Goal: Transaction & Acquisition: Book appointment/travel/reservation

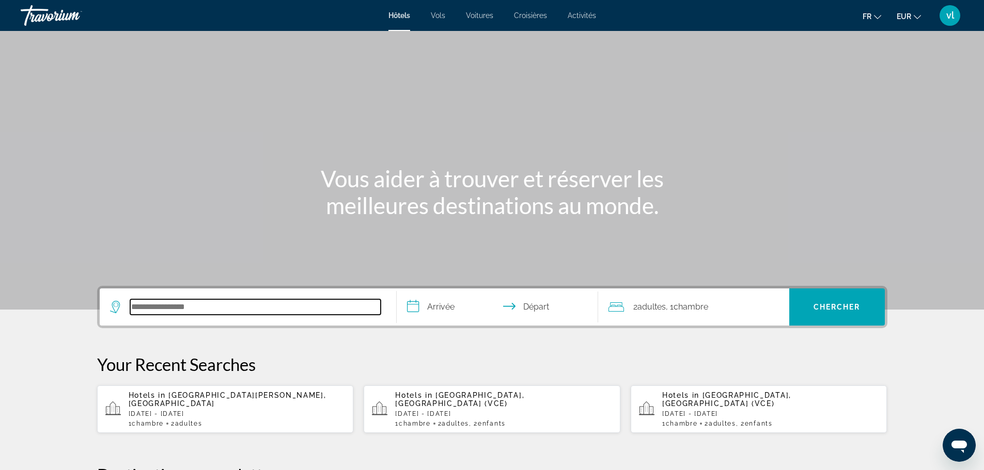
click at [181, 308] on input "Search hotel destination" at bounding box center [255, 306] width 250 height 15
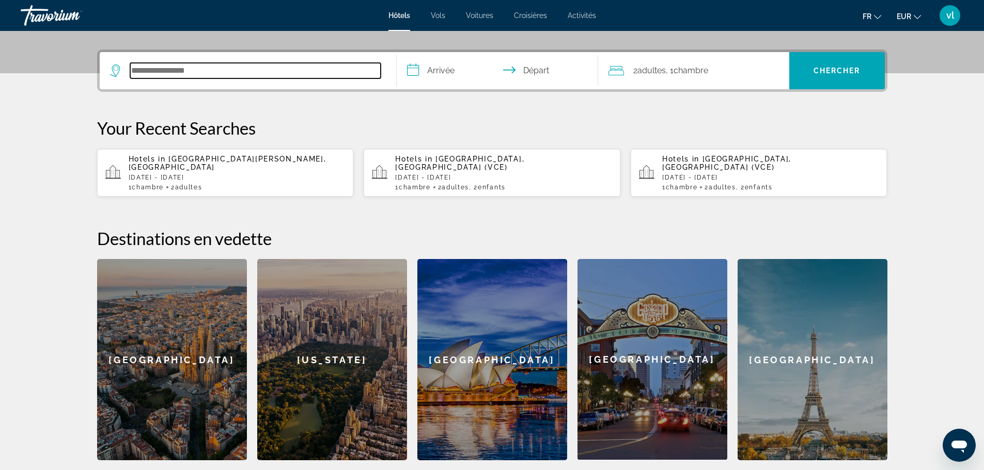
scroll to position [252, 0]
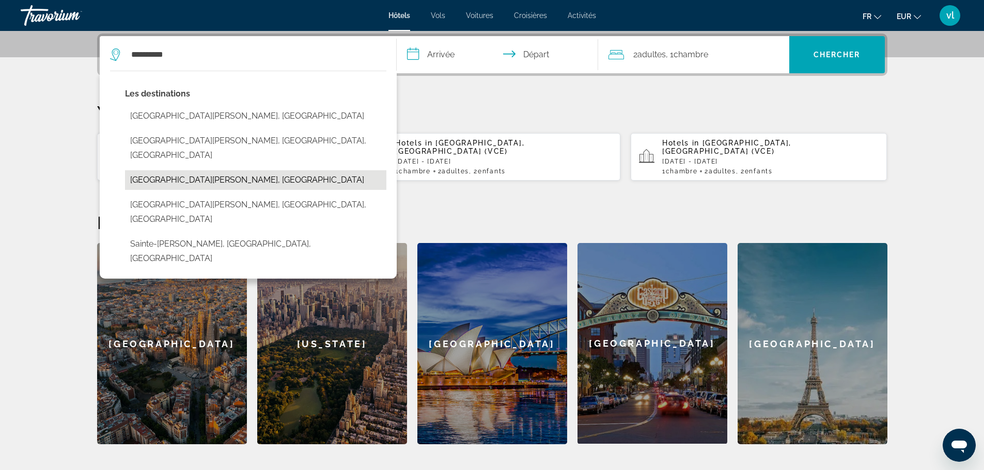
click at [195, 170] on button "[GEOGRAPHIC_DATA], [GEOGRAPHIC_DATA]" at bounding box center [255, 180] width 261 height 20
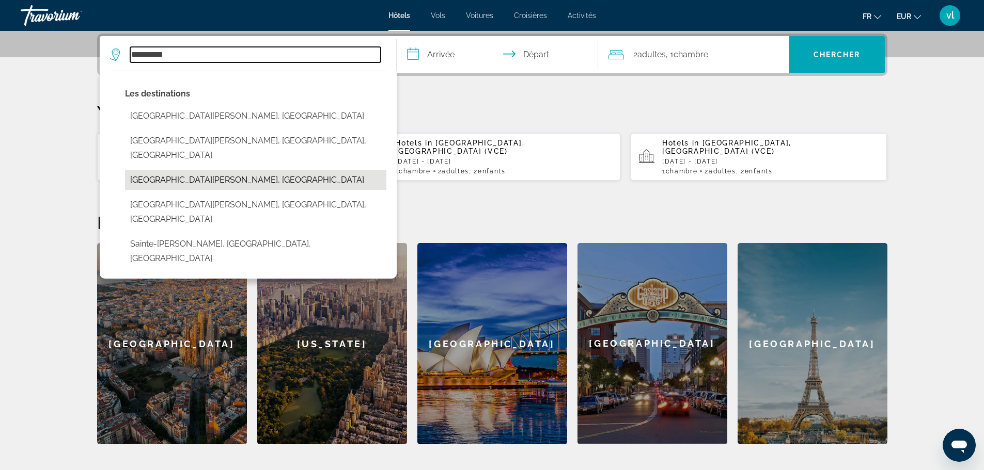
type input "**********"
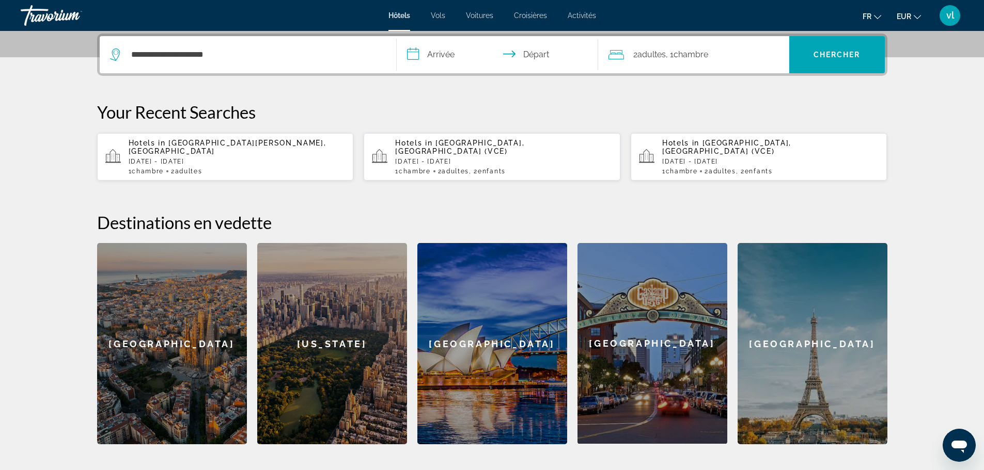
click at [414, 54] on input "**********" at bounding box center [499, 56] width 205 height 40
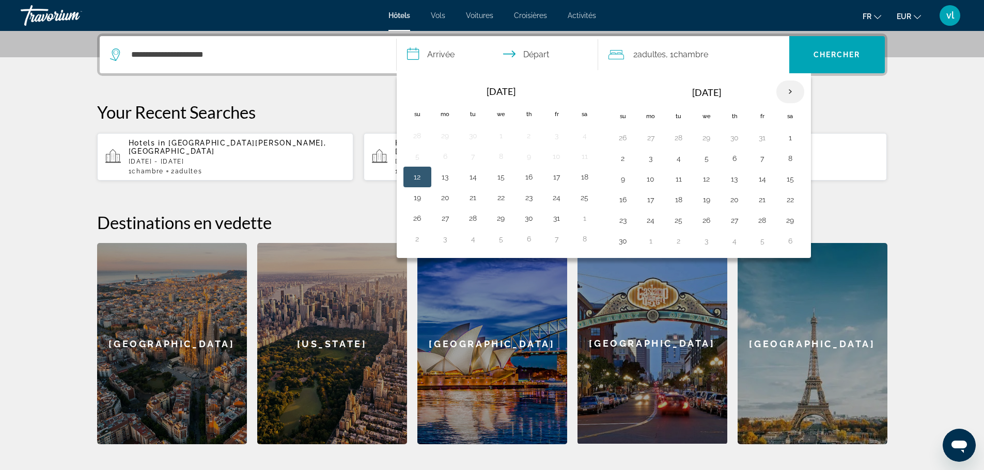
click at [788, 92] on th "Next month" at bounding box center [790, 92] width 28 height 23
click at [652, 201] on button "16" at bounding box center [650, 200] width 17 height 14
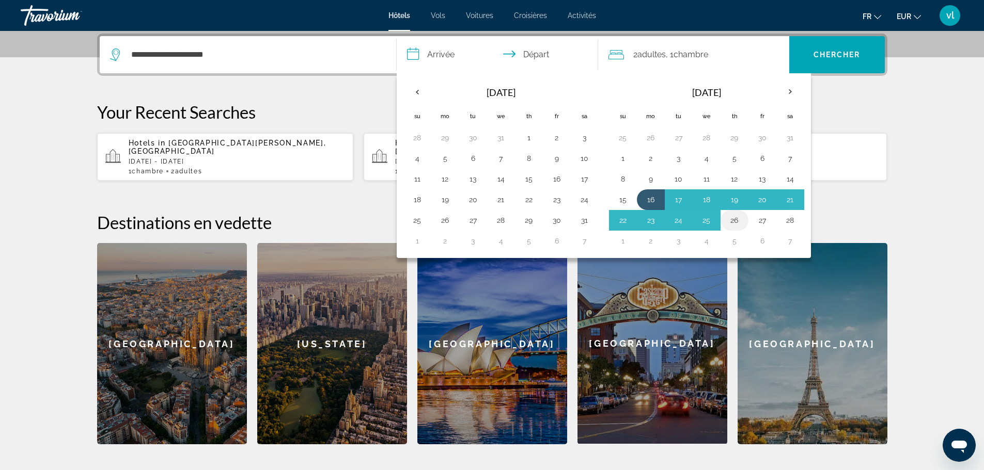
click at [731, 223] on button "26" at bounding box center [734, 220] width 17 height 14
type input "**********"
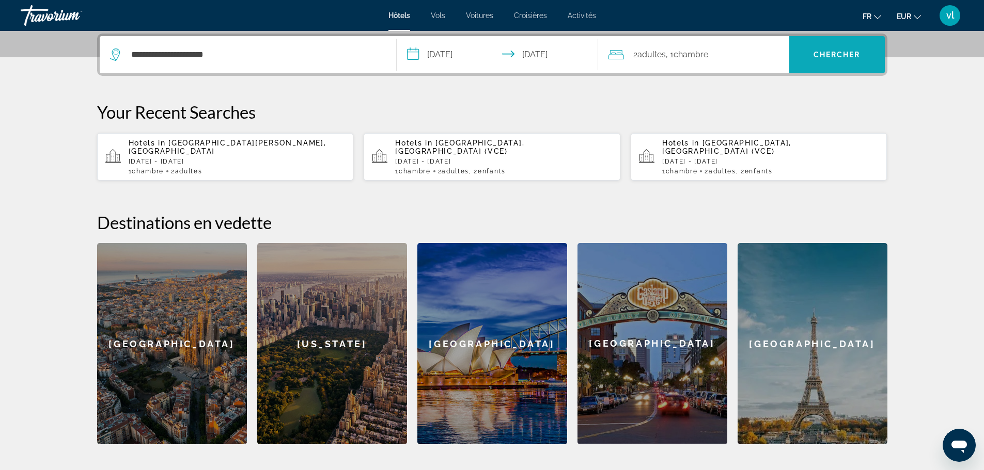
click at [832, 64] on span "Search" at bounding box center [837, 54] width 96 height 25
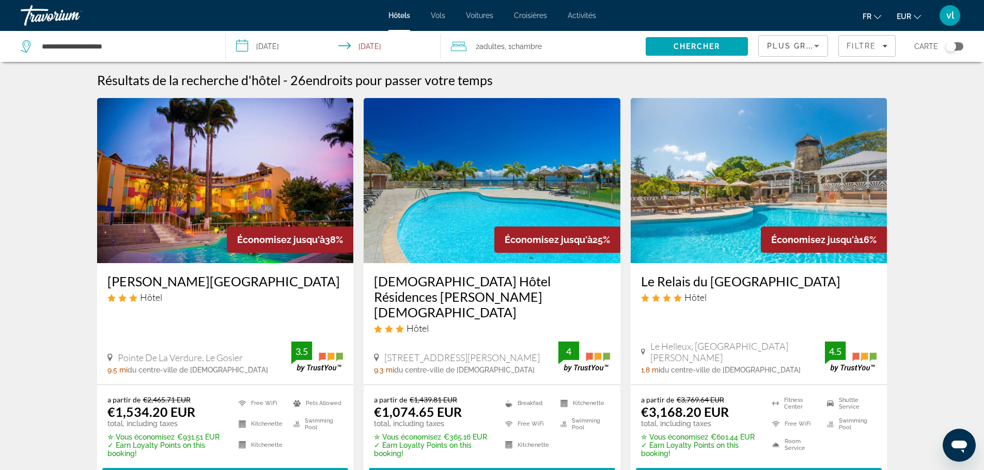
click at [814, 44] on icon "Sort by" at bounding box center [816, 46] width 12 height 12
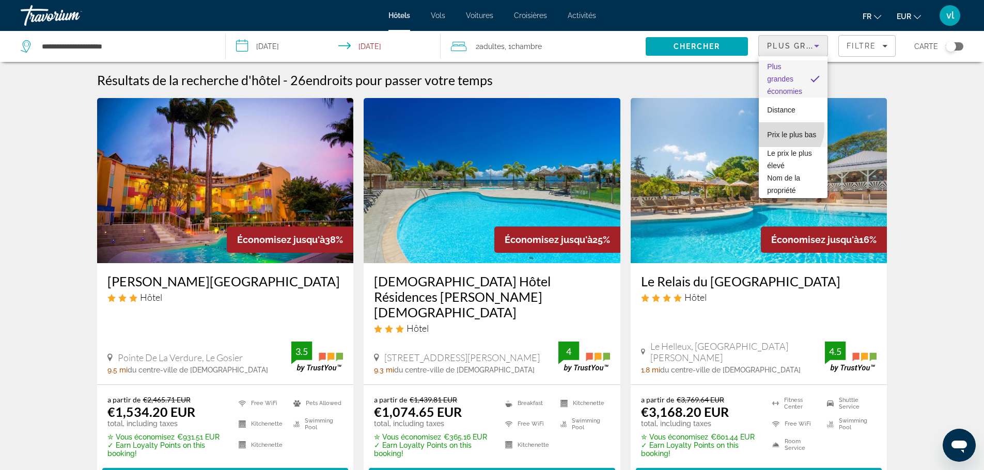
click at [781, 131] on span "Prix le plus bas" at bounding box center [791, 135] width 49 height 8
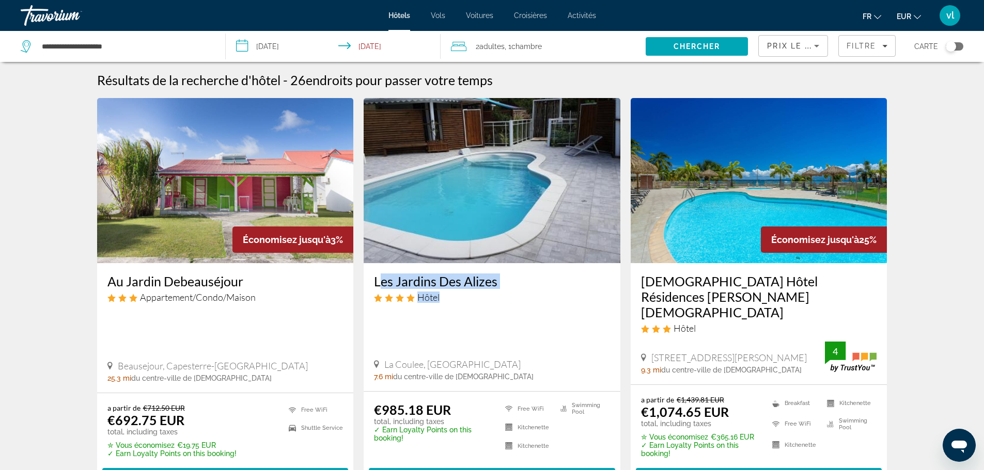
drag, startPoint x: 370, startPoint y: 280, endPoint x: 497, endPoint y: 290, distance: 127.9
click at [497, 290] on div "Les Jardins Des Alizes Hôtel La Coulee, Saint-Francois 7.6 mi du centre-ville d…" at bounding box center [491, 327] width 257 height 128
copy div "Les Jardins Des Alizes Hôtel"
click at [519, 218] on img "Main content" at bounding box center [491, 180] width 257 height 165
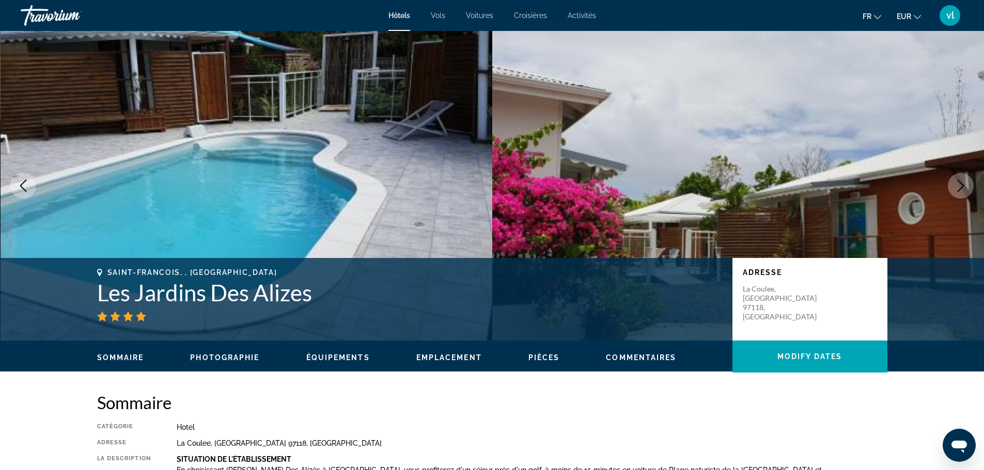
click at [962, 189] on icon "Next image" at bounding box center [960, 186] width 12 height 12
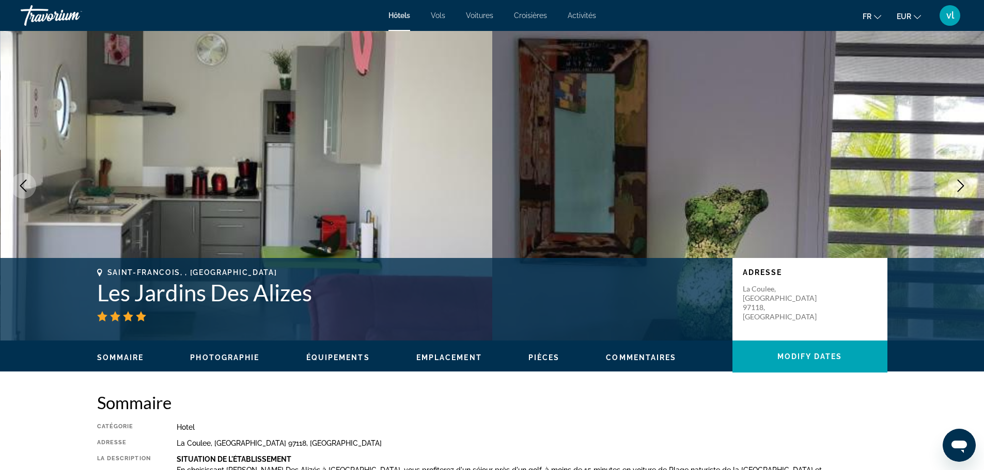
click at [962, 189] on icon "Next image" at bounding box center [960, 186] width 12 height 12
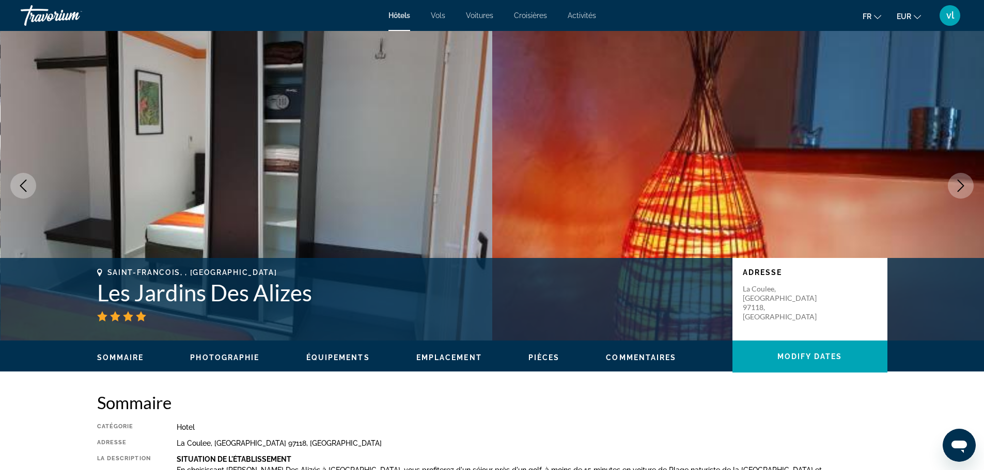
click at [962, 189] on icon "Next image" at bounding box center [960, 186] width 12 height 12
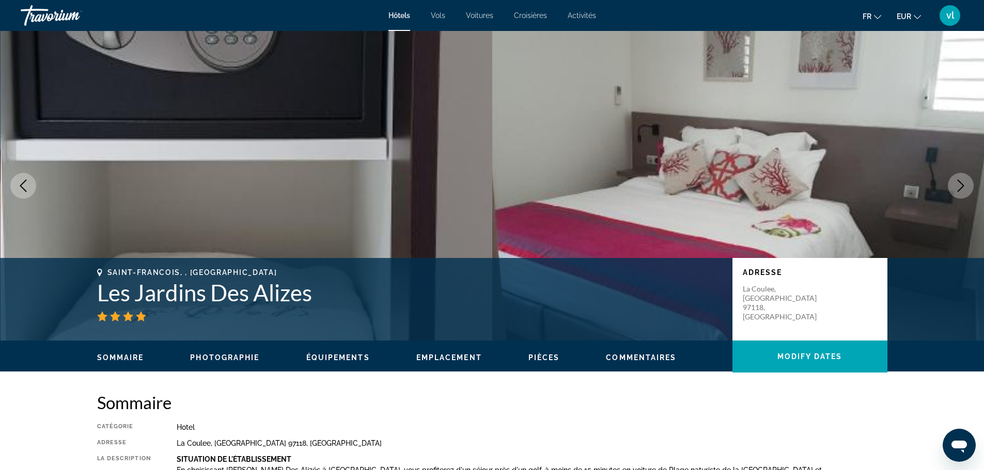
click at [962, 189] on icon "Next image" at bounding box center [960, 186] width 12 height 12
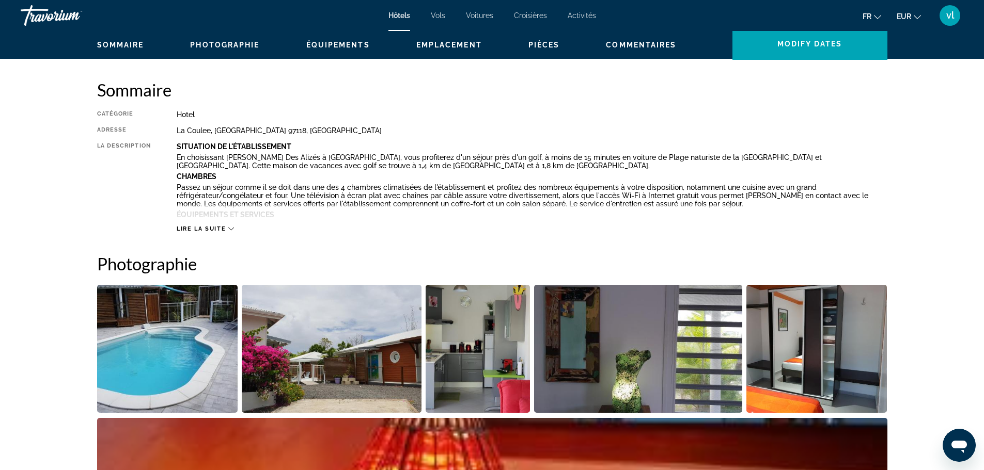
scroll to position [310, 0]
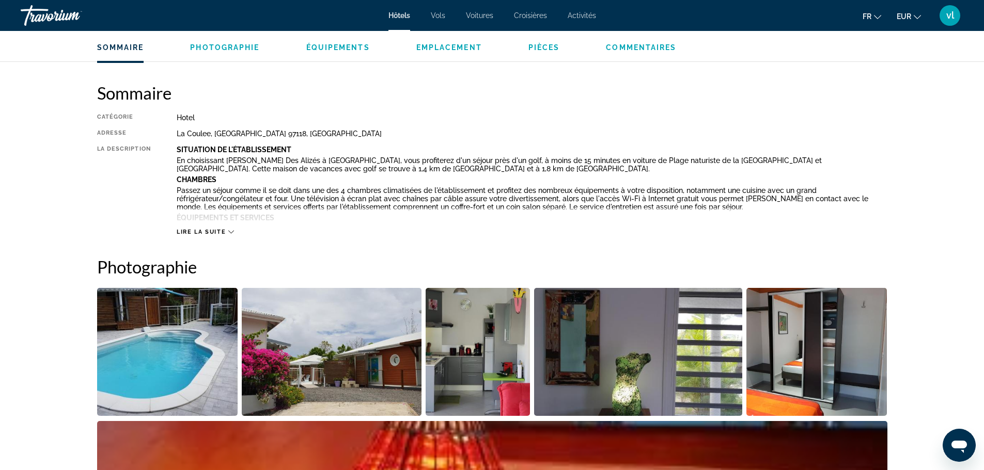
click at [435, 14] on span "Vols" at bounding box center [438, 15] width 14 height 8
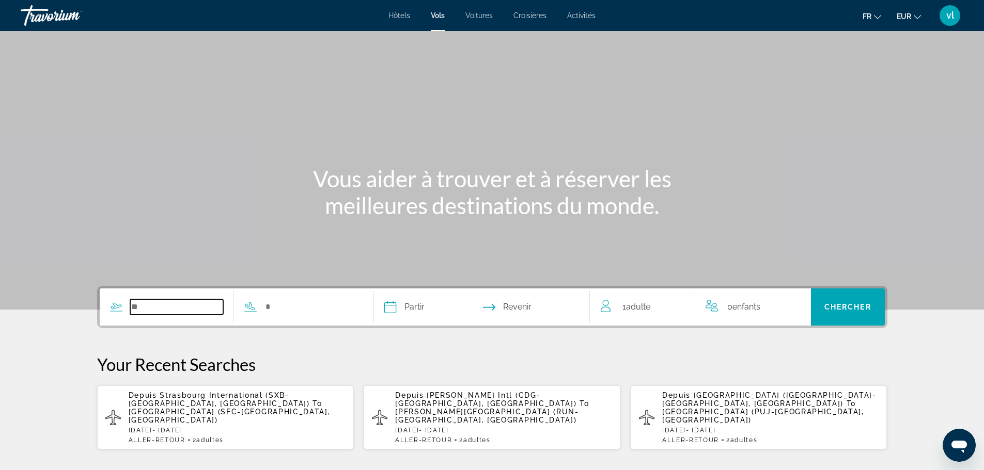
click at [154, 310] on input "Search widget" at bounding box center [176, 306] width 93 height 15
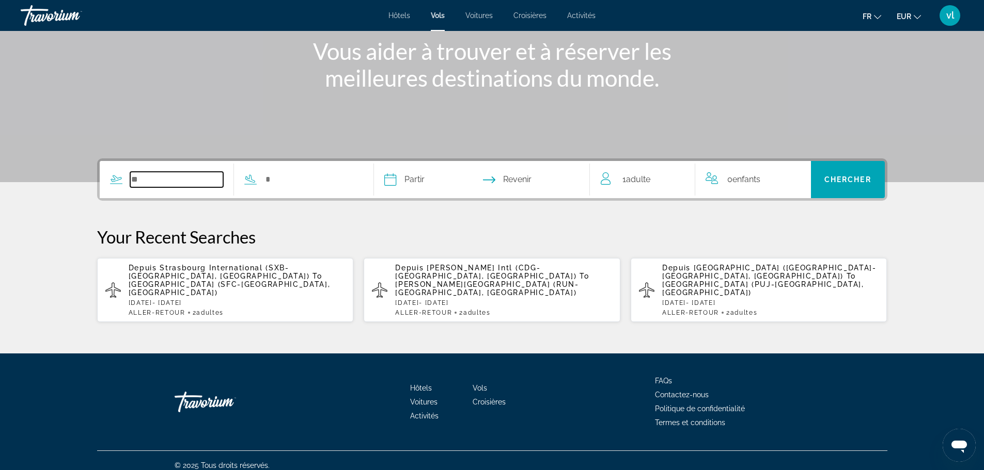
scroll to position [129, 0]
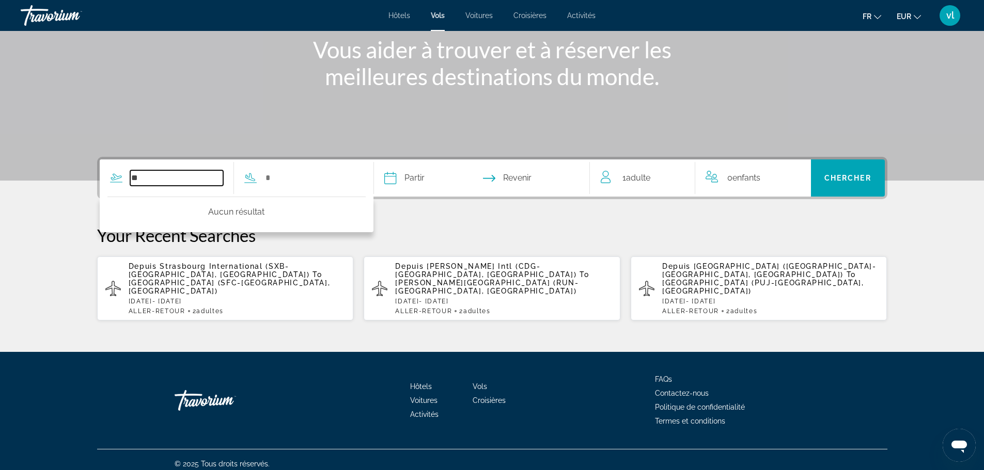
type input "*"
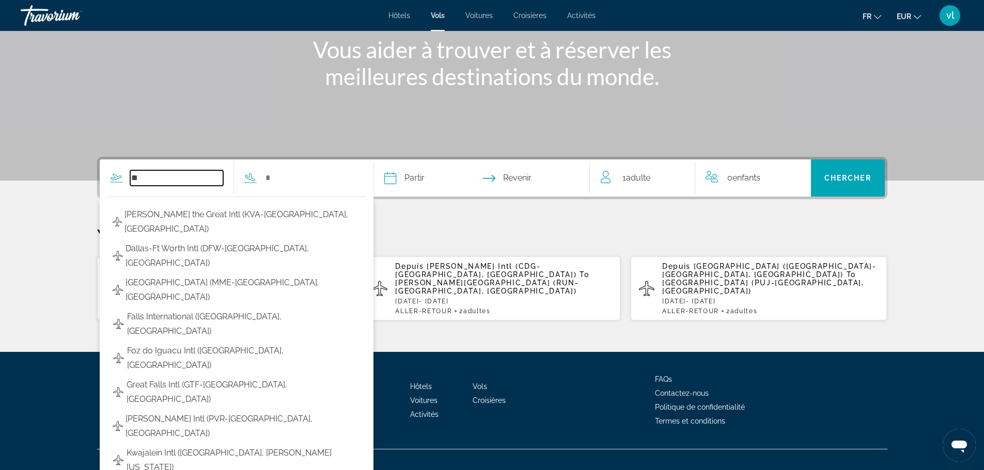
type input "*"
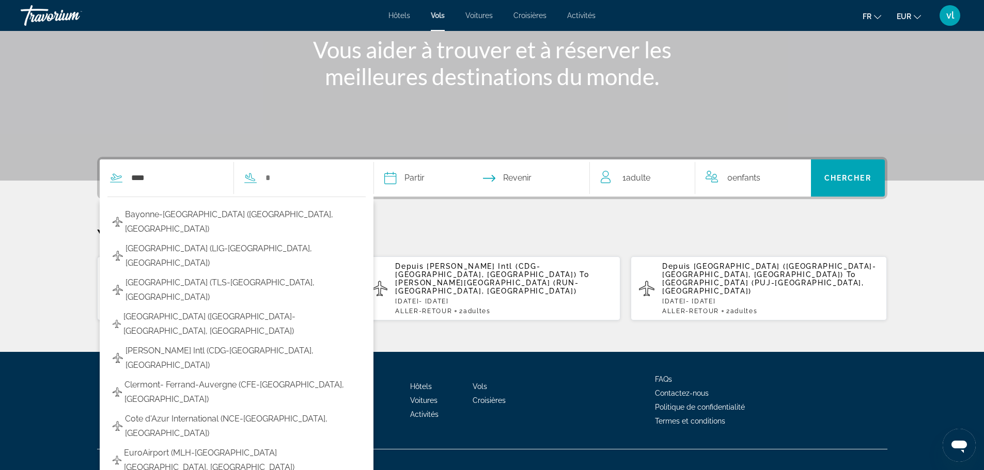
type input "**********"
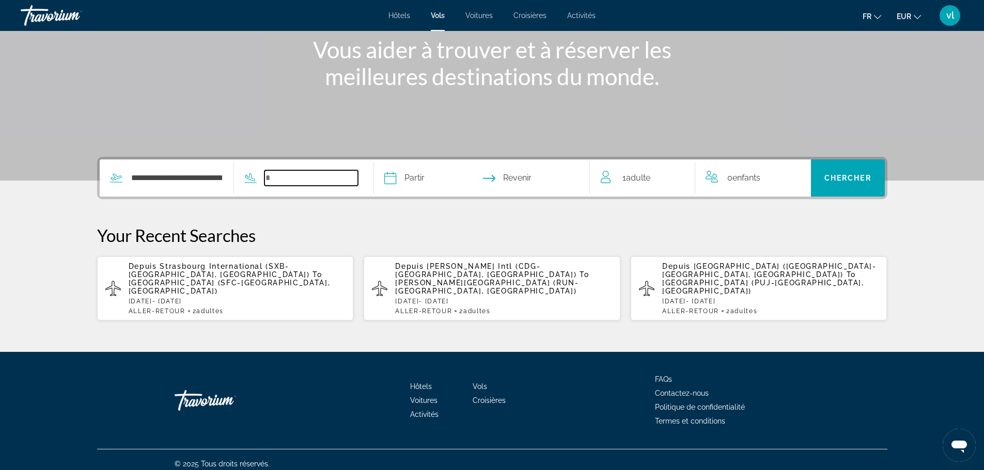
click at [275, 176] on input "Search widget" at bounding box center [310, 177] width 93 height 15
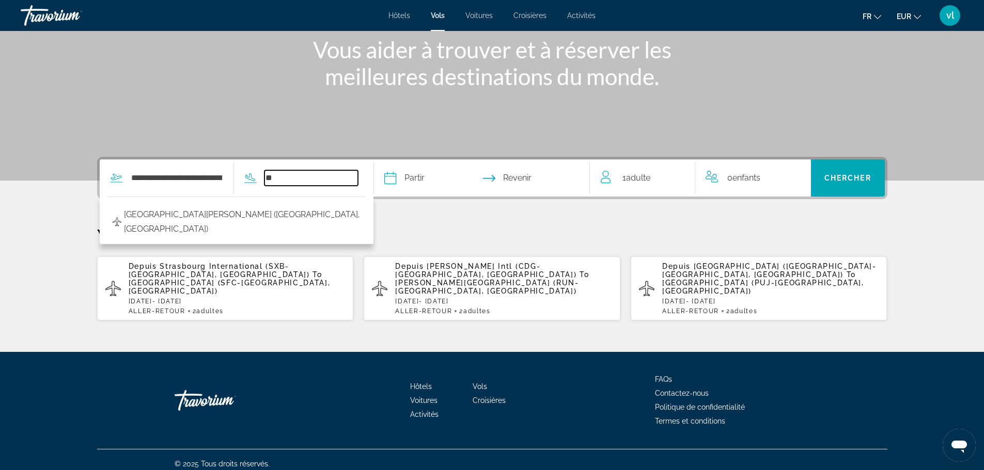
type input "*"
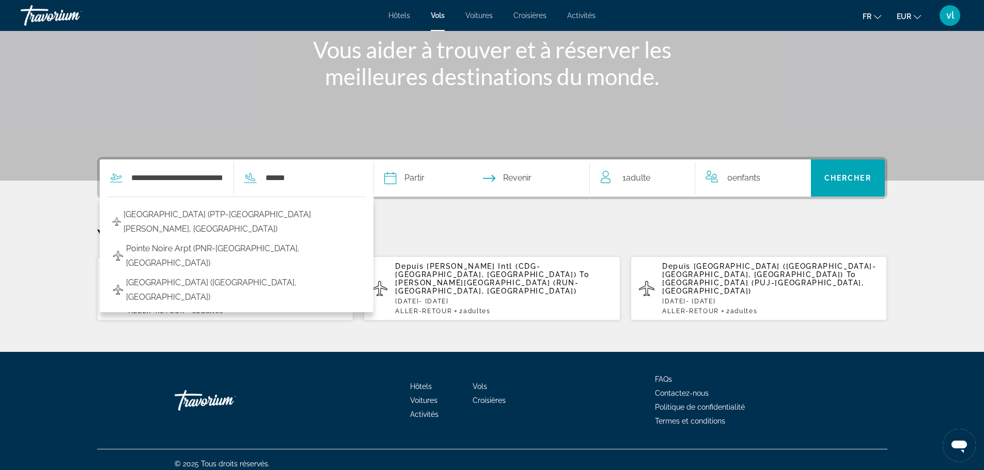
click at [274, 165] on div "**********" at bounding box center [229, 178] width 258 height 37
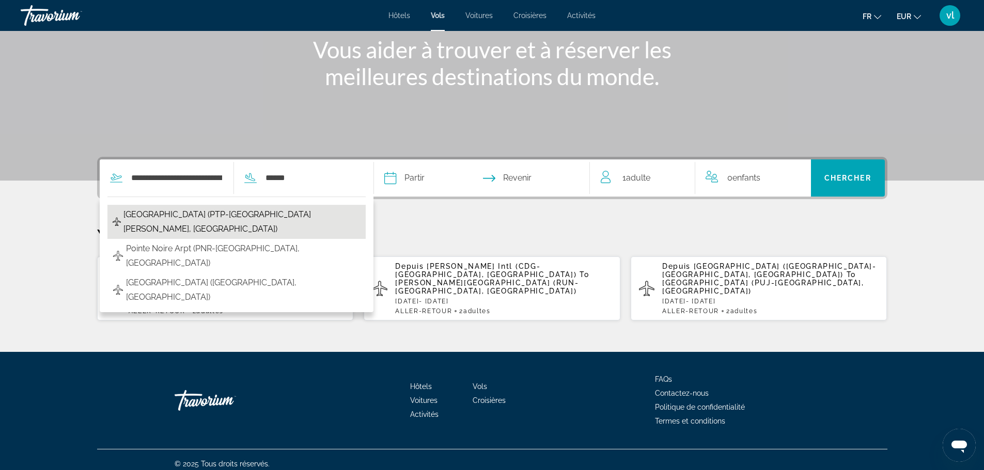
click at [275, 214] on span "Le Raizet Airport (PTP-Pointe A Pitre, Guadeloupe)" at bounding box center [241, 222] width 237 height 29
type input "**********"
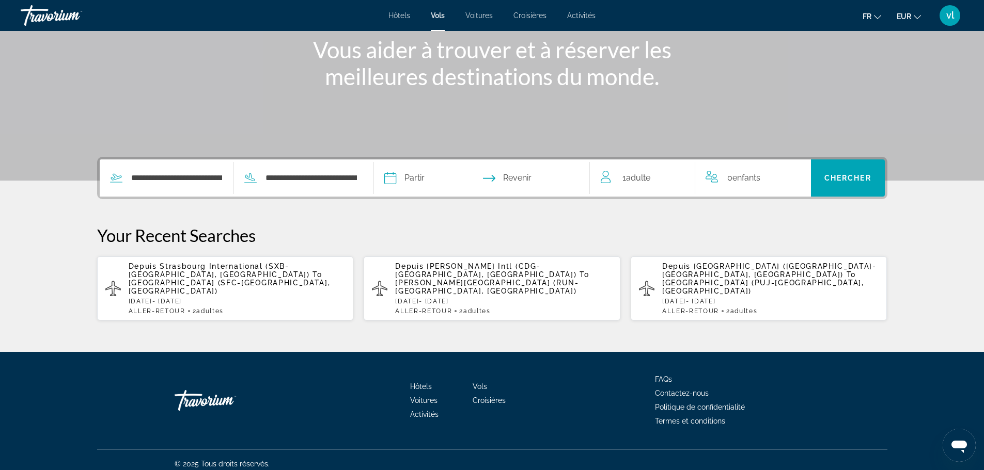
click at [404, 183] on input "Depart date" at bounding box center [435, 180] width 107 height 40
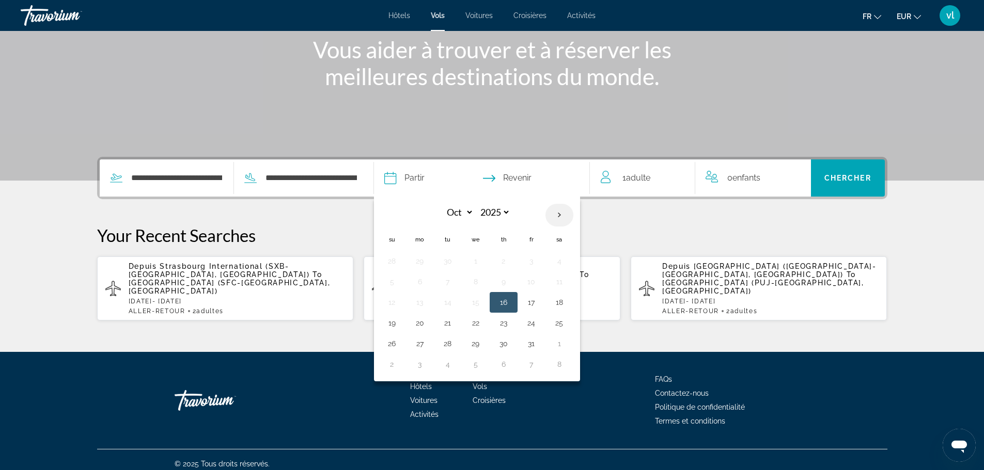
click at [561, 215] on th "Next month" at bounding box center [559, 215] width 28 height 23
select select "*"
select select "****"
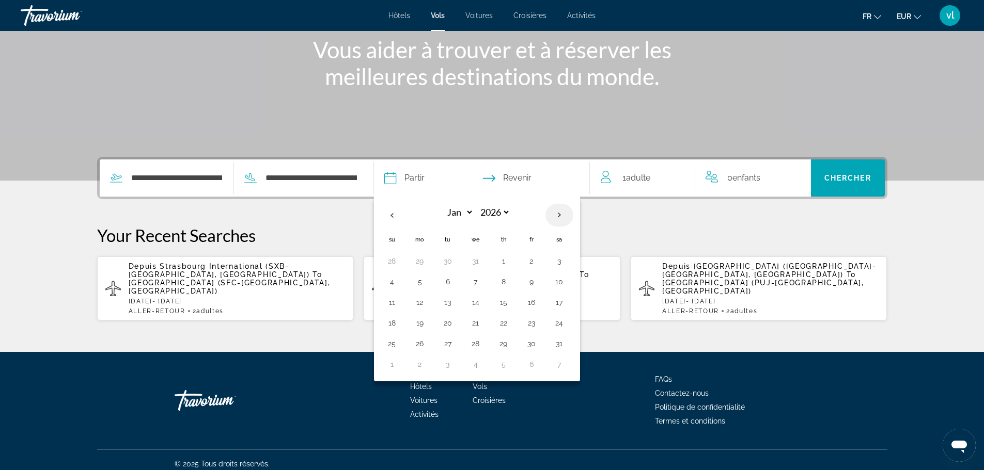
click at [561, 215] on th "Next month" at bounding box center [559, 215] width 28 height 23
select select "*"
click at [420, 323] on button "16" at bounding box center [419, 323] width 17 height 14
type input "**********"
select select "*"
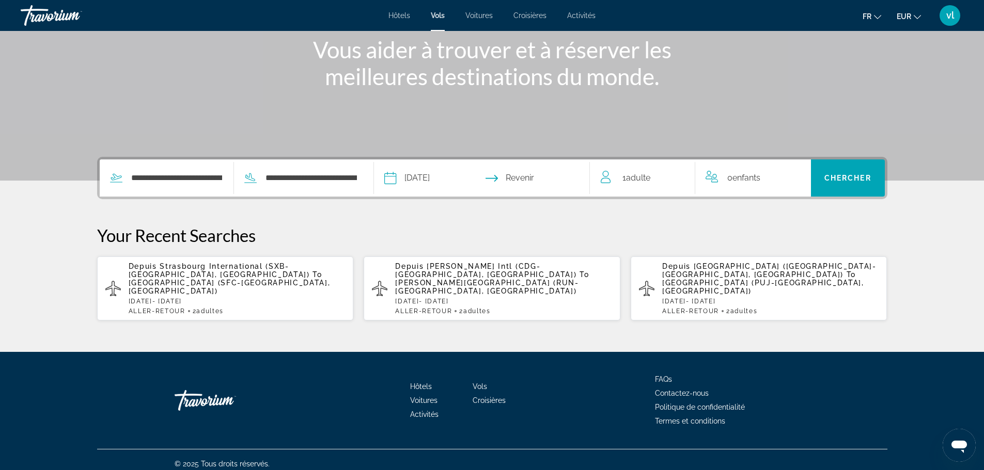
click at [534, 176] on input "Return date" at bounding box center [540, 180] width 107 height 40
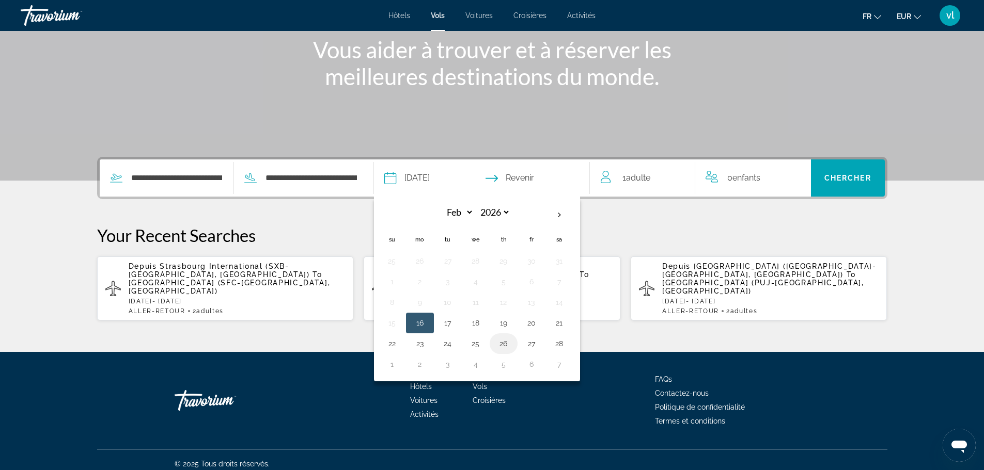
click at [506, 342] on button "26" at bounding box center [503, 344] width 17 height 14
type input "**********"
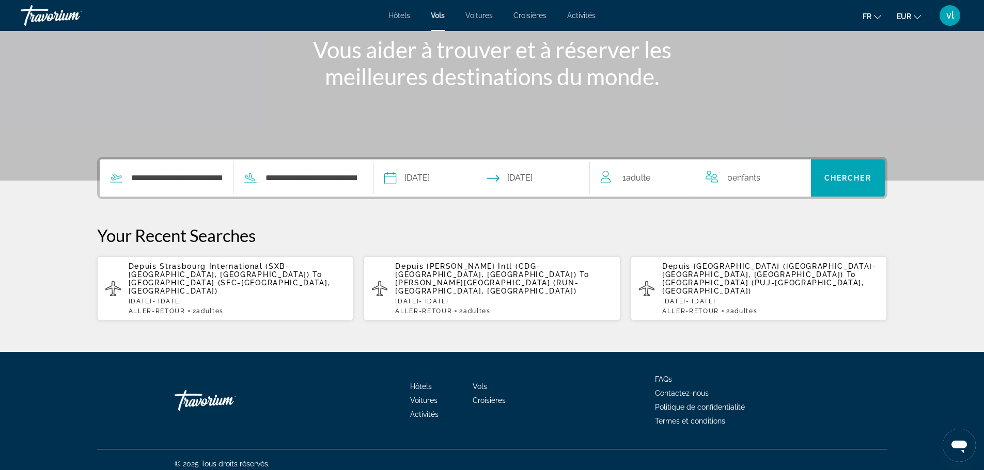
click at [647, 176] on span "Adulte" at bounding box center [638, 178] width 24 height 10
click at [677, 176] on icon "Increment adults" at bounding box center [679, 175] width 9 height 9
click at [849, 180] on span "Chercher" at bounding box center [847, 178] width 47 height 8
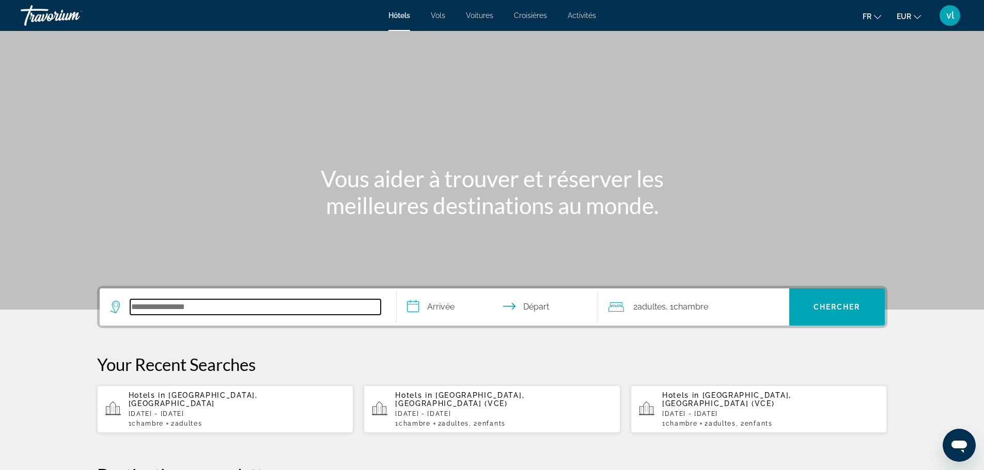
click at [160, 308] on input "Search hotel destination" at bounding box center [255, 306] width 250 height 15
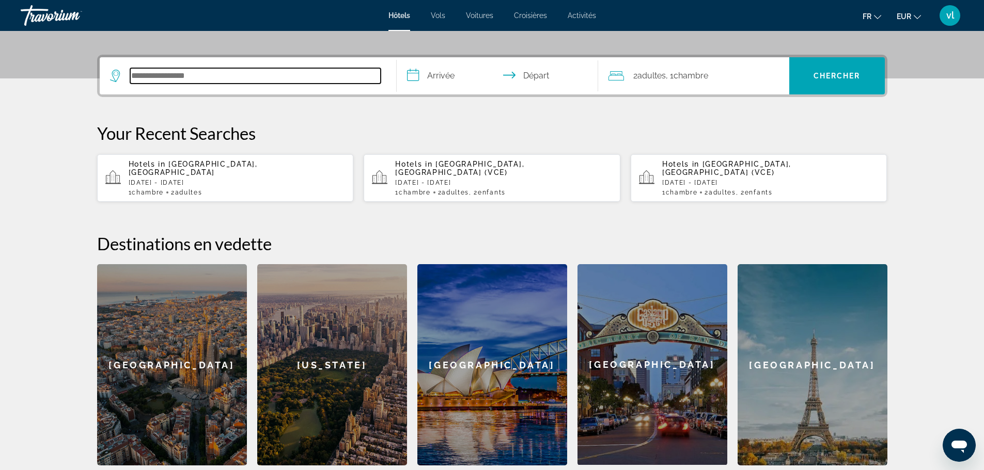
scroll to position [252, 0]
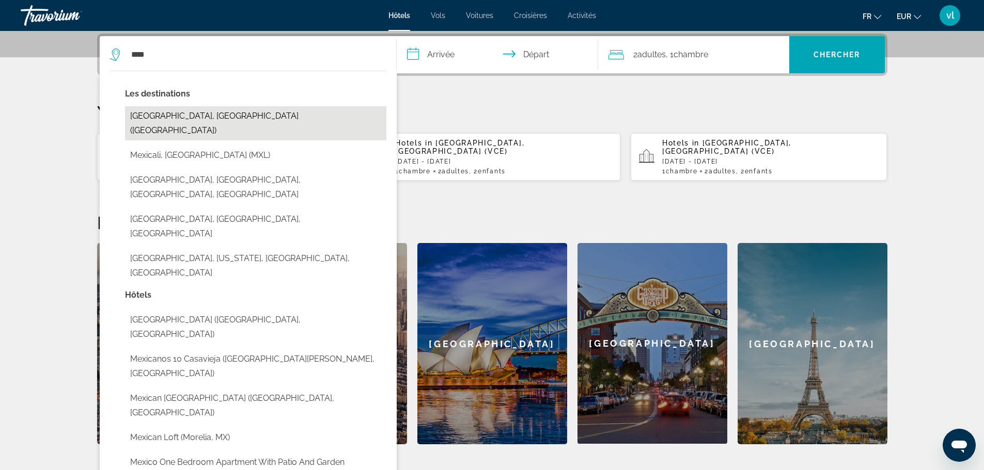
click at [168, 119] on button "[GEOGRAPHIC_DATA], [GEOGRAPHIC_DATA] ([GEOGRAPHIC_DATA])" at bounding box center [255, 123] width 261 height 34
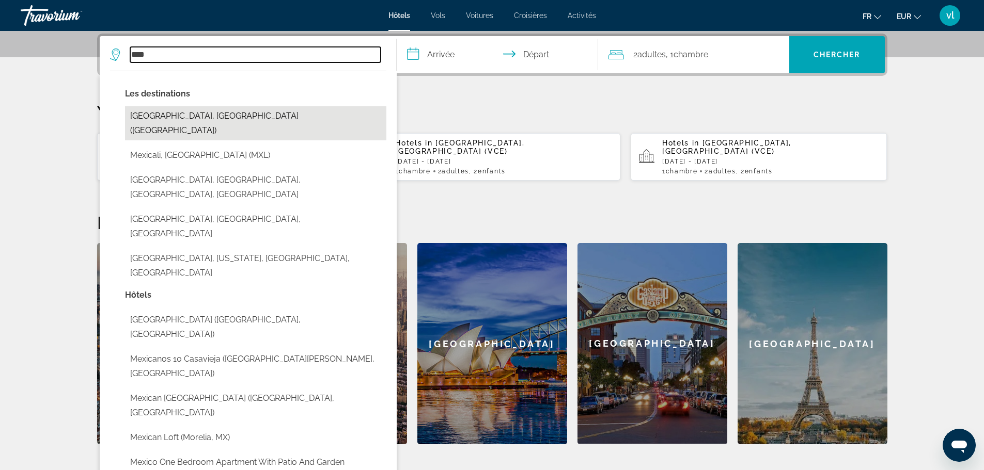
type input "**********"
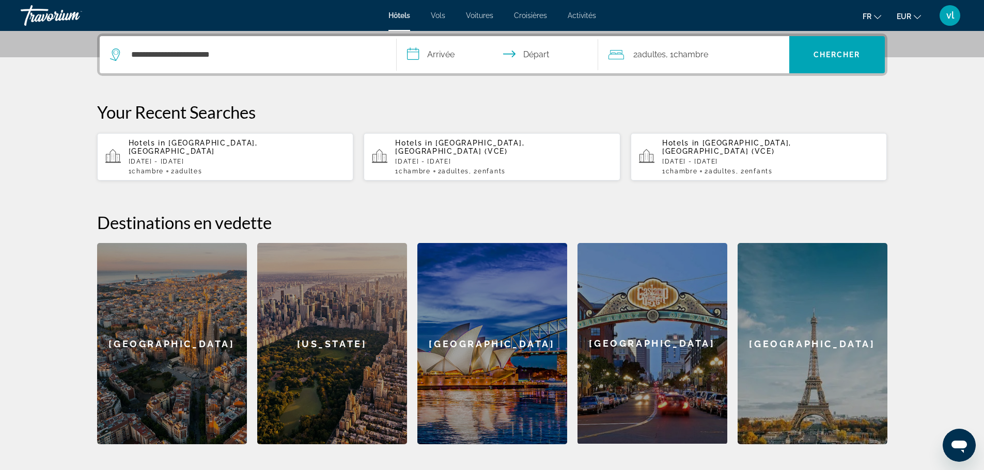
click at [416, 54] on input "**********" at bounding box center [499, 56] width 205 height 40
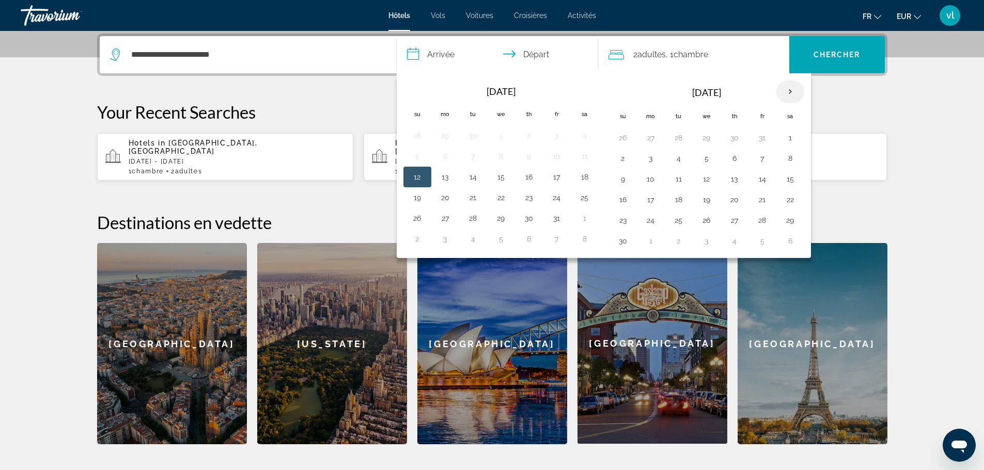
click at [787, 92] on th "Next month" at bounding box center [790, 92] width 28 height 23
click at [676, 202] on button "17" at bounding box center [678, 200] width 17 height 14
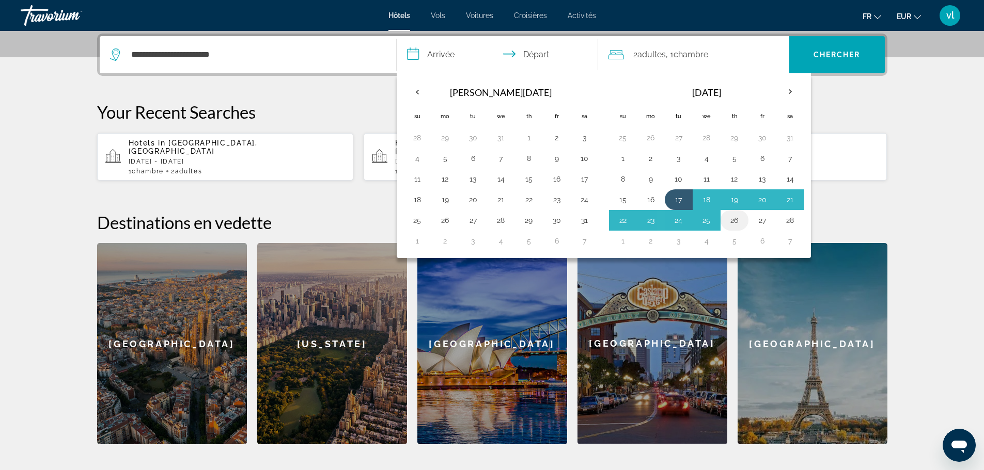
click at [730, 223] on button "26" at bounding box center [734, 220] width 17 height 14
type input "**********"
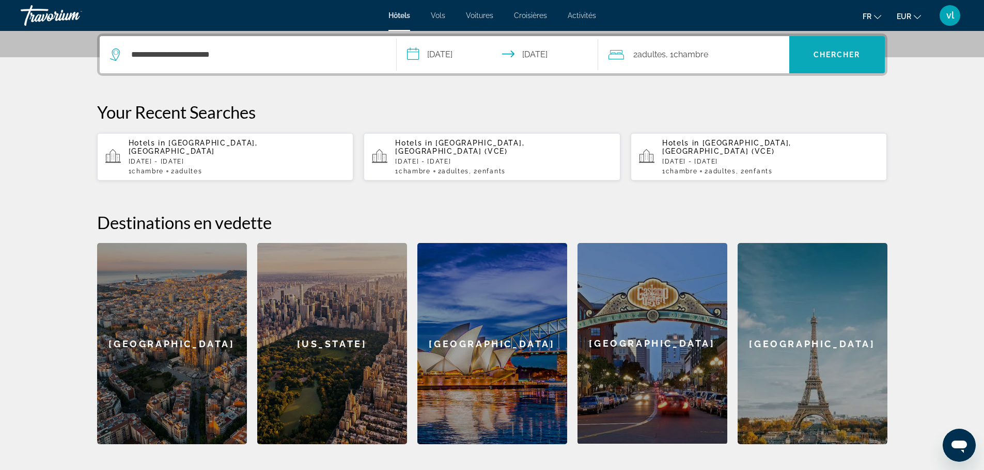
click at [831, 55] on span "Chercher" at bounding box center [836, 55] width 47 height 8
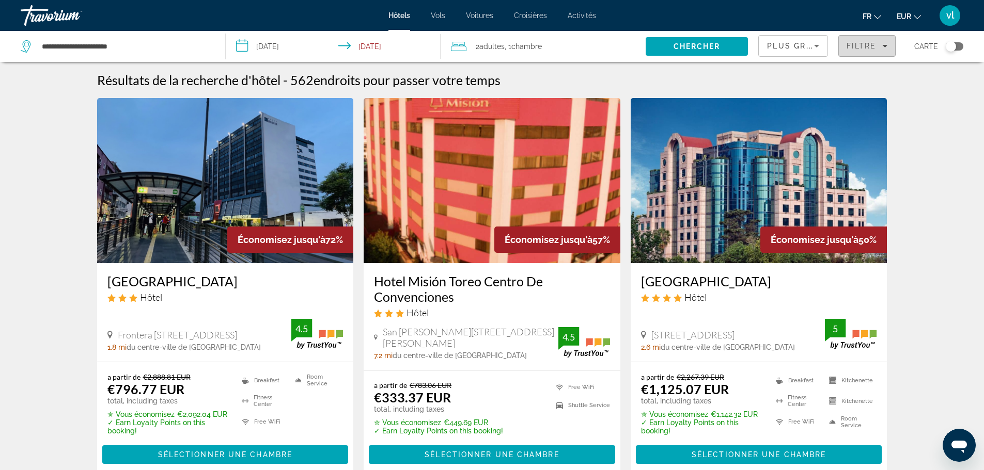
click at [857, 51] on span "Filters" at bounding box center [866, 46] width 56 height 25
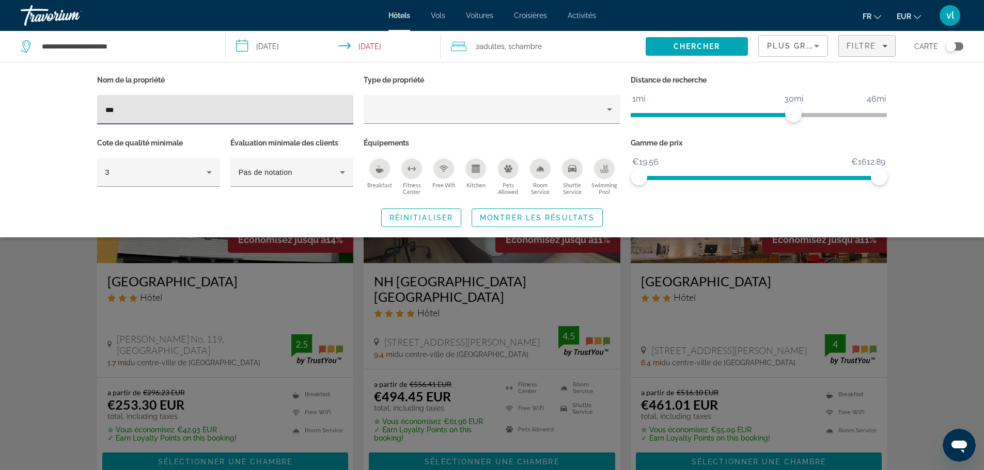
click at [178, 113] on input "***" at bounding box center [225, 110] width 240 height 12
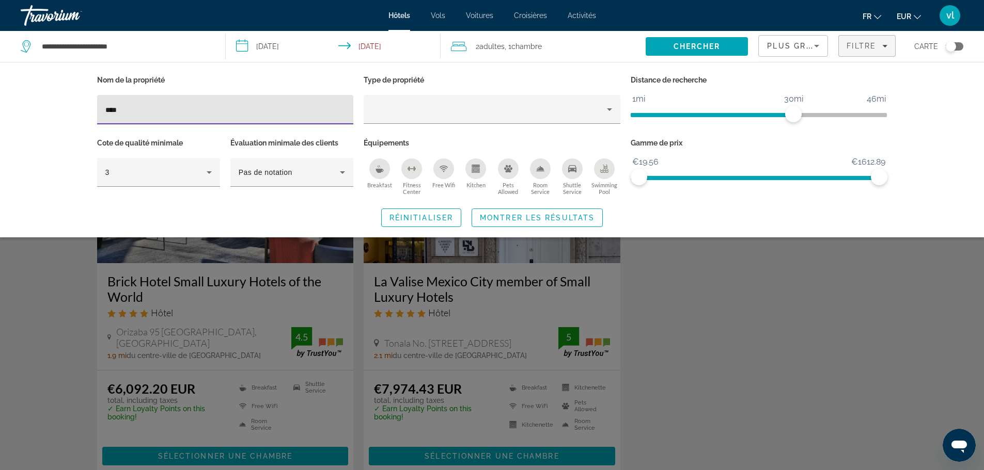
drag, startPoint x: 178, startPoint y: 113, endPoint x: 237, endPoint y: 269, distance: 167.6
click at [758, 62] on app-hotels-search-filters "Plus grandes économies Filtre Carte Nom de la propriété *** Type de propriété D…" at bounding box center [871, 46] width 226 height 31
type input "***"
click at [514, 219] on span "Montrer les résultats" at bounding box center [537, 218] width 115 height 8
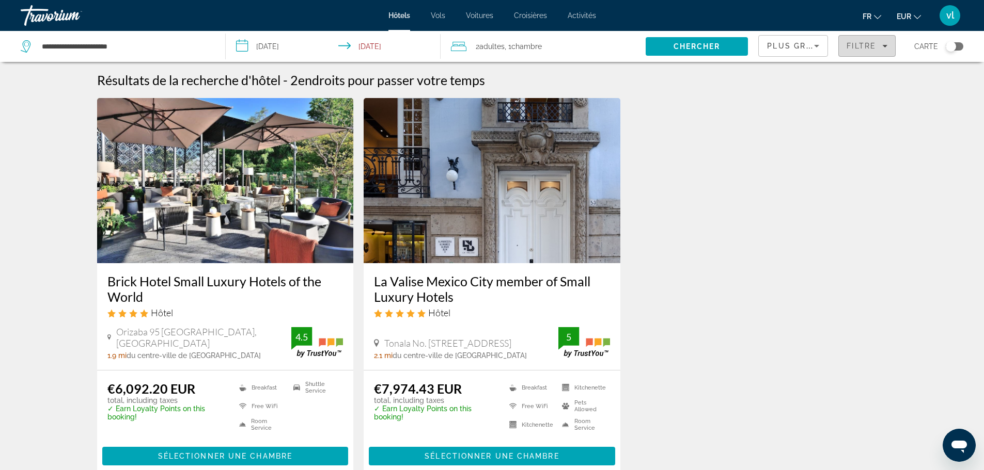
click at [866, 46] on span "Filtre" at bounding box center [860, 46] width 29 height 8
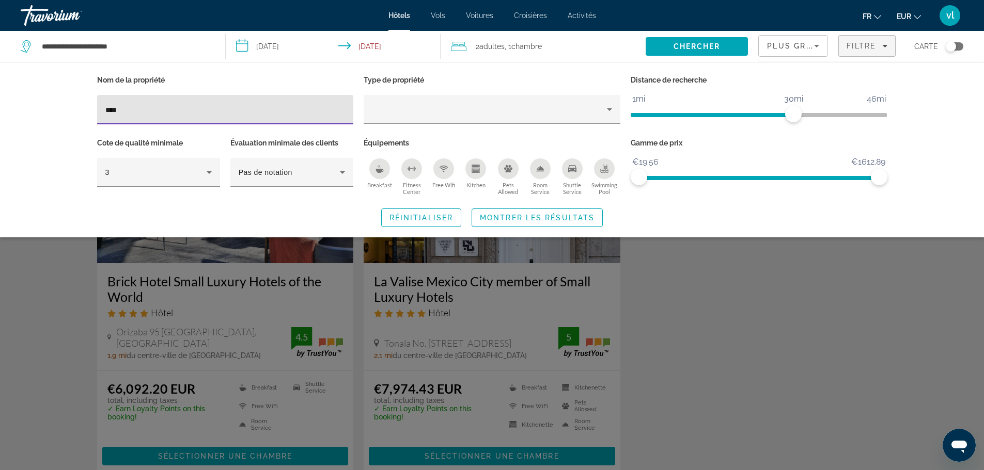
click at [131, 108] on input "***" at bounding box center [225, 110] width 240 height 12
type input "*"
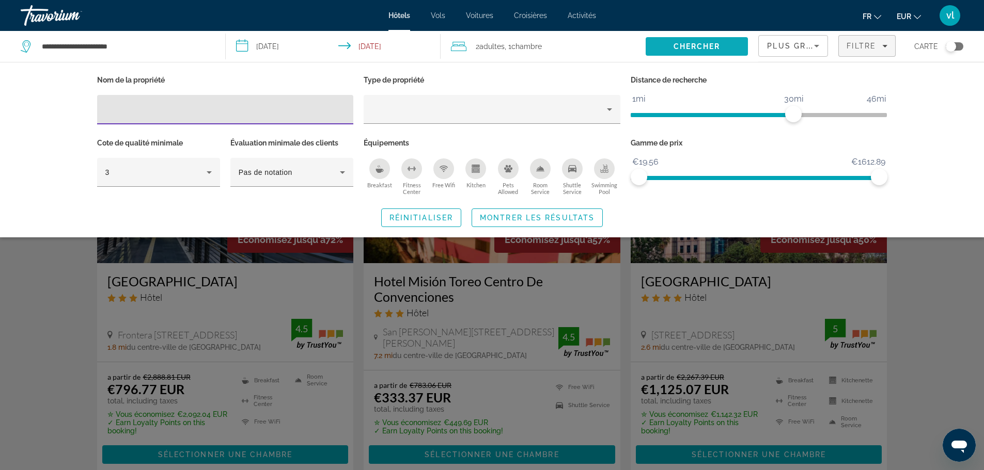
click at [714, 41] on span "Search" at bounding box center [696, 46] width 102 height 25
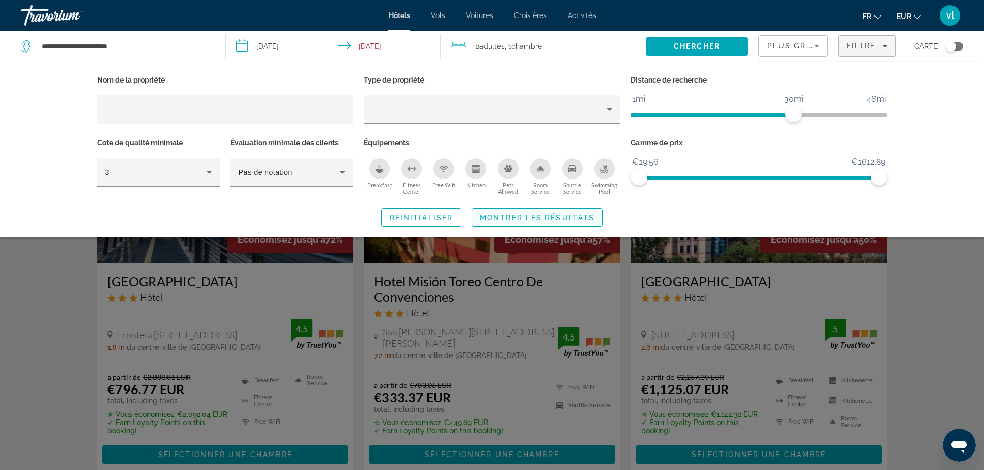
click at [542, 224] on span "Search widget" at bounding box center [537, 217] width 130 height 25
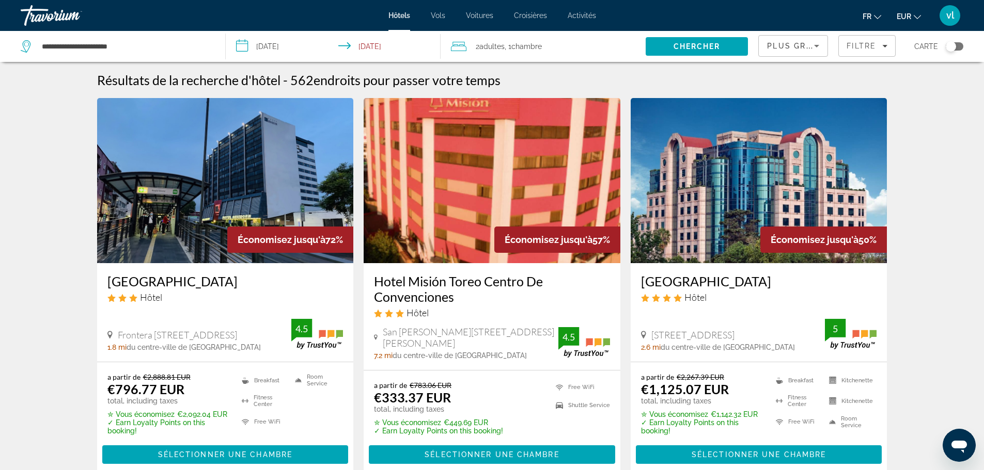
click at [796, 50] on span "Plus grandes économies" at bounding box center [828, 46] width 123 height 8
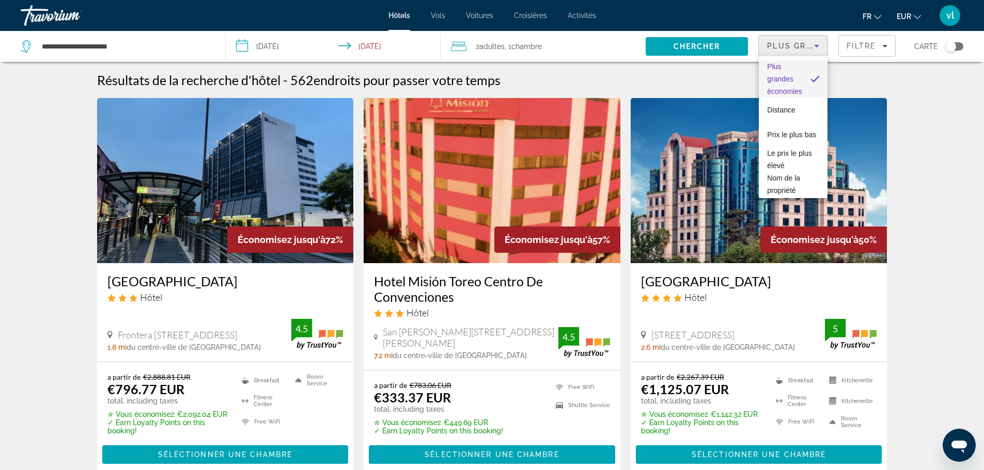
click at [907, 192] on div at bounding box center [492, 235] width 984 height 470
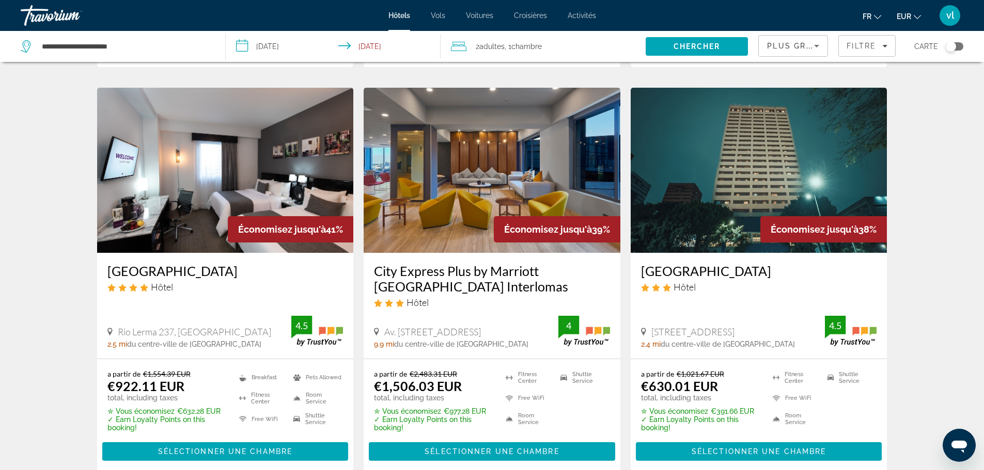
scroll to position [819, 0]
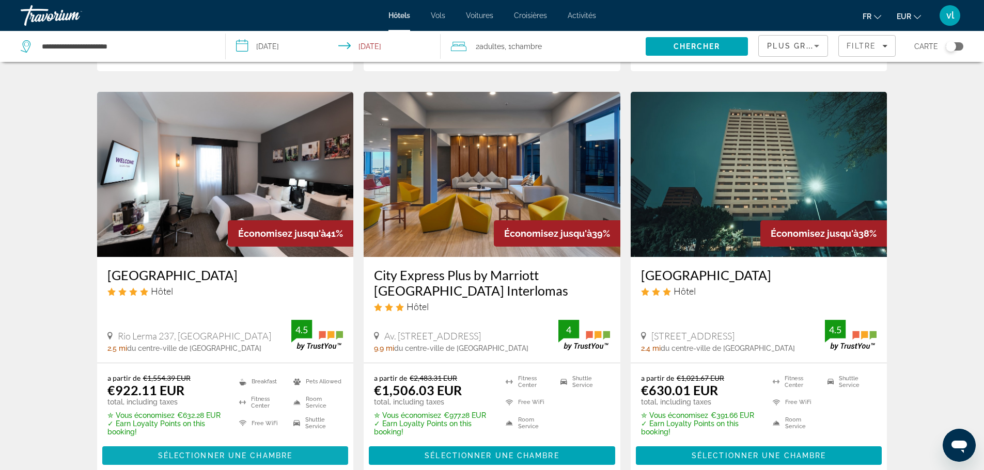
click at [202, 452] on span "Sélectionner une chambre" at bounding box center [225, 456] width 134 height 8
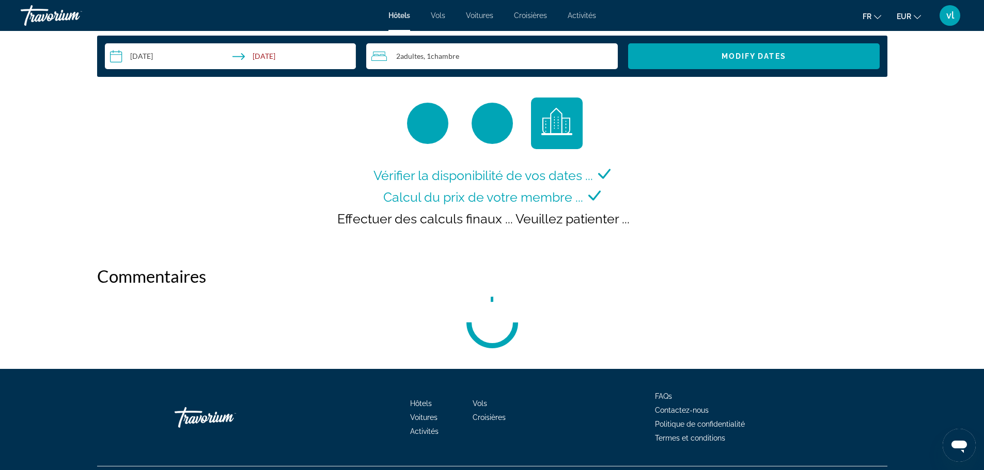
scroll to position [1366, 0]
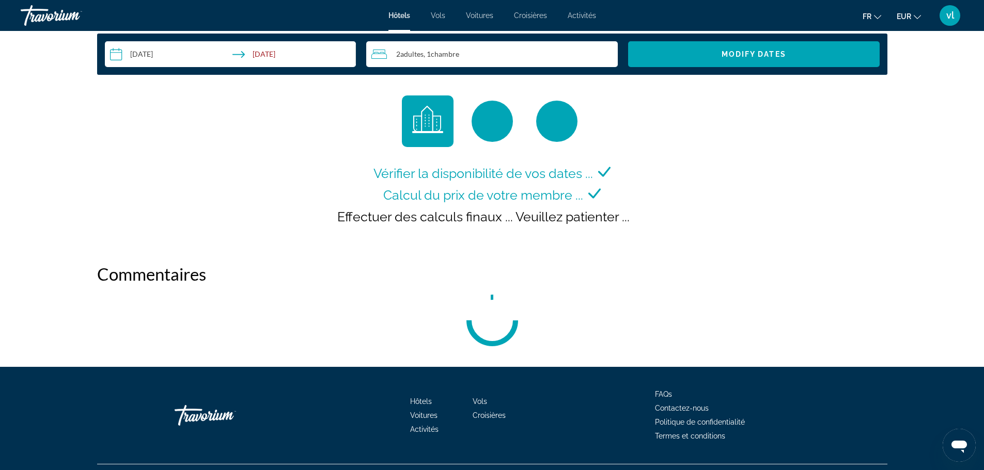
drag, startPoint x: 987, startPoint y: 100, endPoint x: 12, endPoint y: 8, distance: 979.6
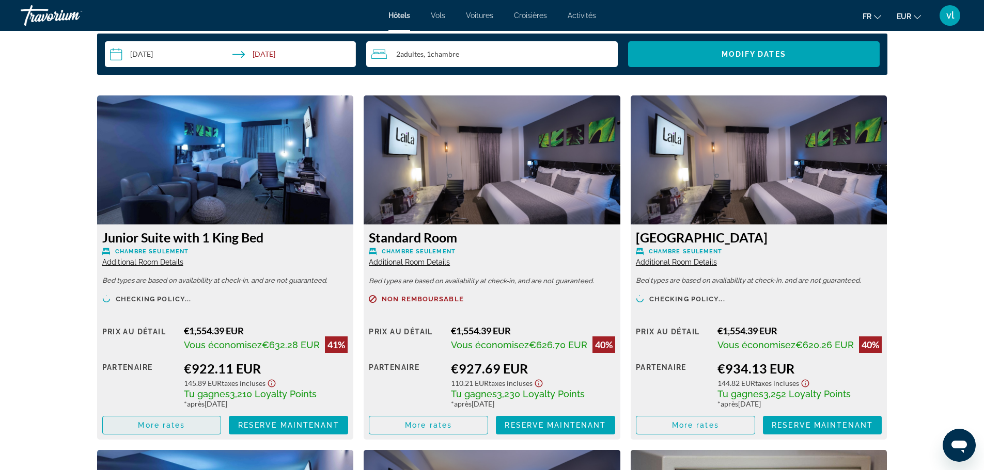
click at [144, 430] on span "More rates" at bounding box center [161, 425] width 47 height 8
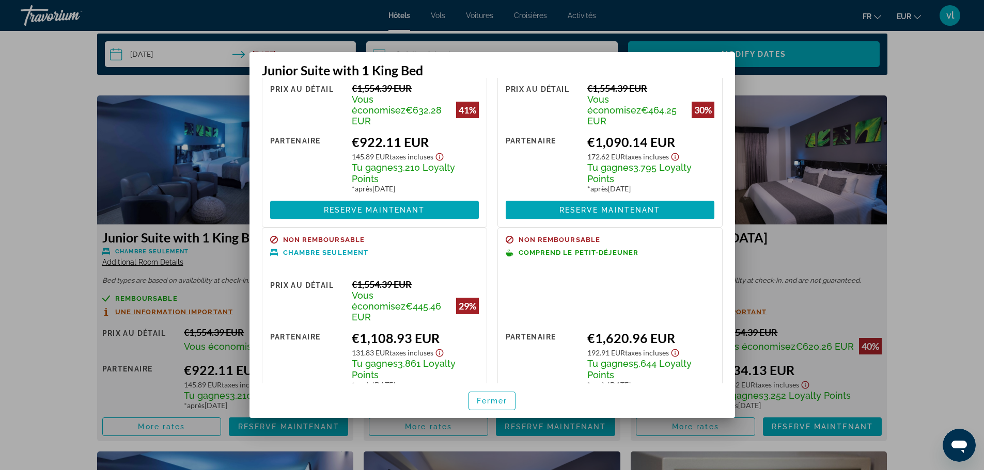
scroll to position [98, 0]
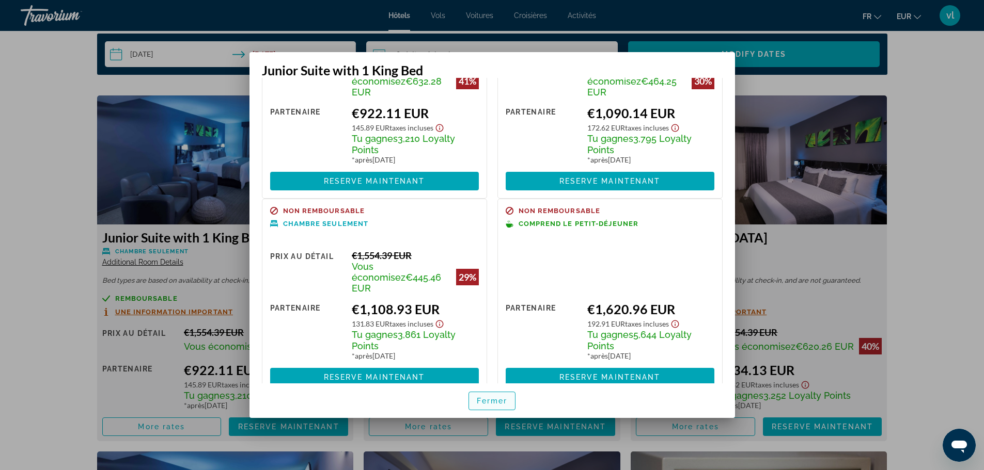
click at [487, 402] on span "Fermer" at bounding box center [492, 401] width 31 height 8
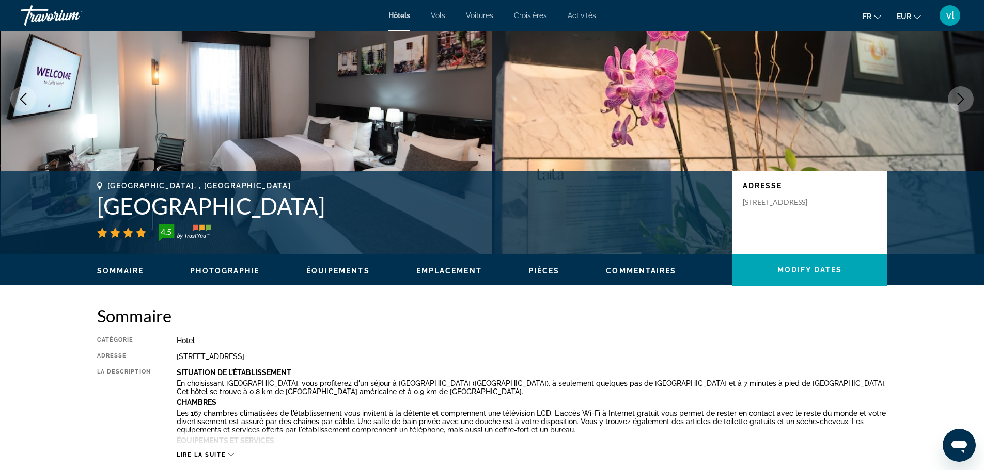
scroll to position [0, 0]
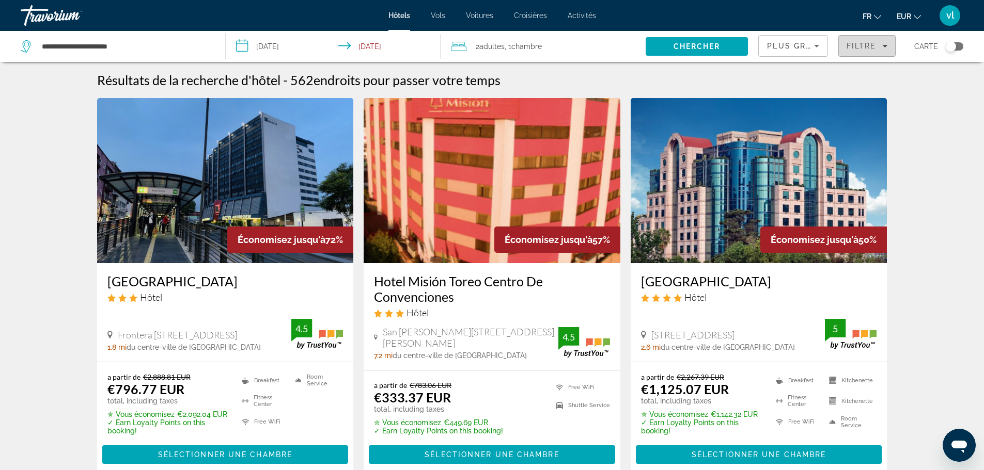
click at [858, 52] on span "Filters" at bounding box center [866, 46] width 56 height 25
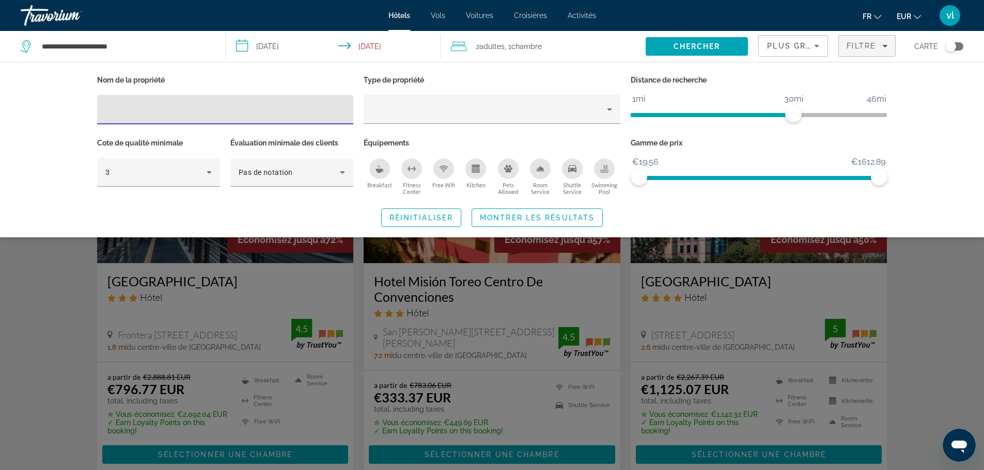
click at [607, 167] on icon "Swimming Pool" at bounding box center [604, 167] width 4 height 5
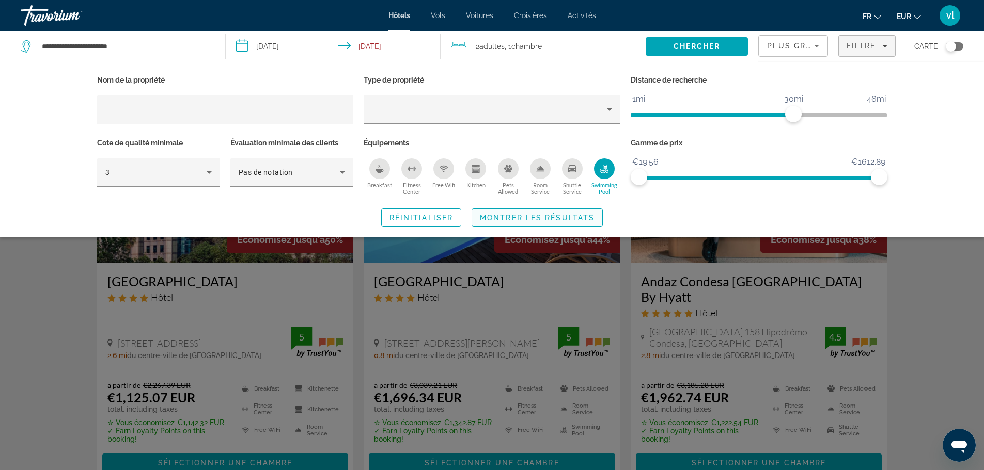
click at [551, 220] on span "Montrer les résultats" at bounding box center [537, 218] width 115 height 8
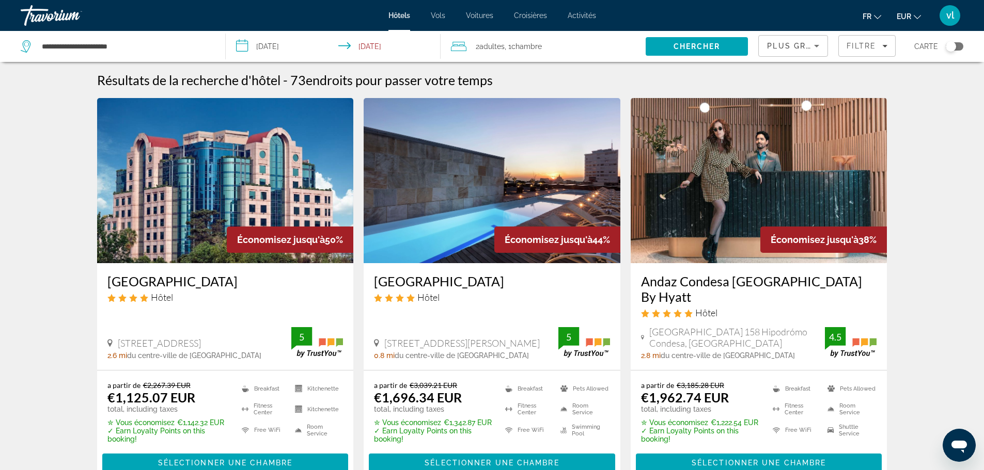
click at [805, 51] on div "Plus grandes économies" at bounding box center [790, 46] width 47 height 12
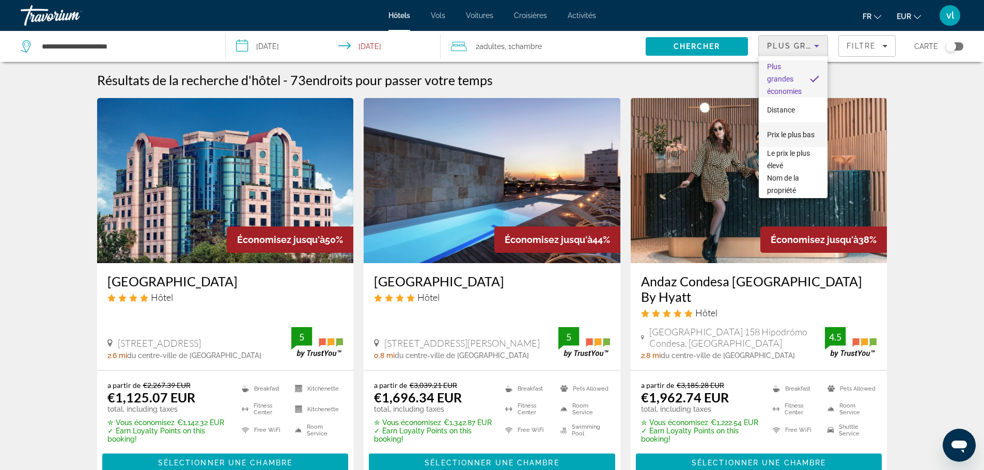
click at [789, 131] on span "Prix le plus bas" at bounding box center [790, 135] width 47 height 8
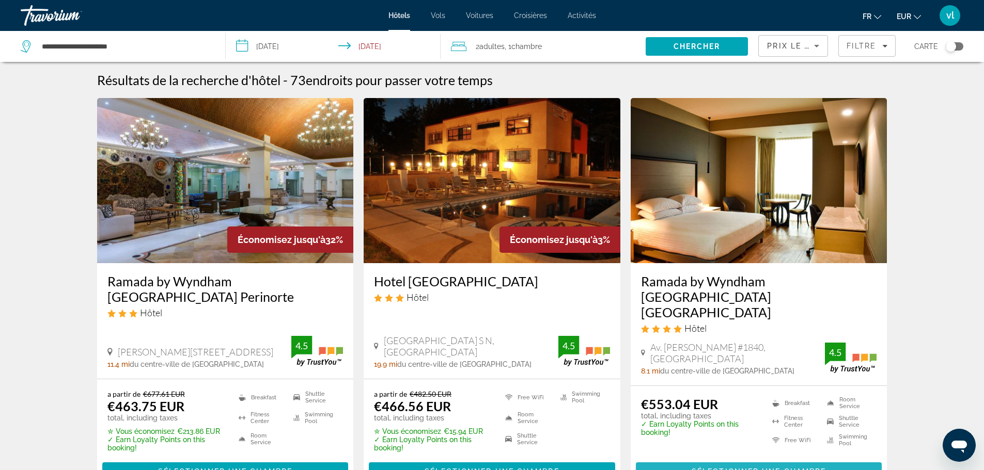
click at [710, 468] on span "Sélectionner une chambre" at bounding box center [758, 472] width 134 height 8
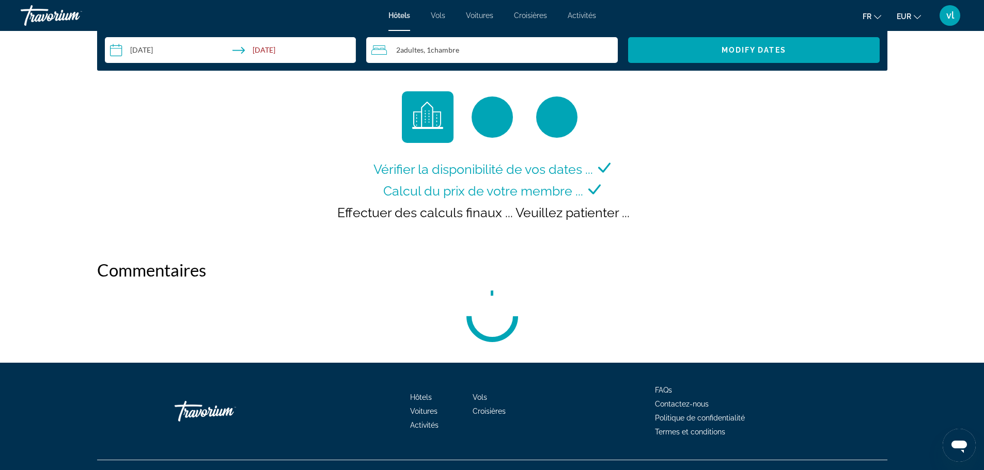
scroll to position [1374, 0]
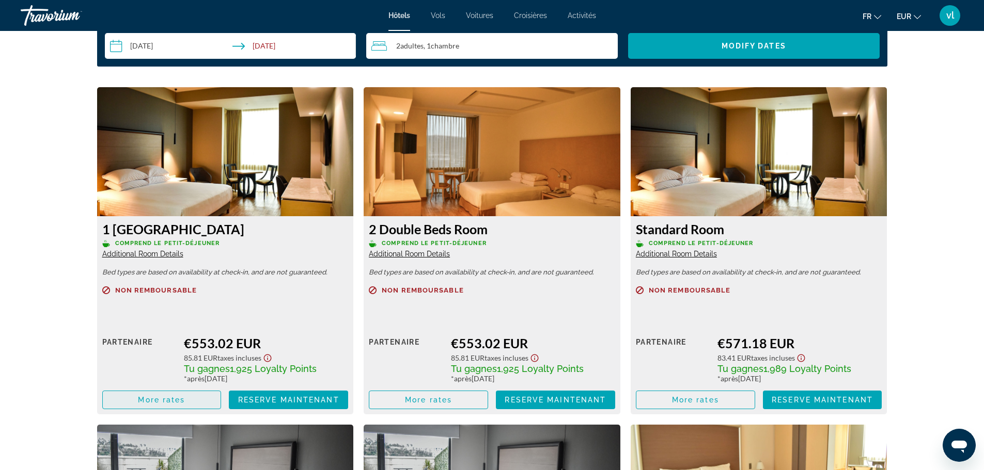
click at [166, 400] on span "More rates" at bounding box center [161, 400] width 47 height 8
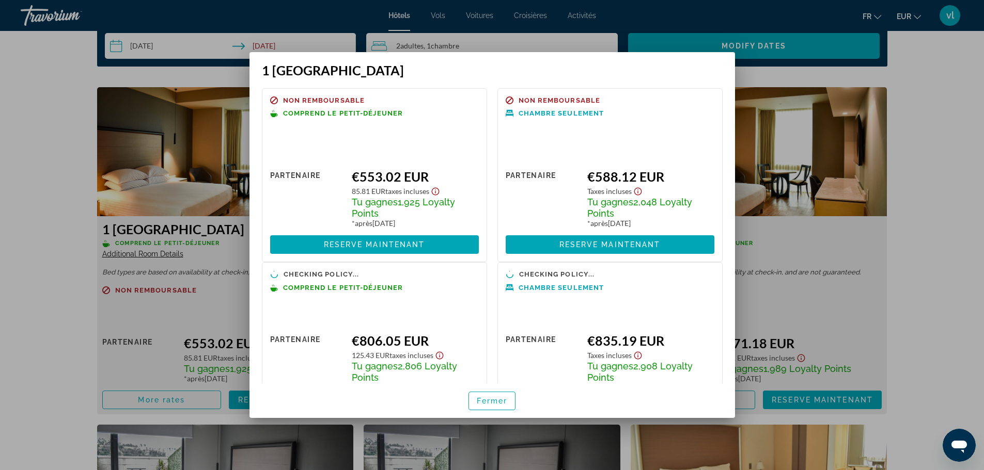
scroll to position [53, 0]
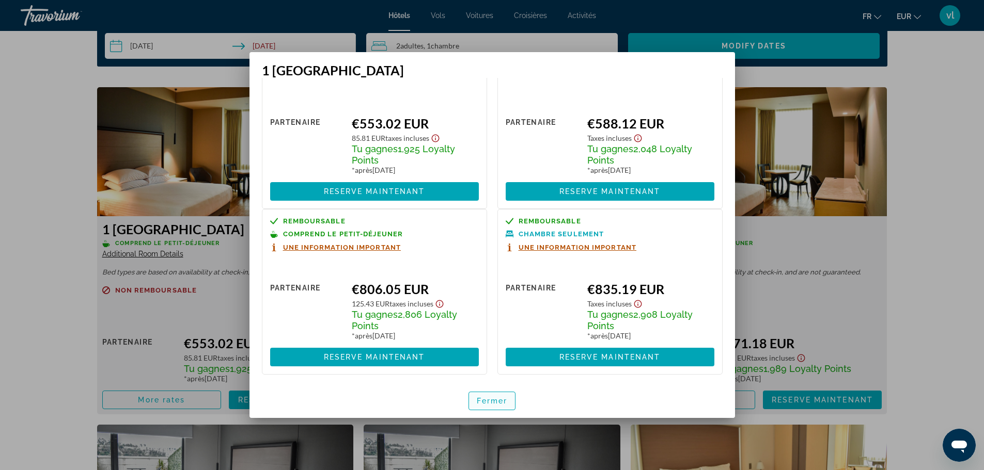
click at [500, 404] on span "Fermer" at bounding box center [492, 401] width 31 height 8
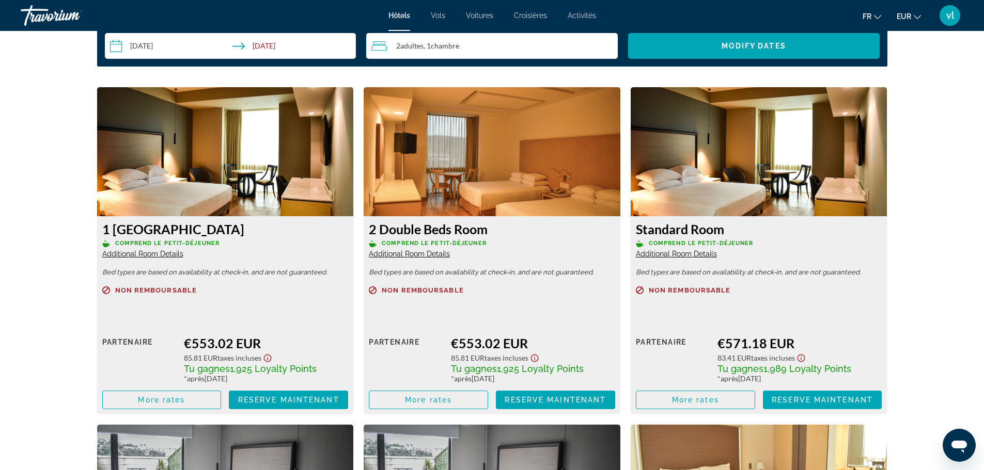
scroll to position [1374, 0]
drag, startPoint x: 983, startPoint y: 229, endPoint x: 991, endPoint y: 135, distance: 94.3
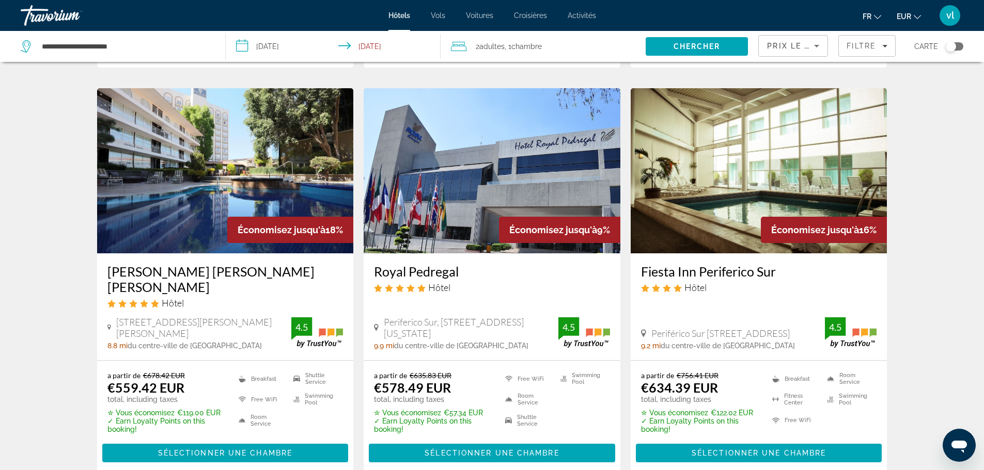
scroll to position [426, 0]
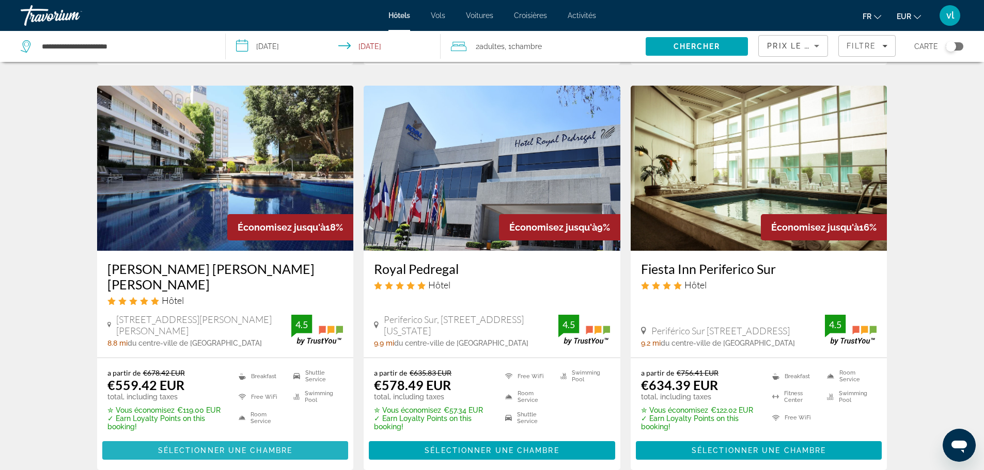
click at [161, 447] on span "Sélectionner une chambre" at bounding box center [225, 451] width 134 height 8
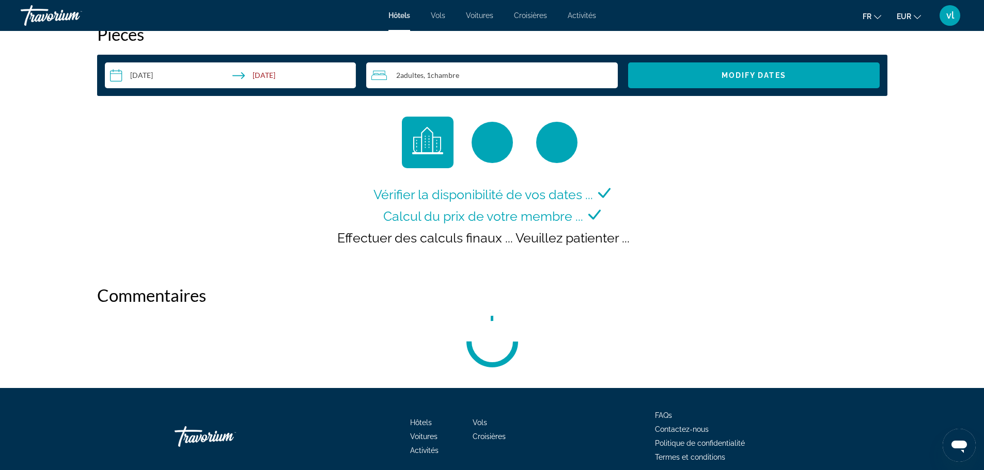
scroll to position [1347, 0]
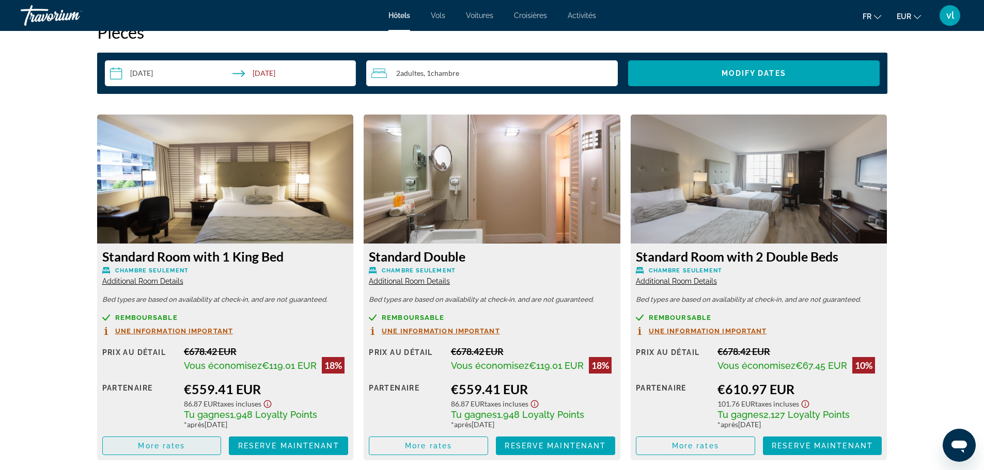
click at [167, 446] on span "More rates" at bounding box center [161, 446] width 47 height 8
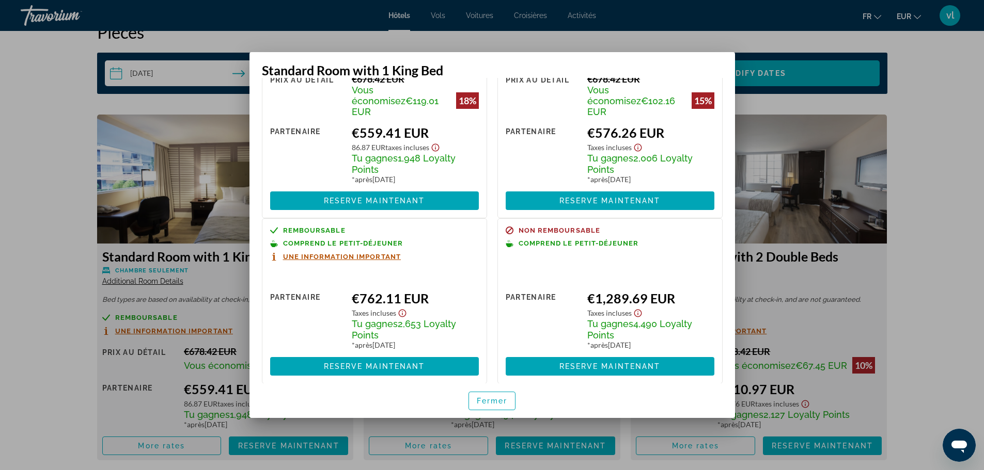
scroll to position [0, 0]
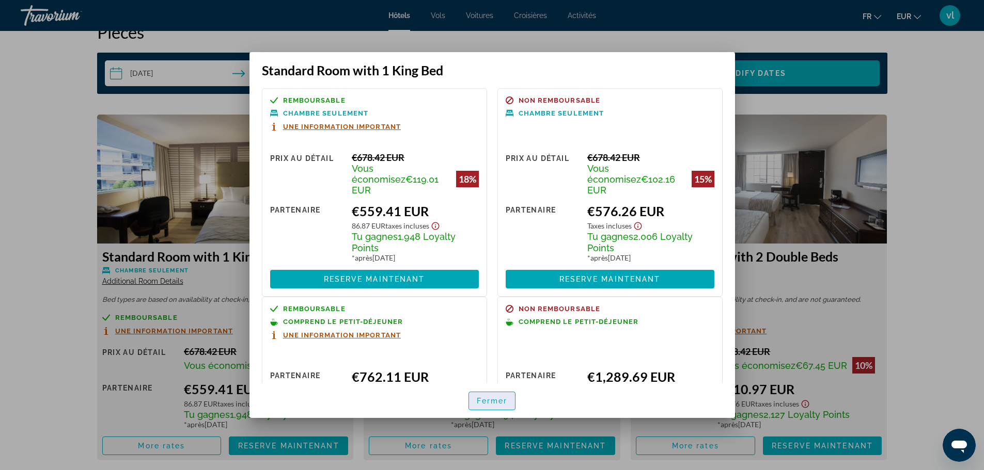
click at [493, 400] on span "Fermer" at bounding box center [492, 401] width 31 height 8
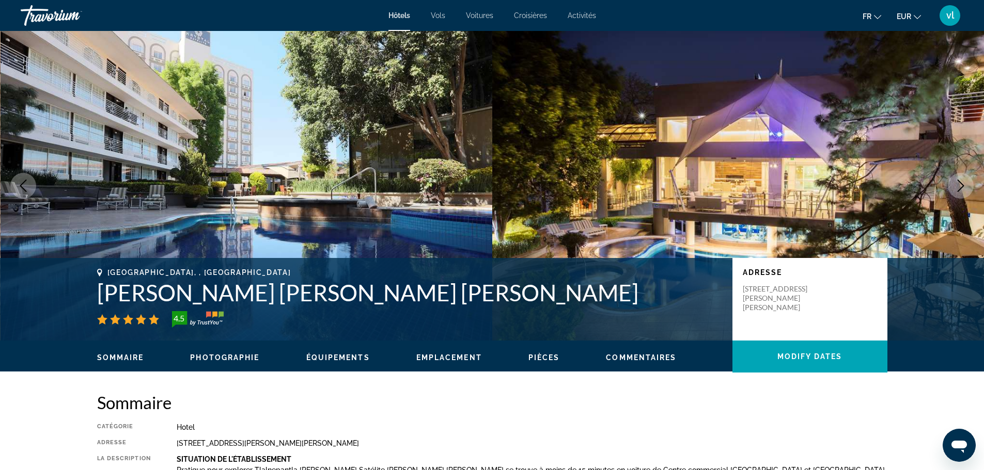
scroll to position [1347, 0]
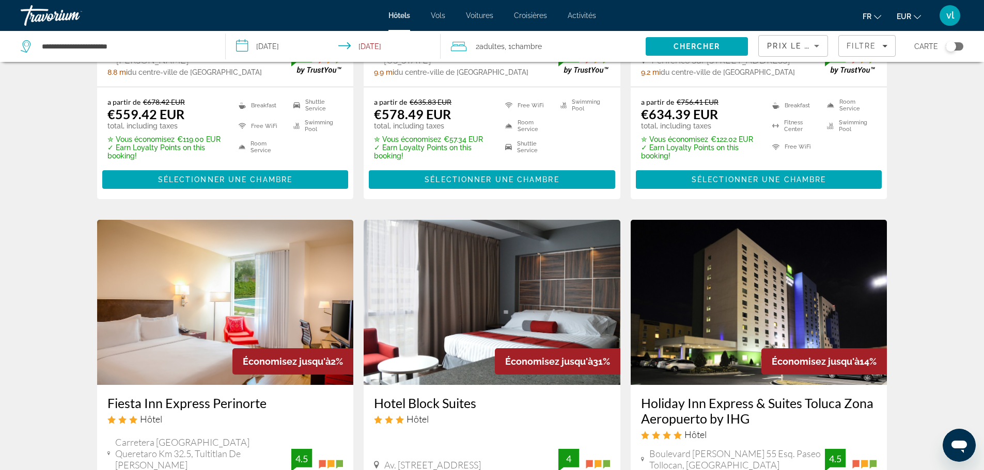
scroll to position [362, 0]
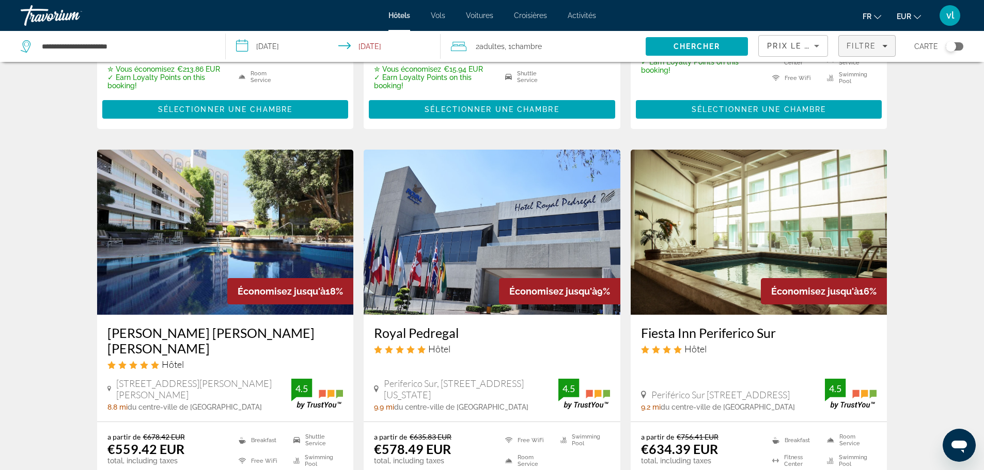
click at [868, 49] on span "Filtre" at bounding box center [860, 46] width 29 height 8
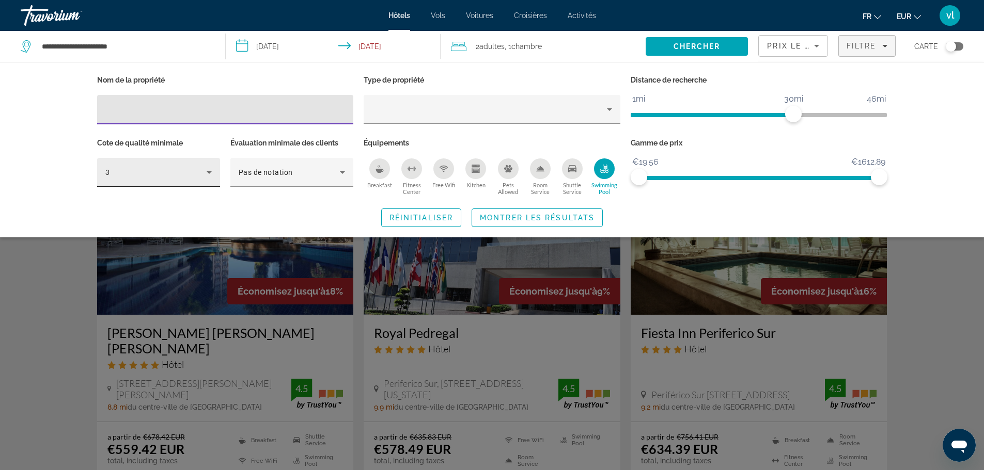
click at [210, 173] on icon "Hotel Filters" at bounding box center [209, 172] width 12 height 12
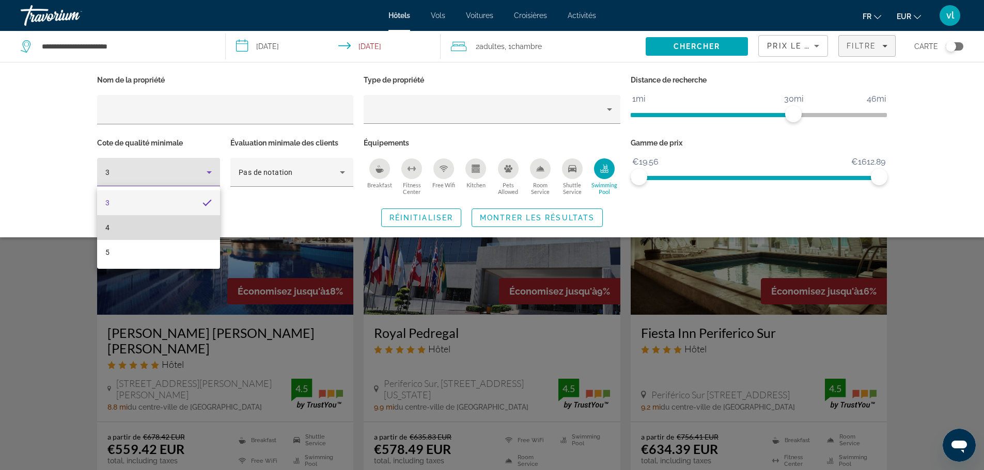
click at [170, 228] on mat-option "4" at bounding box center [158, 227] width 123 height 25
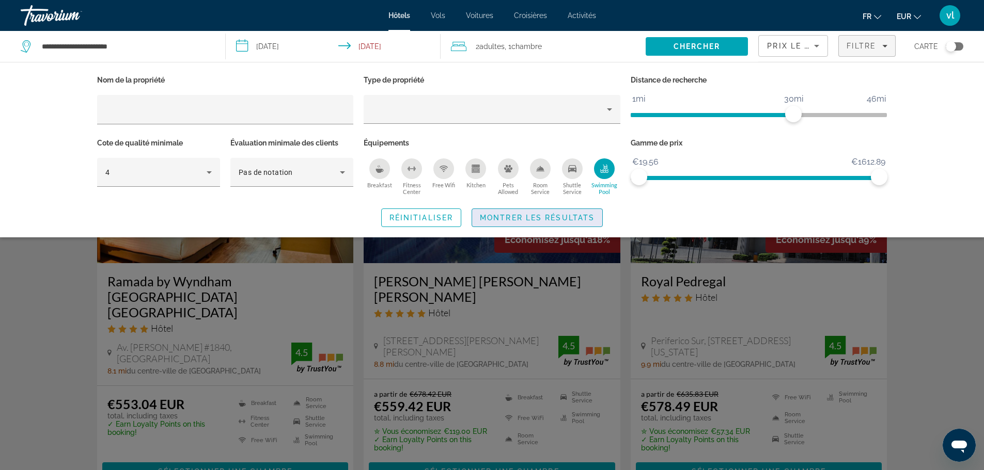
click at [519, 218] on span "Montrer les résultats" at bounding box center [537, 218] width 115 height 8
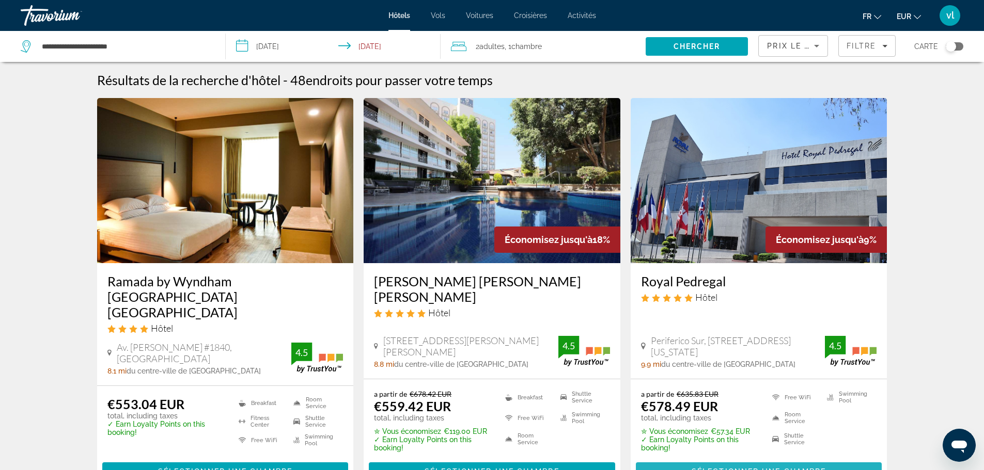
click at [706, 468] on span "Sélectionner une chambre" at bounding box center [758, 472] width 134 height 8
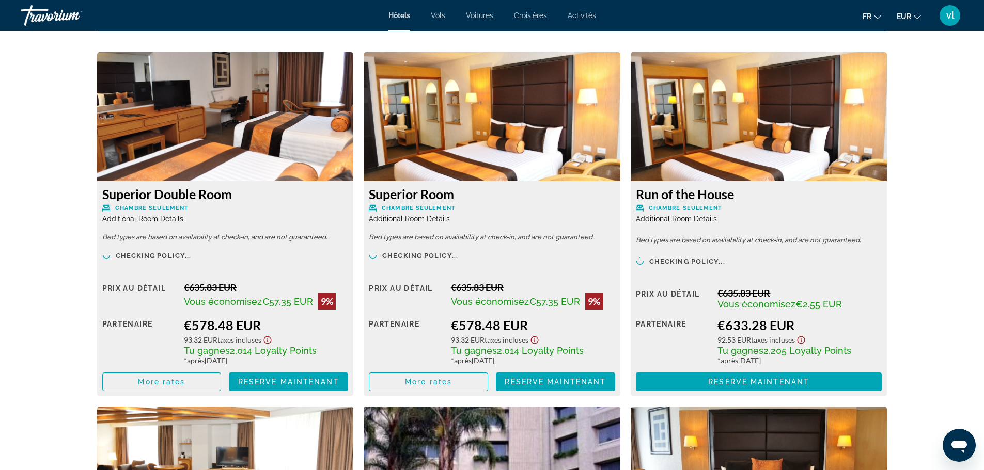
scroll to position [1420, 0]
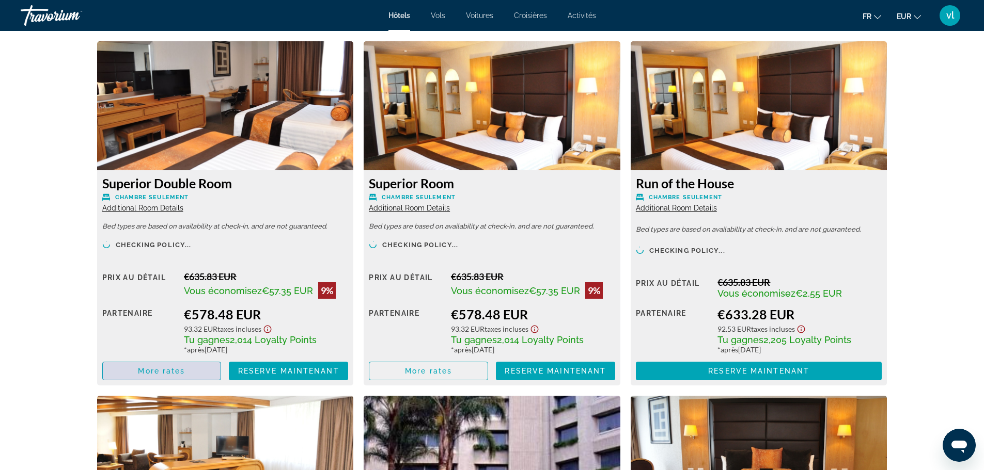
click at [156, 376] on span "Main content" at bounding box center [162, 371] width 118 height 25
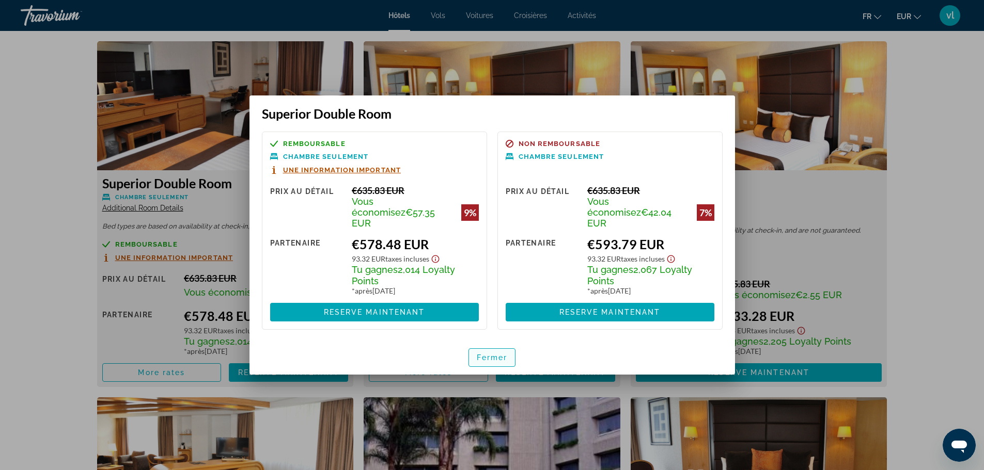
click at [483, 354] on span "Fermer" at bounding box center [492, 358] width 31 height 8
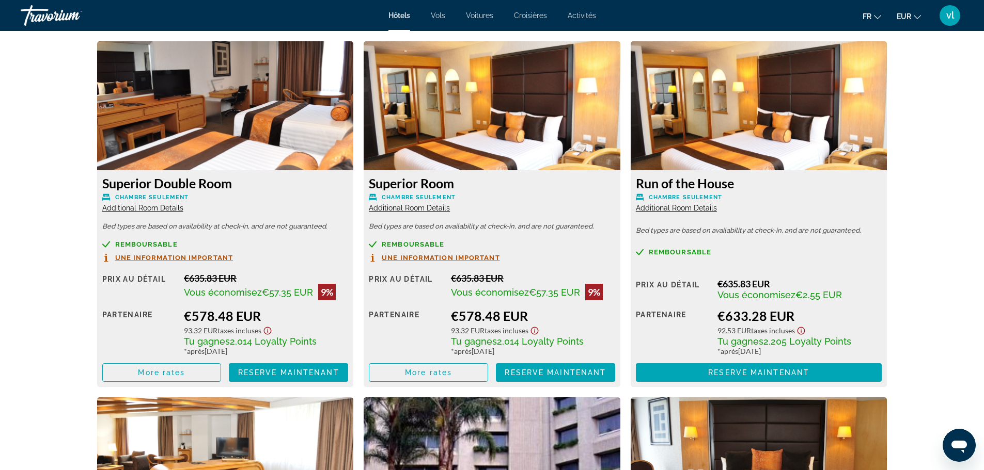
scroll to position [430, 0]
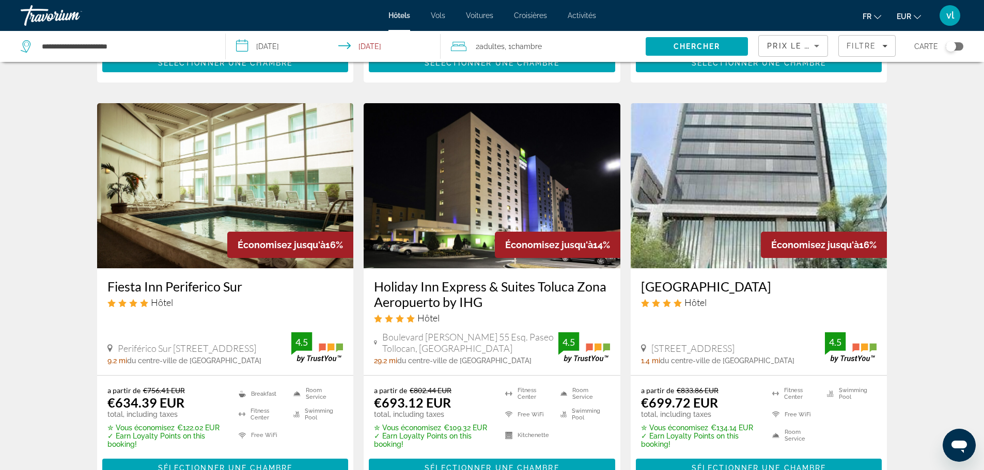
scroll to position [422, 0]
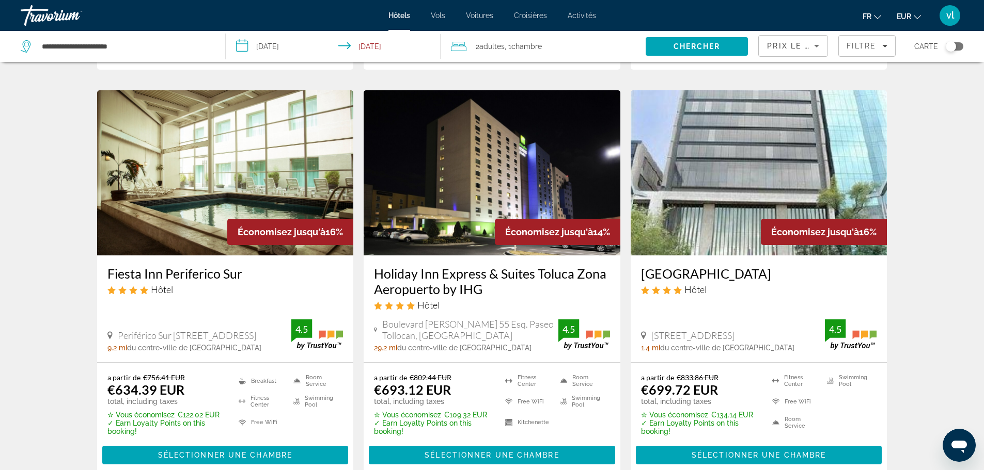
click at [158, 186] on img "Main content" at bounding box center [225, 172] width 257 height 165
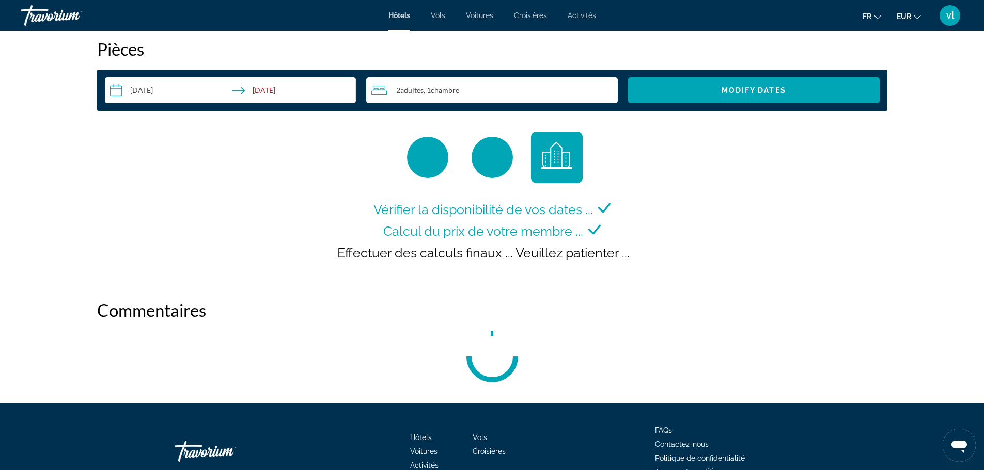
scroll to position [1334, 0]
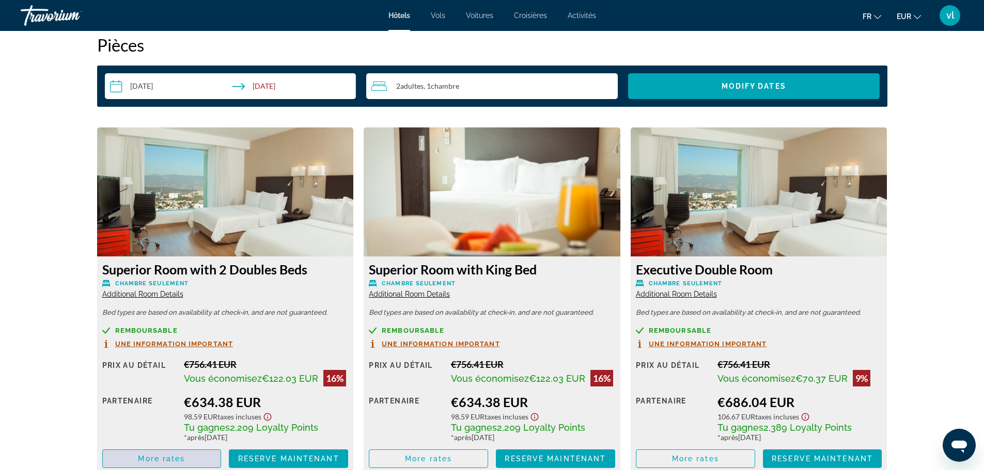
click at [166, 459] on span "More rates" at bounding box center [161, 459] width 47 height 8
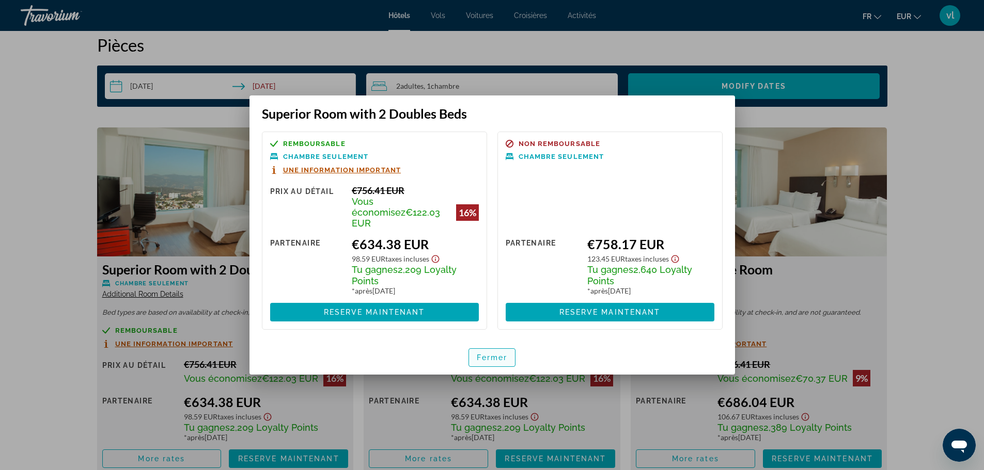
click at [487, 355] on span "Fermer" at bounding box center [492, 358] width 31 height 8
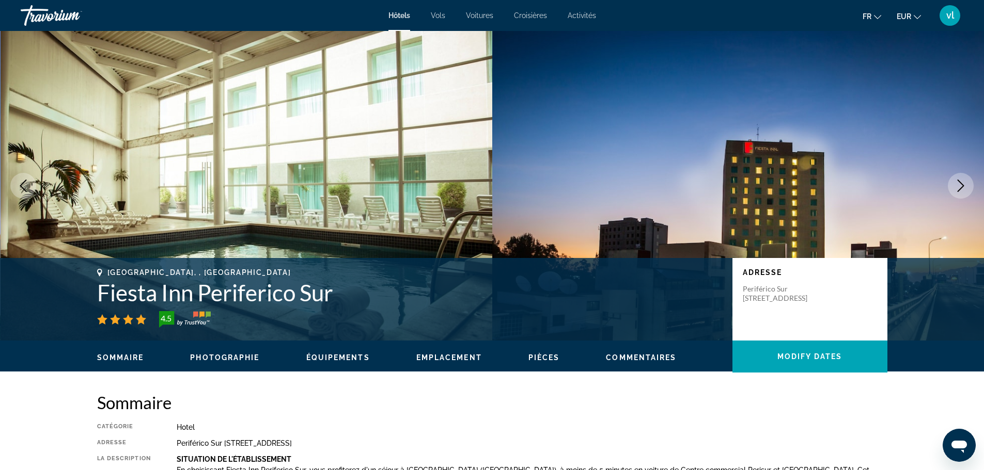
scroll to position [1334, 0]
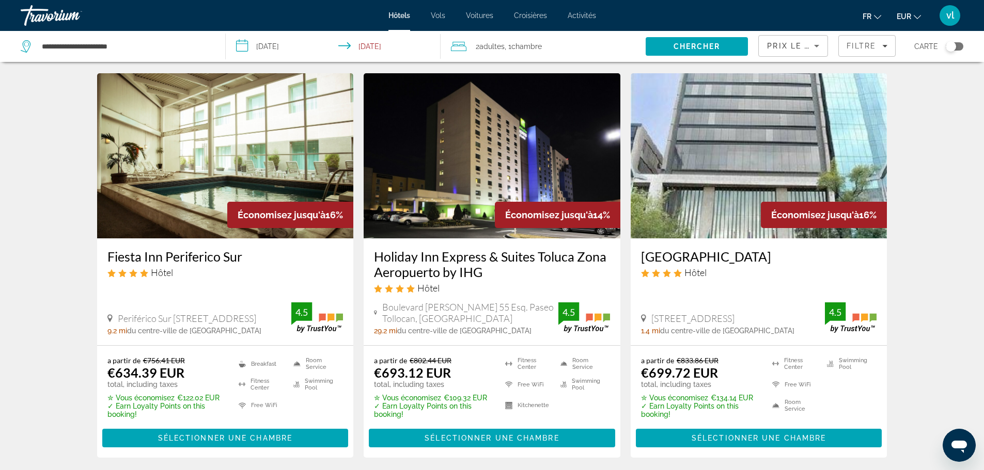
scroll to position [437, 0]
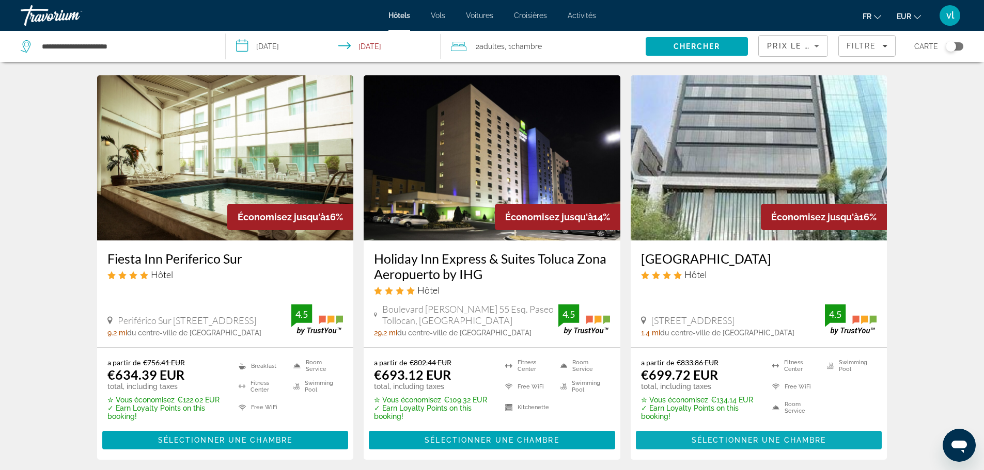
click at [702, 436] on span "Sélectionner une chambre" at bounding box center [758, 440] width 134 height 8
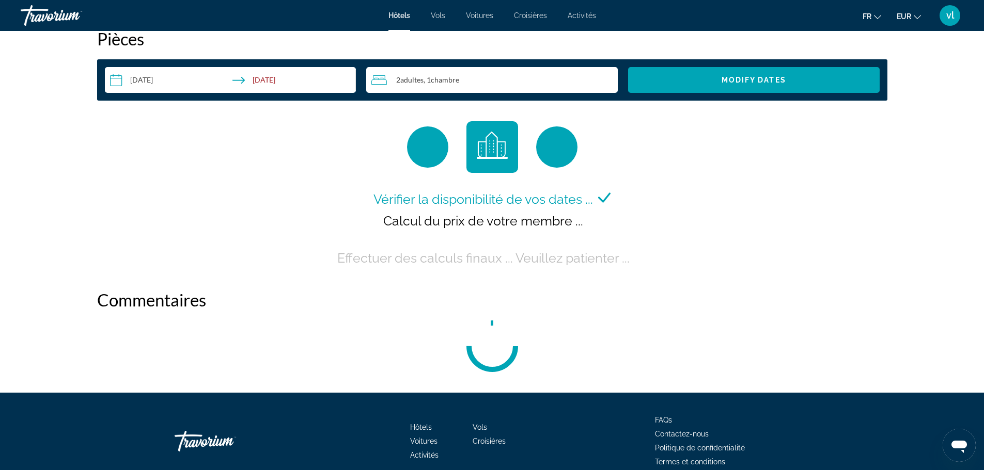
scroll to position [1349, 0]
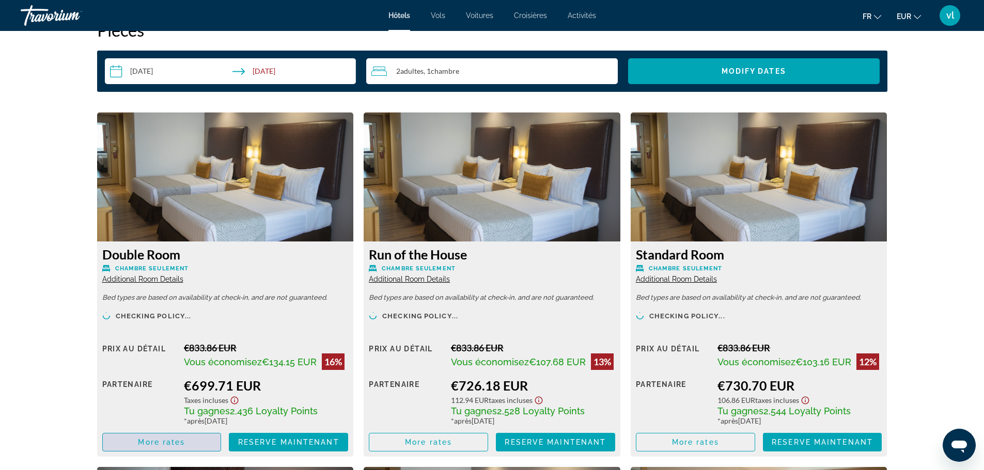
click at [170, 441] on span "More rates" at bounding box center [161, 442] width 47 height 8
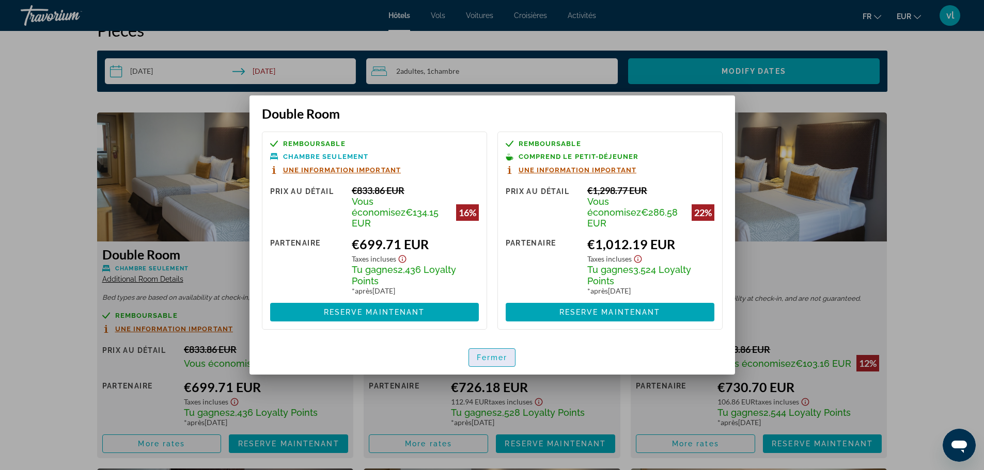
click at [486, 354] on span "Fermer" at bounding box center [492, 358] width 31 height 8
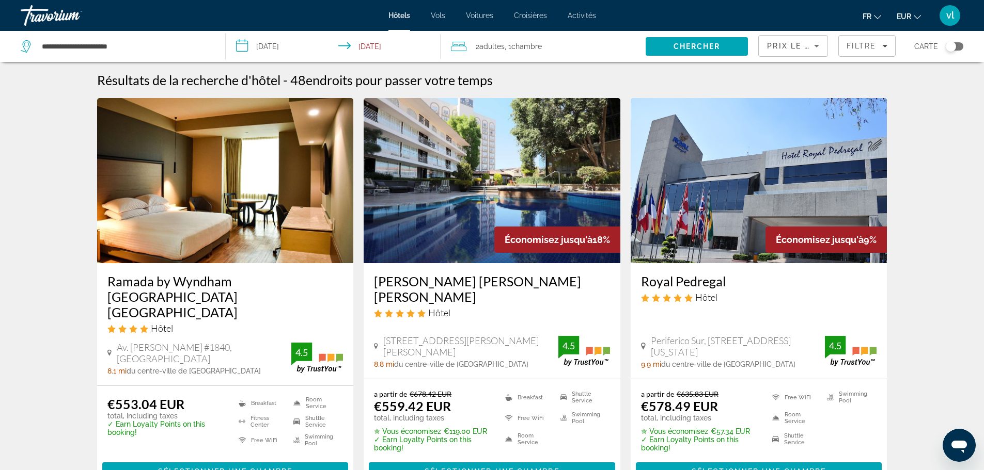
click at [434, 207] on img "Main content" at bounding box center [491, 180] width 257 height 165
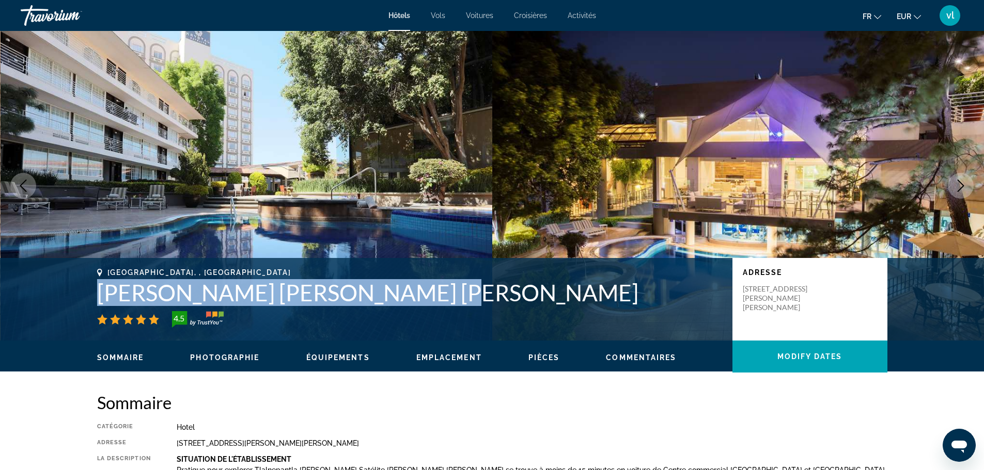
drag, startPoint x: 91, startPoint y: 295, endPoint x: 394, endPoint y: 287, distance: 303.7
click at [394, 287] on div "[GEOGRAPHIC_DATA], , [GEOGRAPHIC_DATA] [PERSON_NAME] [PERSON_NAME] [PERSON_NAME…" at bounding box center [491, 299] width 831 height 62
copy h1 "[PERSON_NAME] [PERSON_NAME] [PERSON_NAME]"
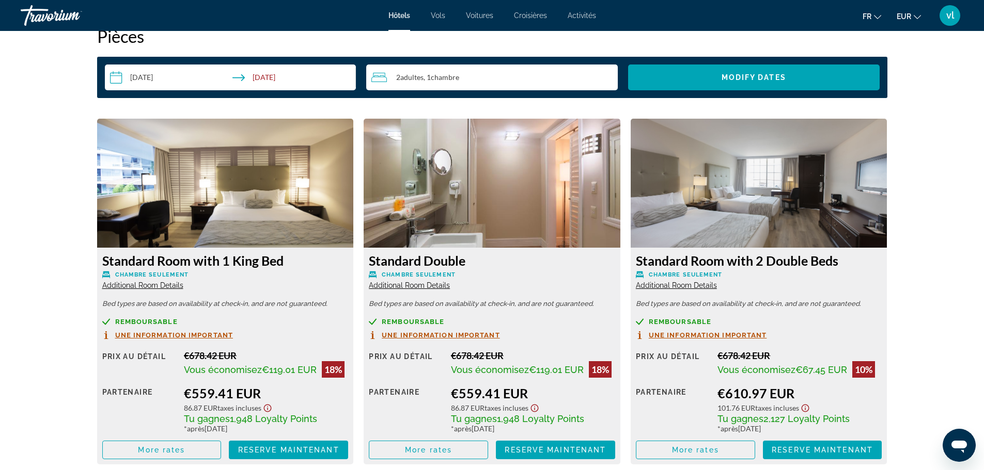
scroll to position [1339, 0]
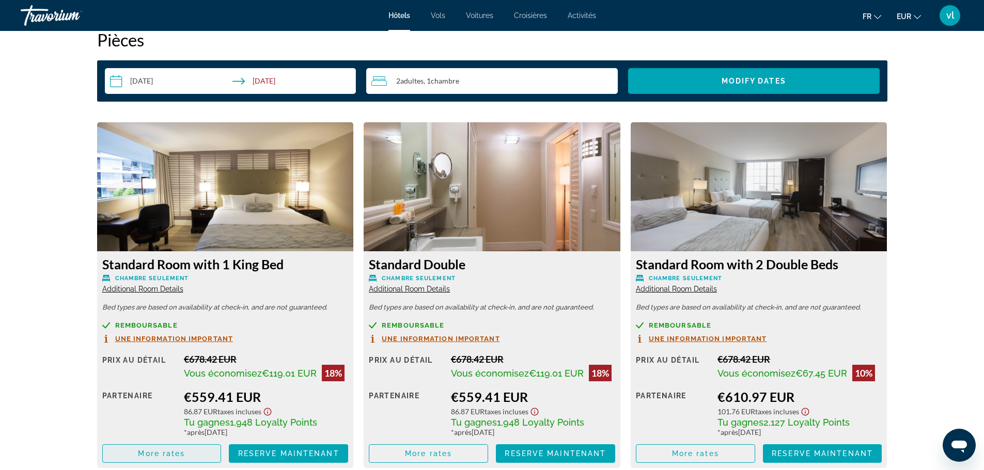
click at [181, 454] on span "More rates" at bounding box center [161, 454] width 47 height 8
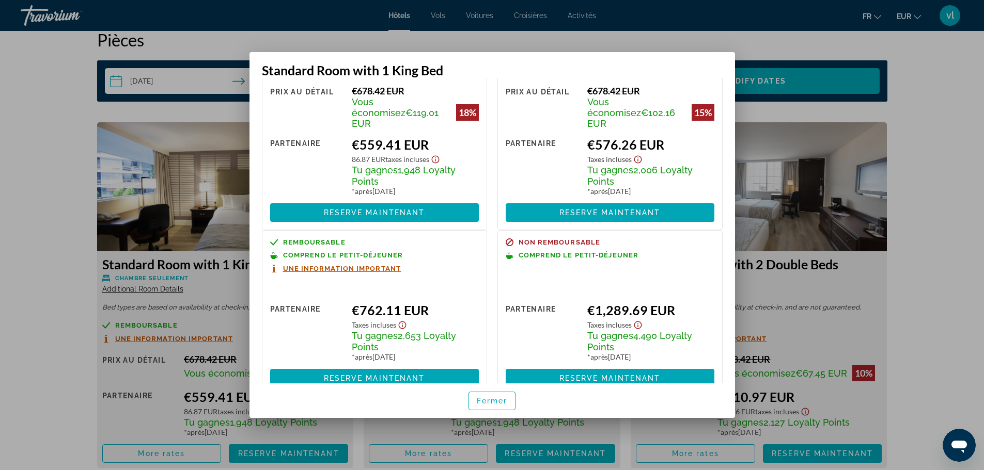
scroll to position [67, 0]
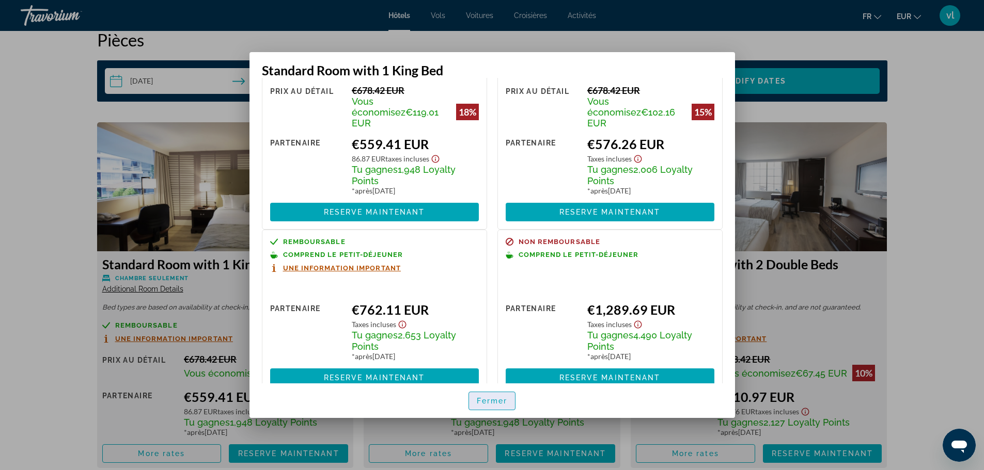
click at [497, 405] on span "Fermer" at bounding box center [492, 401] width 31 height 8
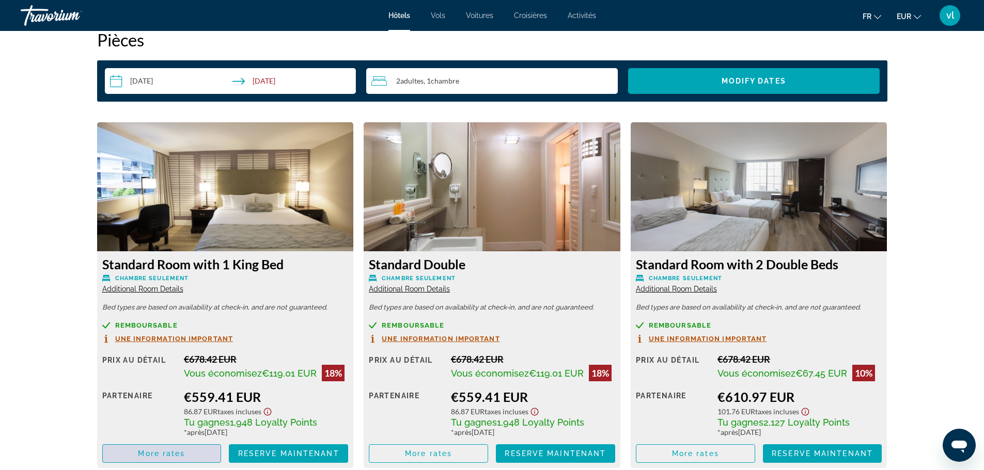
click at [165, 454] on span "More rates" at bounding box center [161, 454] width 47 height 8
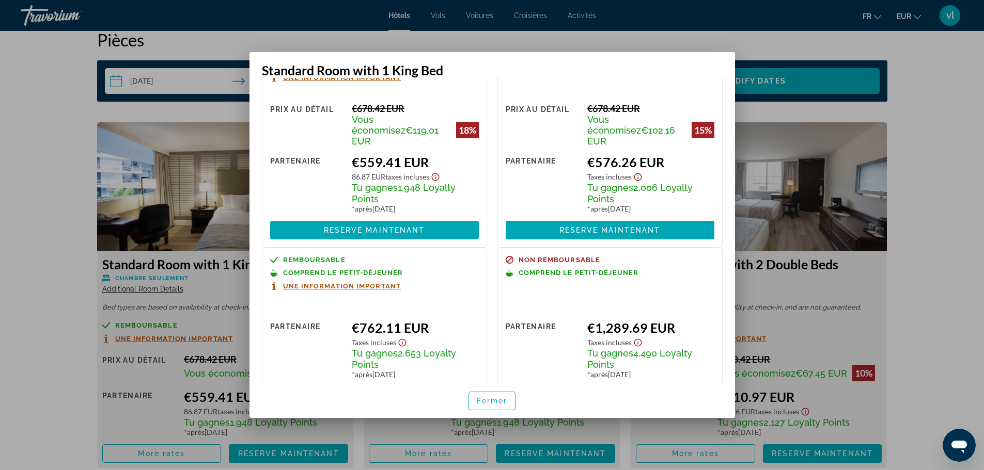
scroll to position [58, 0]
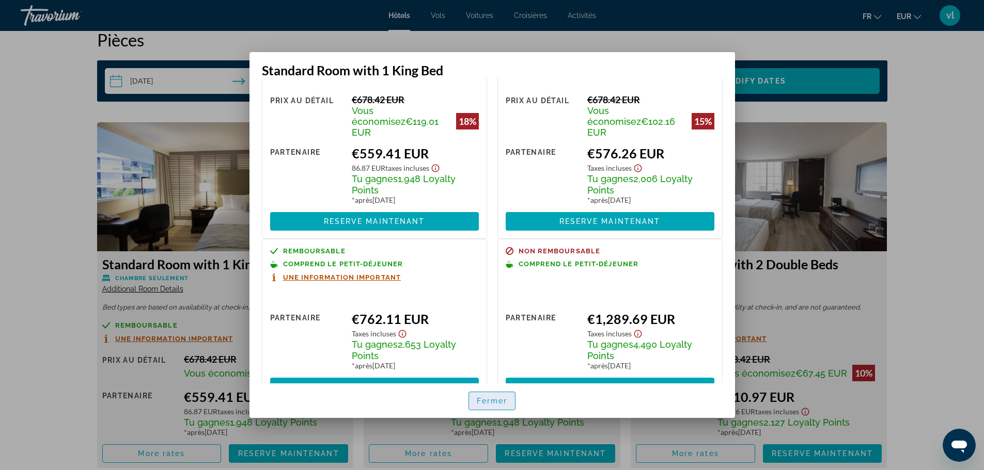
click at [479, 405] on span "Fermer" at bounding box center [492, 401] width 31 height 8
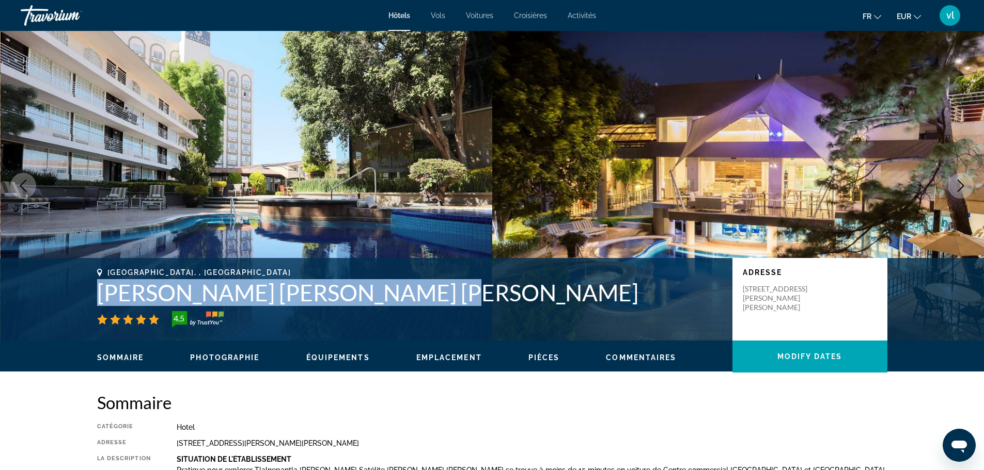
scroll to position [1339, 0]
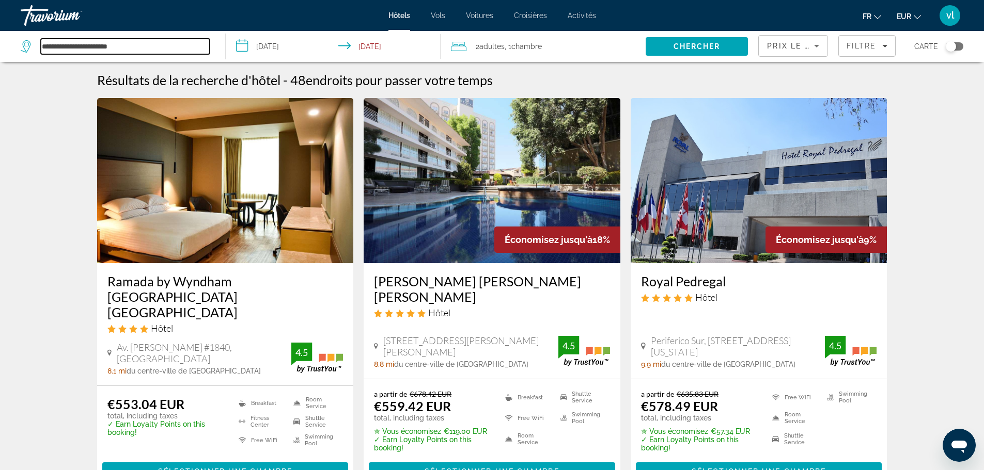
click at [139, 48] on input "**********" at bounding box center [125, 46] width 169 height 15
drag, startPoint x: 139, startPoint y: 47, endPoint x: 43, endPoint y: 45, distance: 95.5
click at [43, 45] on input "**********" at bounding box center [125, 46] width 169 height 15
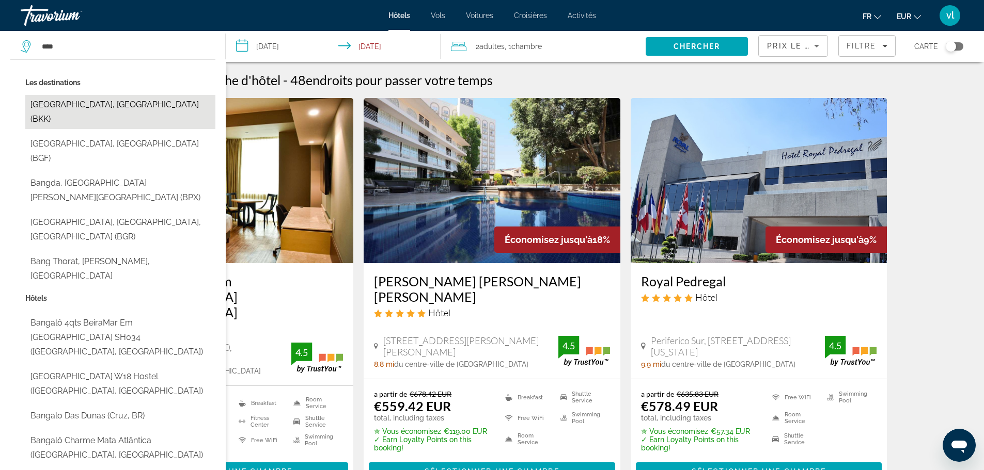
click at [48, 102] on button "[GEOGRAPHIC_DATA], [GEOGRAPHIC_DATA] (BKK)" at bounding box center [120, 112] width 190 height 34
type input "**********"
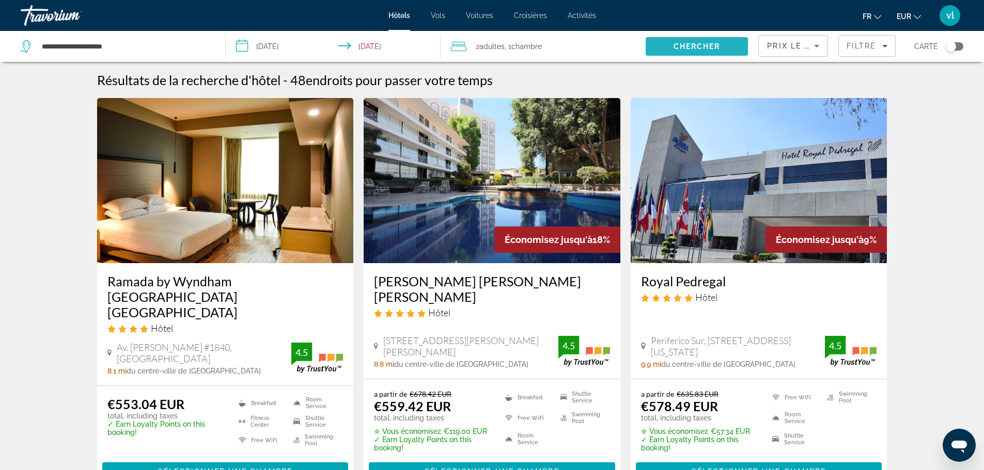
click at [686, 52] on span "Search" at bounding box center [696, 46] width 102 height 25
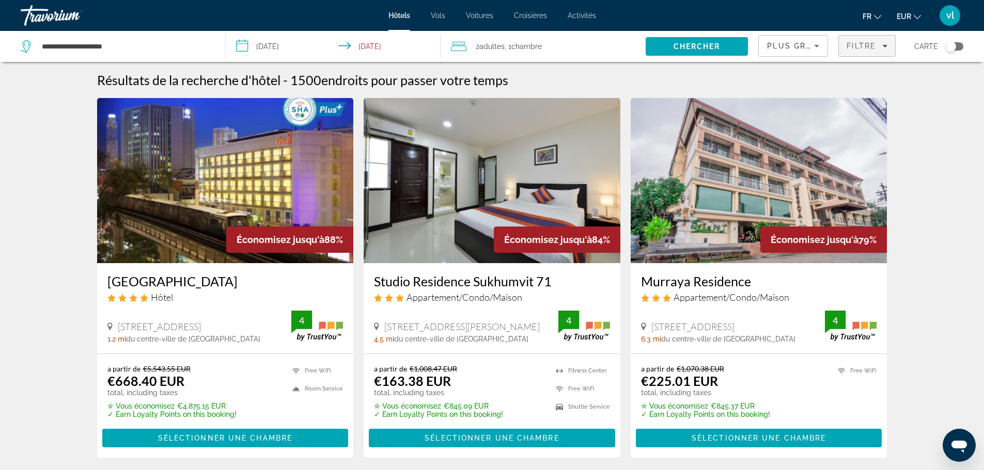
click at [853, 46] on span "Filtre" at bounding box center [860, 46] width 29 height 8
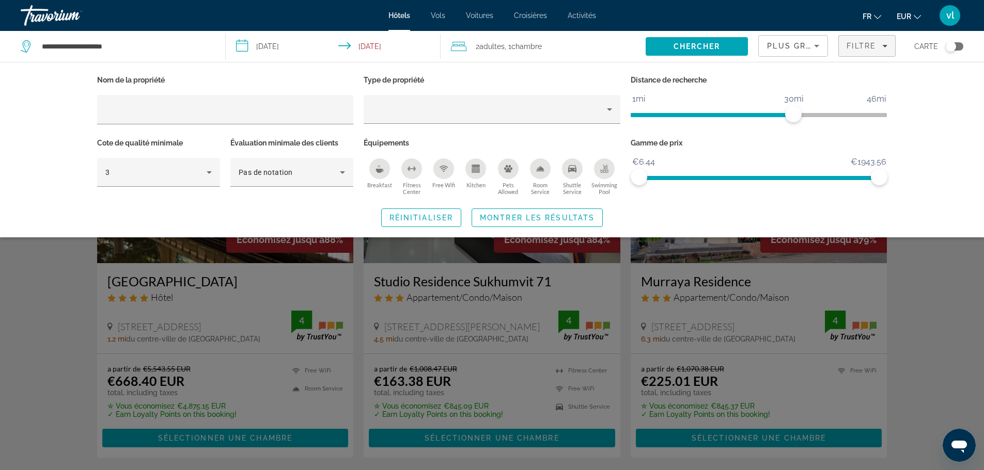
click at [606, 167] on icon "Swimming Pool" at bounding box center [604, 169] width 8 height 8
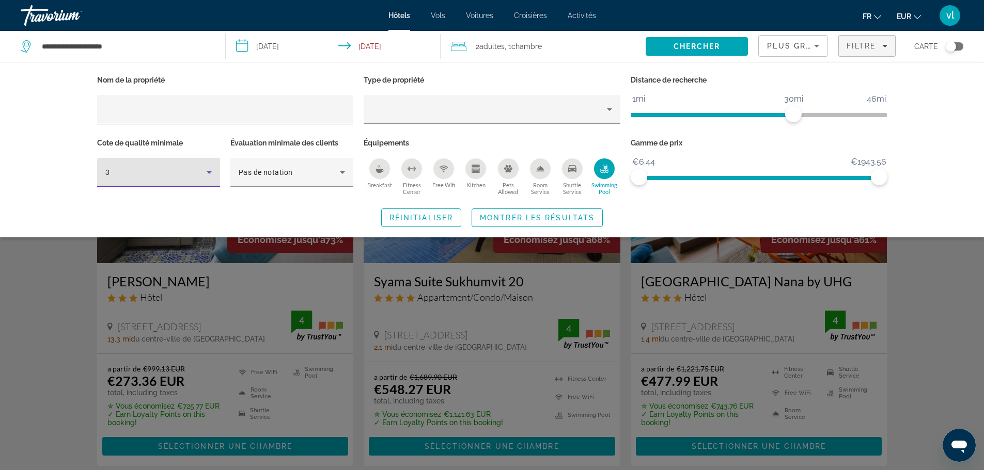
click at [209, 173] on icon "Hotel Filters" at bounding box center [209, 172] width 5 height 3
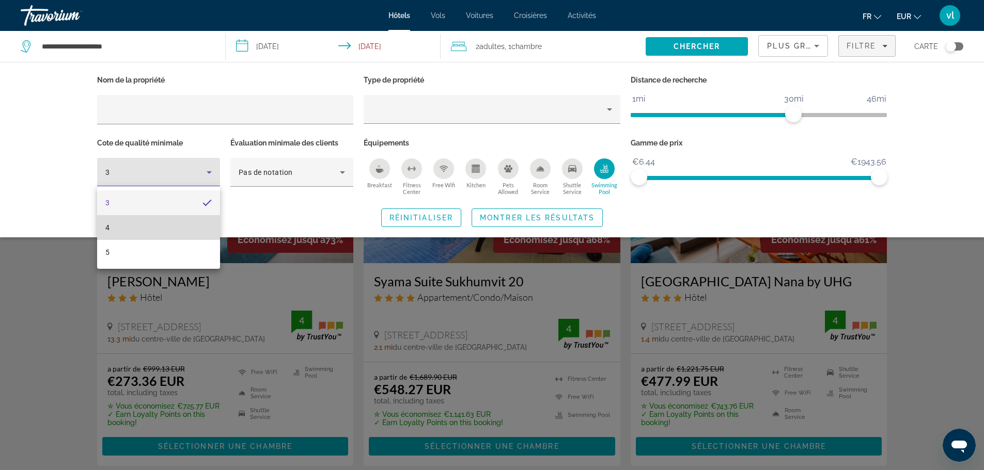
click at [187, 226] on mat-option "4" at bounding box center [158, 227] width 123 height 25
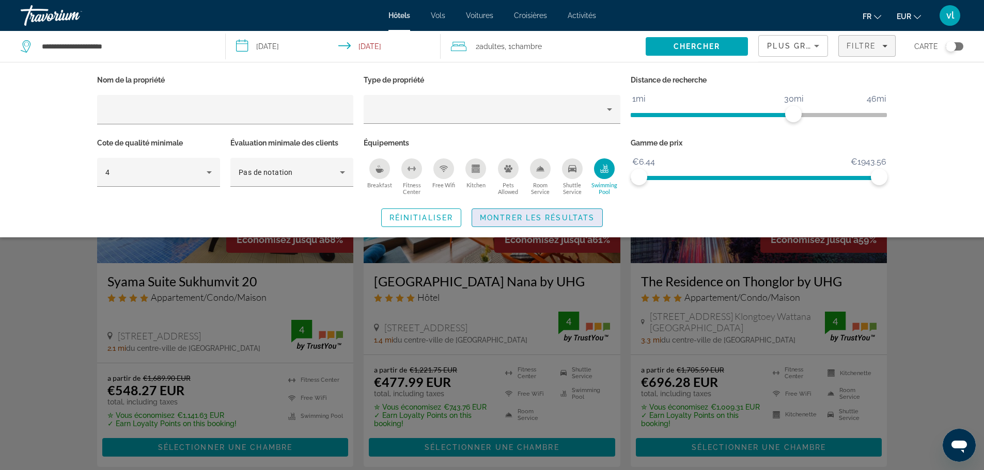
click at [579, 220] on span "Montrer les résultats" at bounding box center [537, 218] width 115 height 8
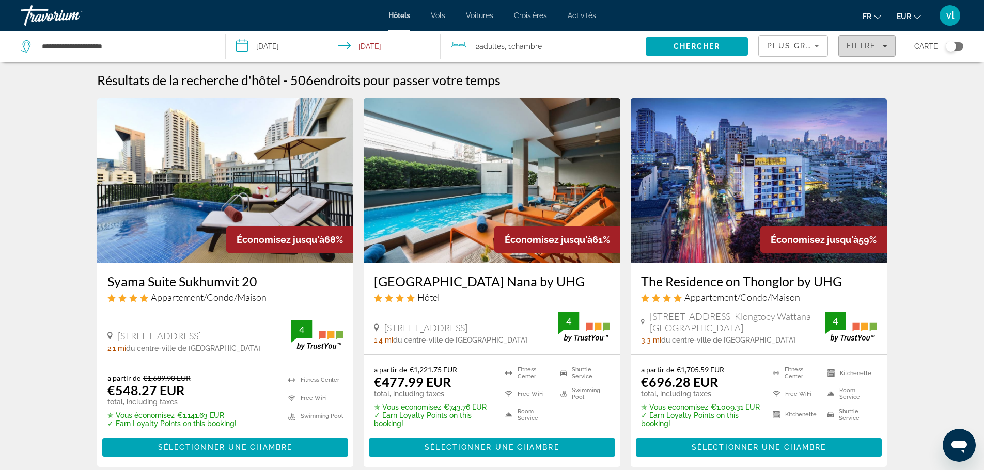
click at [874, 47] on span "Filtre" at bounding box center [860, 46] width 29 height 8
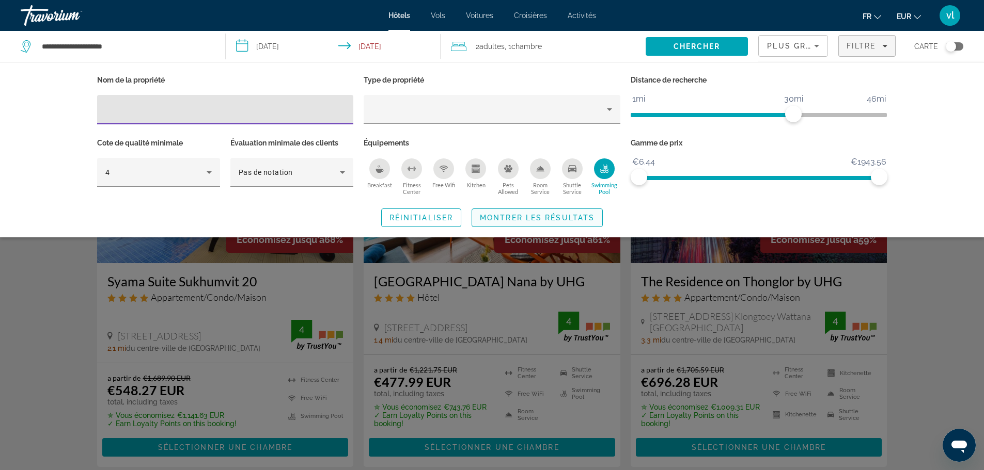
click at [529, 217] on span "Montrer les résultats" at bounding box center [537, 218] width 115 height 8
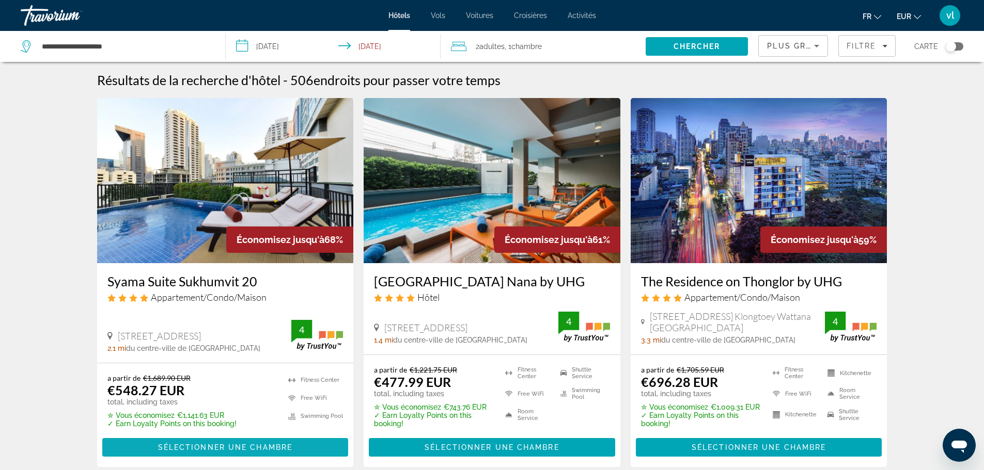
click at [147, 436] on span "Main content" at bounding box center [225, 447] width 246 height 25
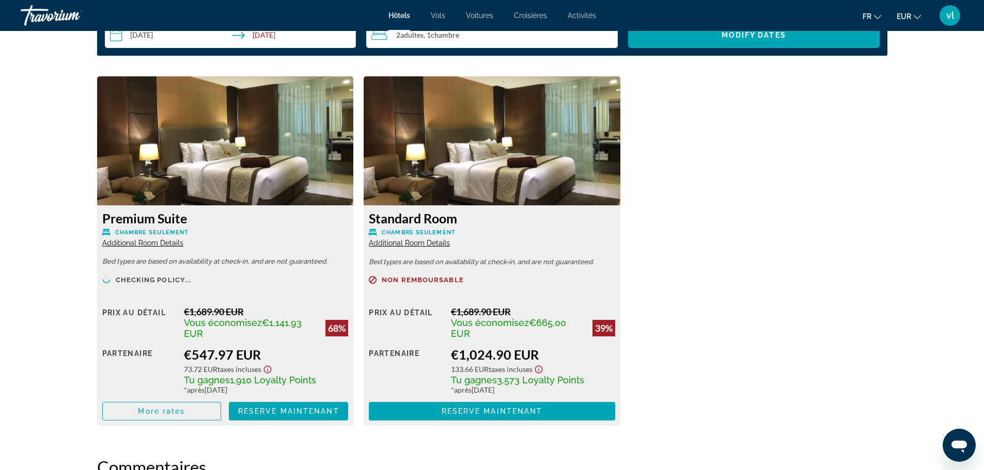
scroll to position [1388, 0]
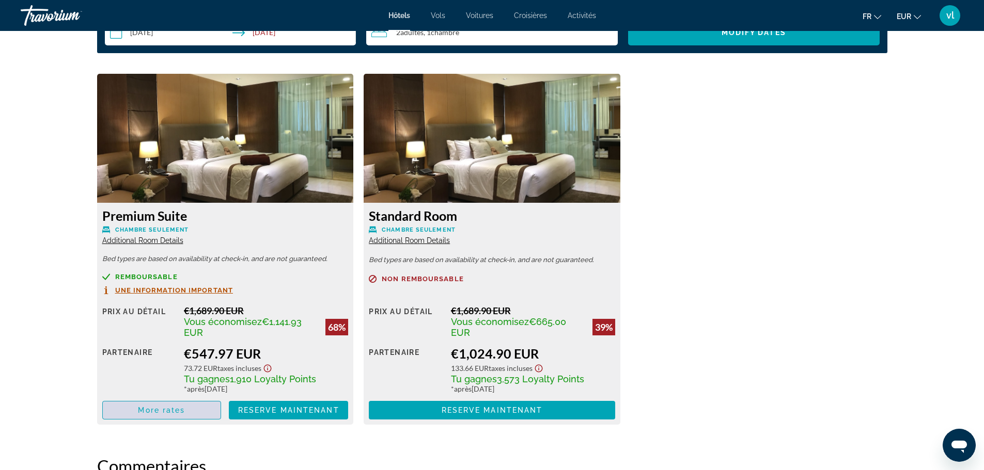
click at [154, 411] on span "More rates" at bounding box center [161, 410] width 47 height 8
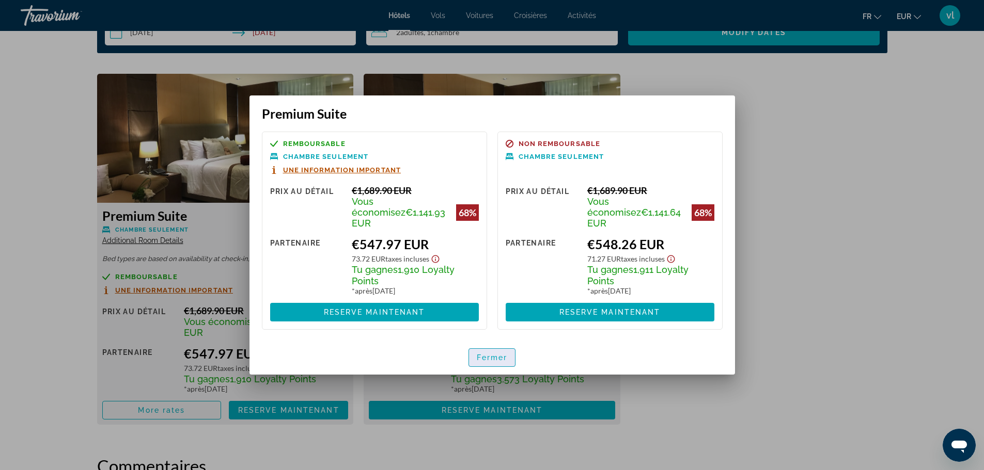
click at [487, 354] on span "Fermer" at bounding box center [492, 358] width 31 height 8
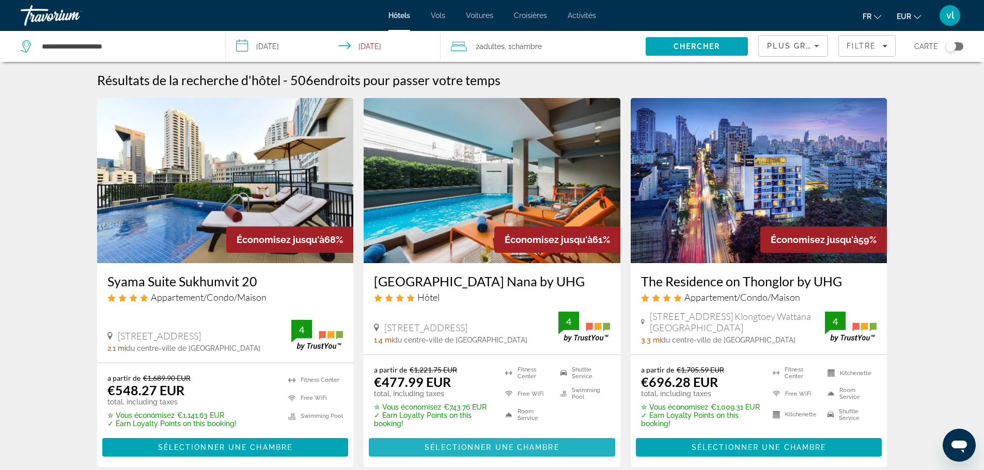
click at [453, 448] on span "Sélectionner une chambre" at bounding box center [491, 447] width 134 height 8
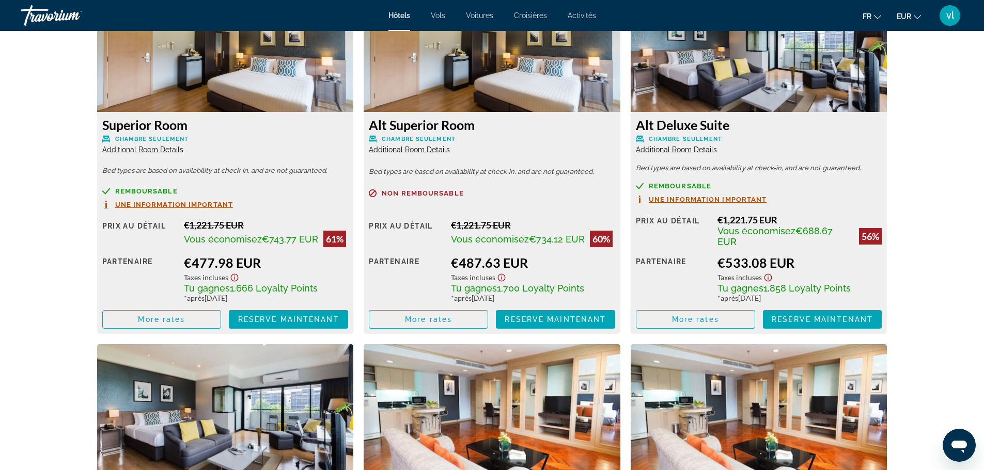
scroll to position [1501, 0]
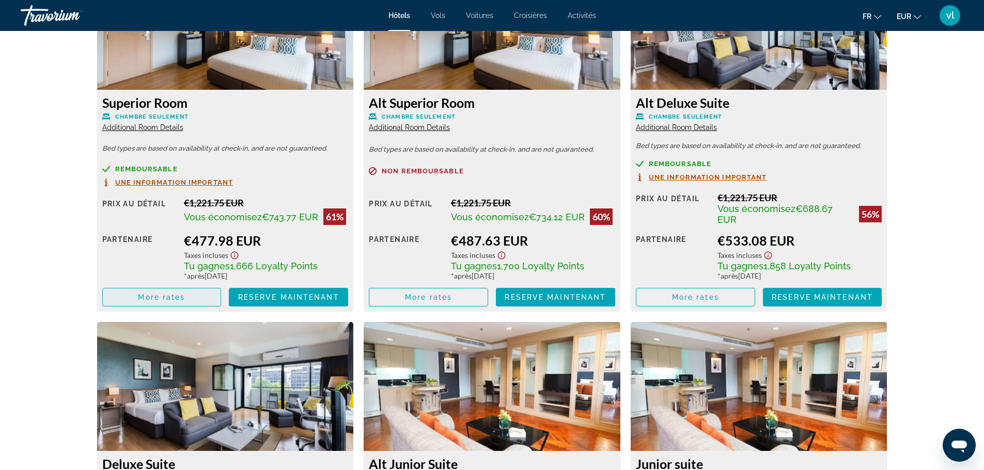
click at [160, 295] on span "More rates" at bounding box center [161, 297] width 47 height 8
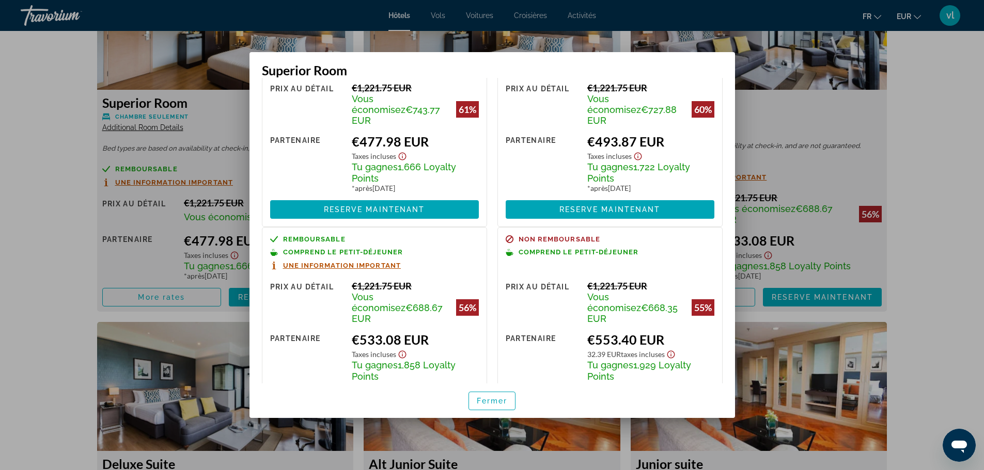
scroll to position [70, 0]
click at [725, 304] on div "Remboursable Chambre seulement Une information important Prix au détail €1,221.…" at bounding box center [491, 231] width 485 height 306
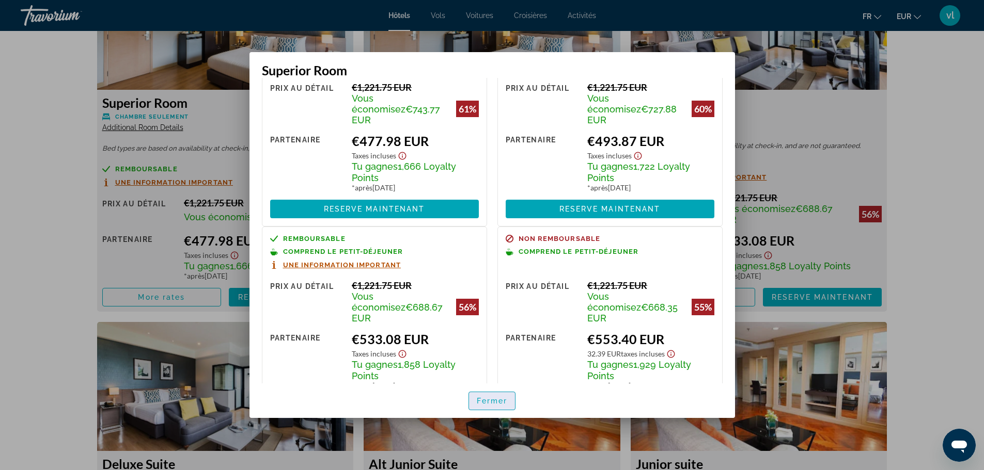
click at [480, 401] on span "Fermer" at bounding box center [492, 401] width 31 height 8
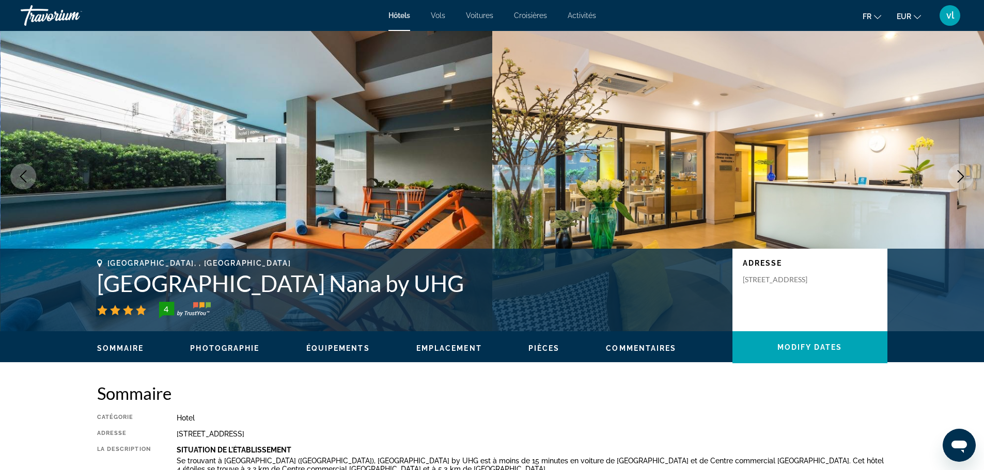
scroll to position [6, 0]
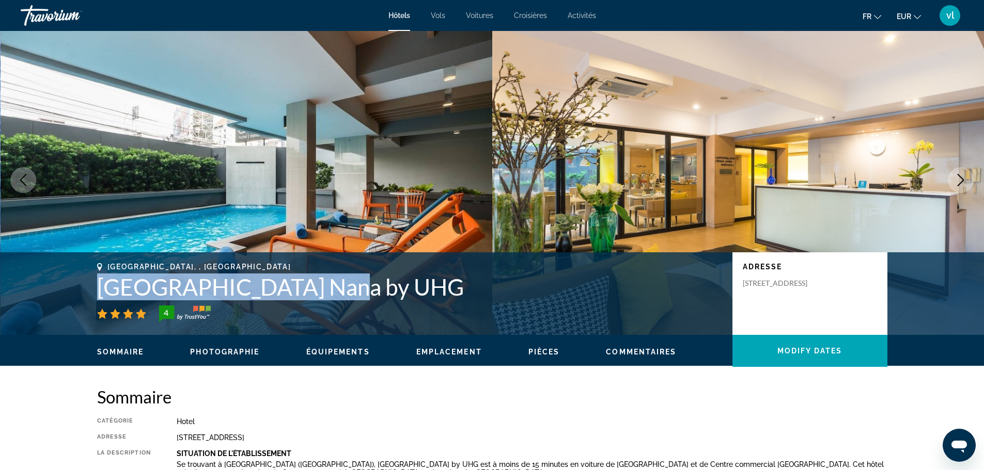
drag, startPoint x: 86, startPoint y: 284, endPoint x: 321, endPoint y: 288, distance: 234.9
click at [321, 288] on div "[GEOGRAPHIC_DATA], , [GEOGRAPHIC_DATA] [GEOGRAPHIC_DATA] by UHG 4 Adresse [STRE…" at bounding box center [491, 294] width 831 height 62
copy h1 "[GEOGRAPHIC_DATA] Nana by UHG"
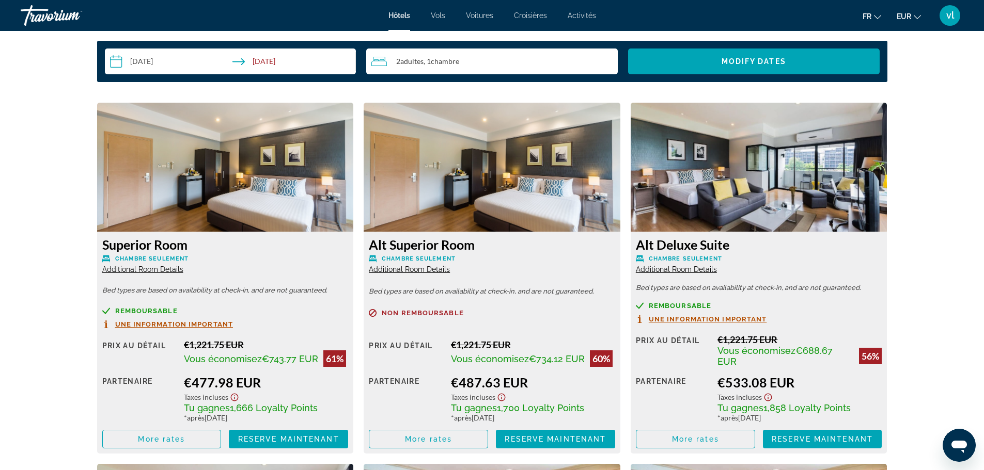
scroll to position [1362, 0]
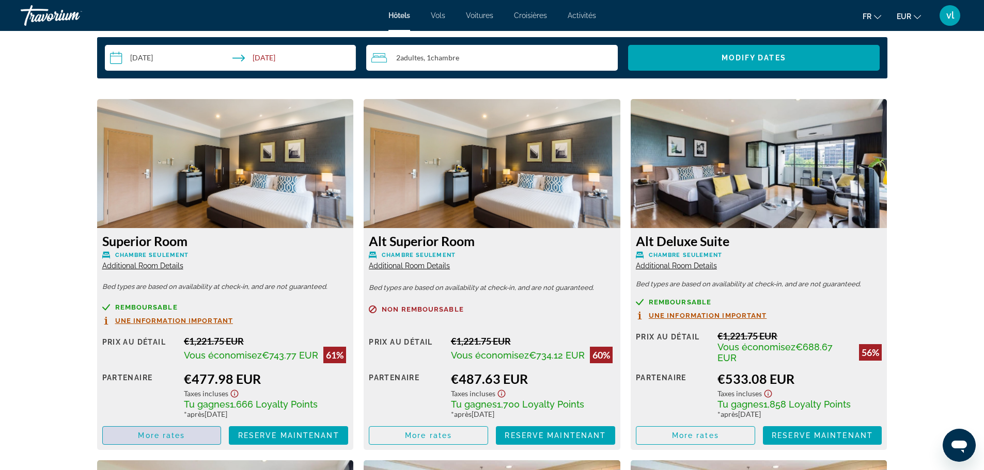
click at [163, 438] on span "More rates" at bounding box center [161, 436] width 47 height 8
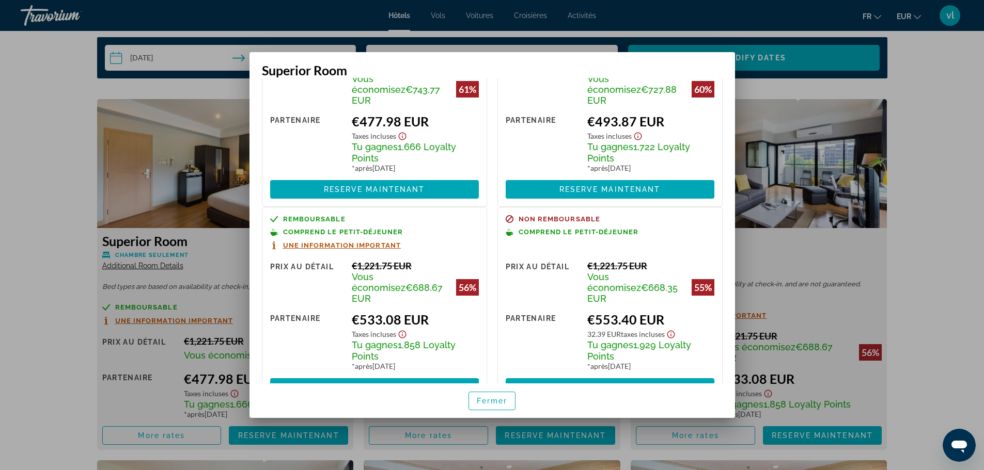
scroll to position [100, 0]
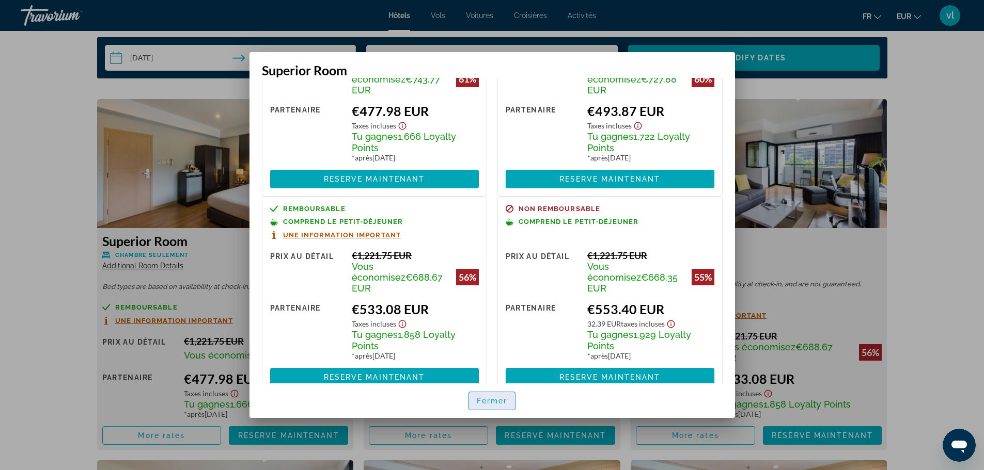
click at [507, 405] on span "Fermer" at bounding box center [492, 401] width 31 height 8
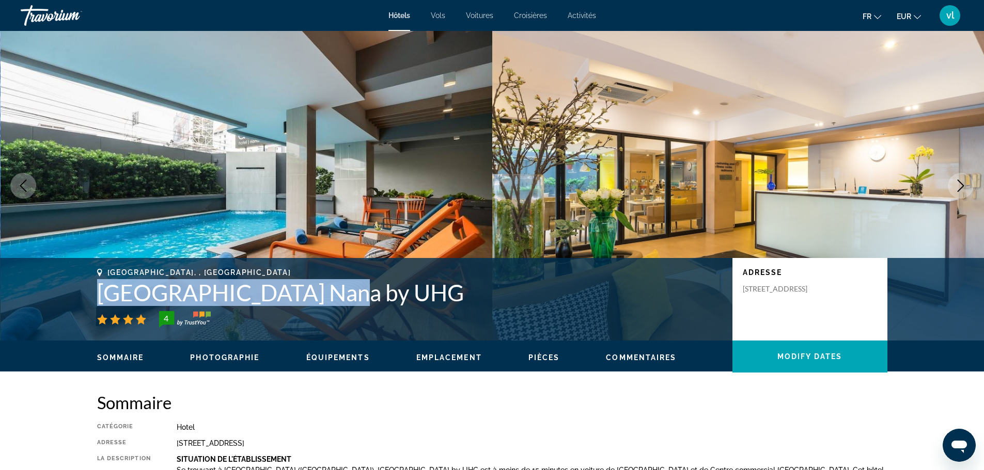
scroll to position [1362, 0]
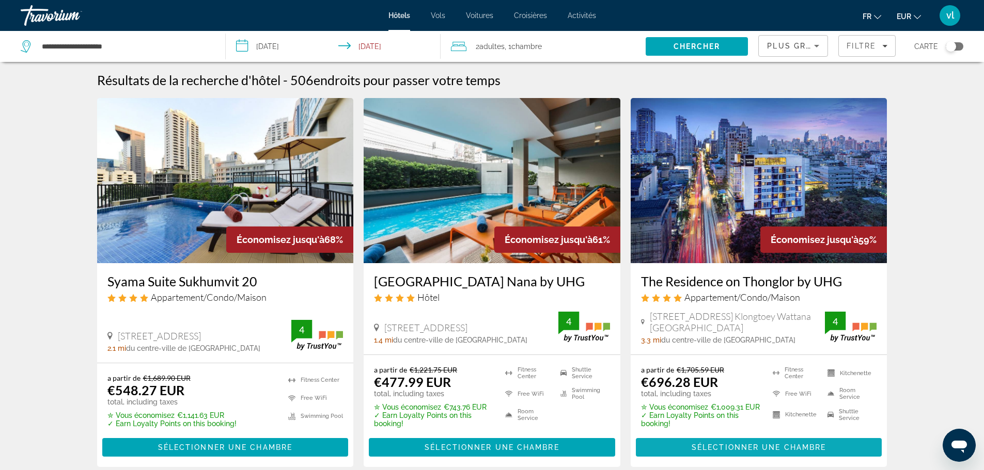
click at [708, 447] on span "Sélectionner une chambre" at bounding box center [758, 447] width 134 height 8
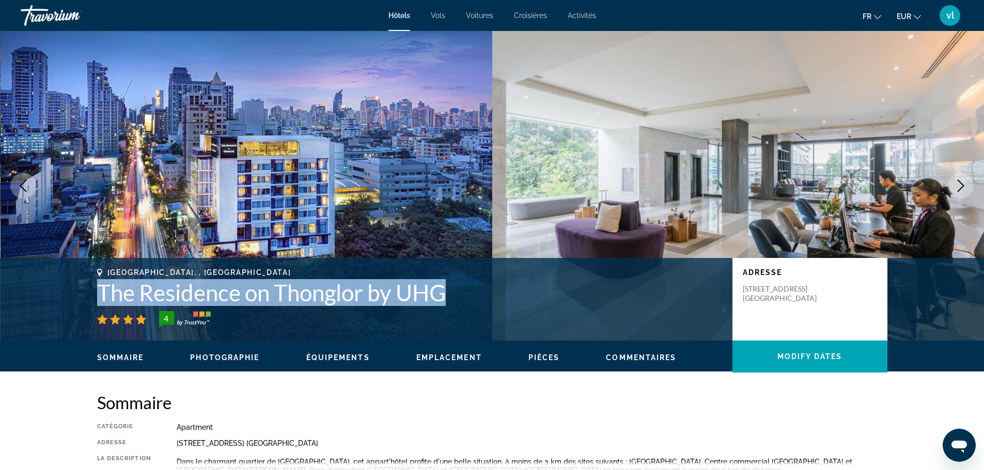
drag, startPoint x: 89, startPoint y: 294, endPoint x: 466, endPoint y: 290, distance: 376.9
click at [466, 290] on div "[GEOGRAPHIC_DATA], , [GEOGRAPHIC_DATA] The Residence on [GEOGRAPHIC_DATA] by UH…" at bounding box center [491, 299] width 831 height 62
copy h1 "The Residence on Thonglor by UHG"
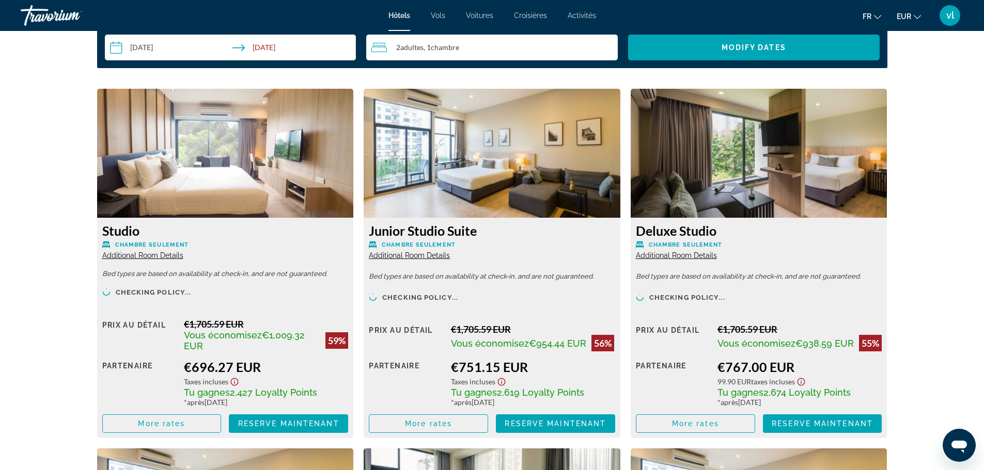
scroll to position [1312, 0]
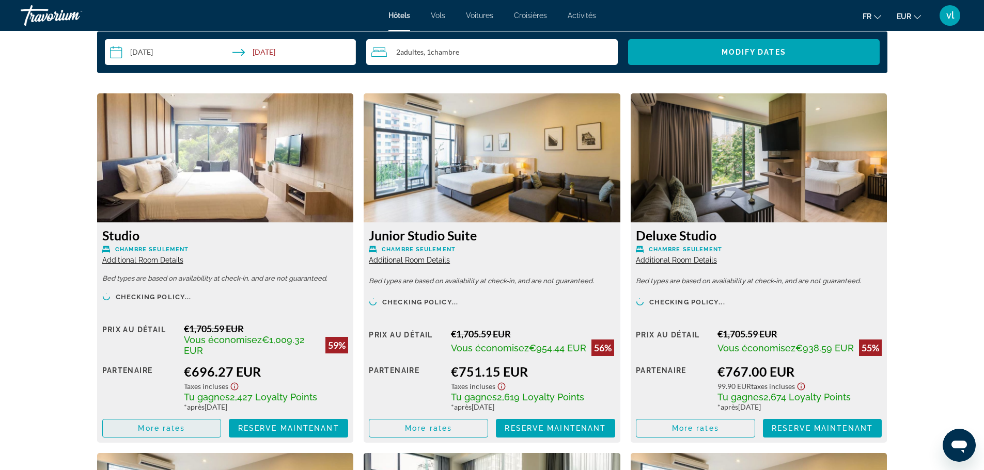
click at [162, 427] on span "More rates" at bounding box center [161, 428] width 47 height 8
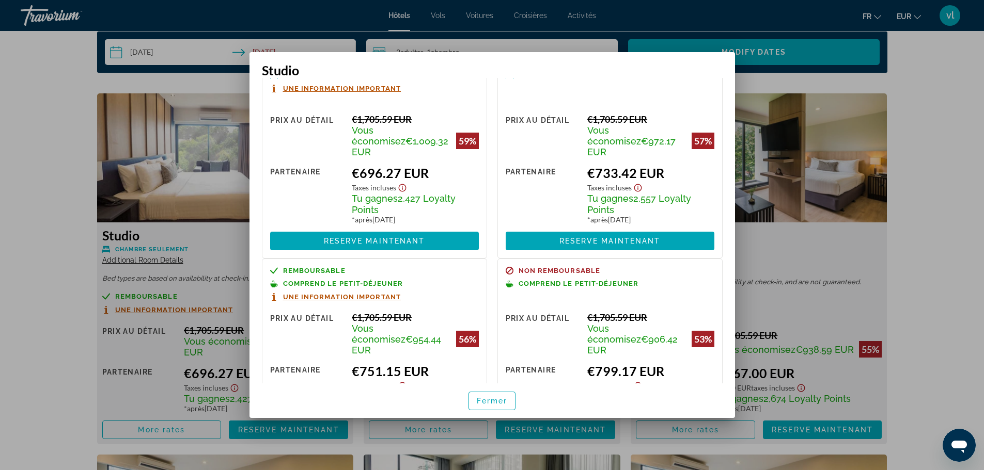
scroll to position [39, 0]
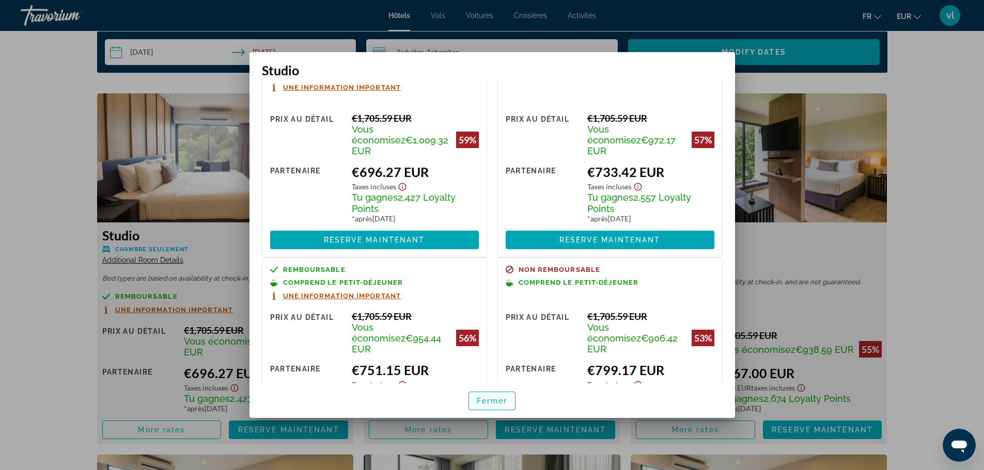
click at [488, 403] on span "Fermer" at bounding box center [492, 401] width 31 height 8
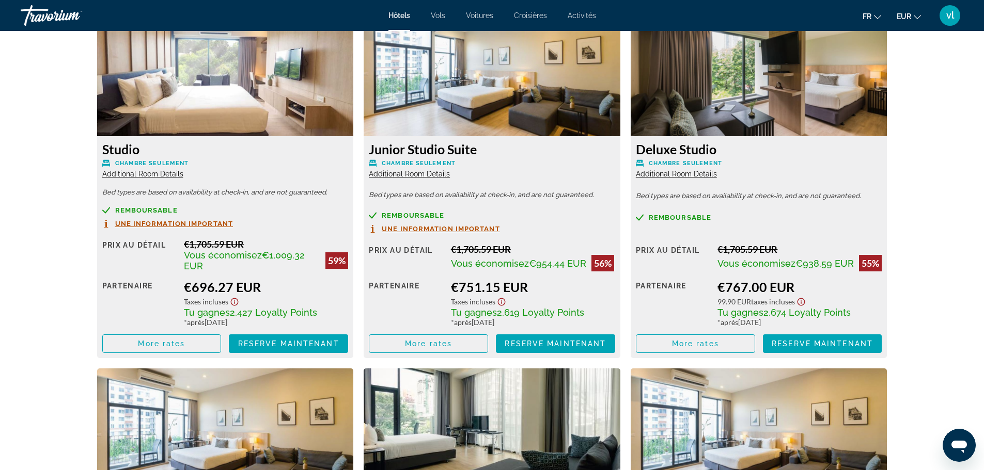
scroll to position [1384, 0]
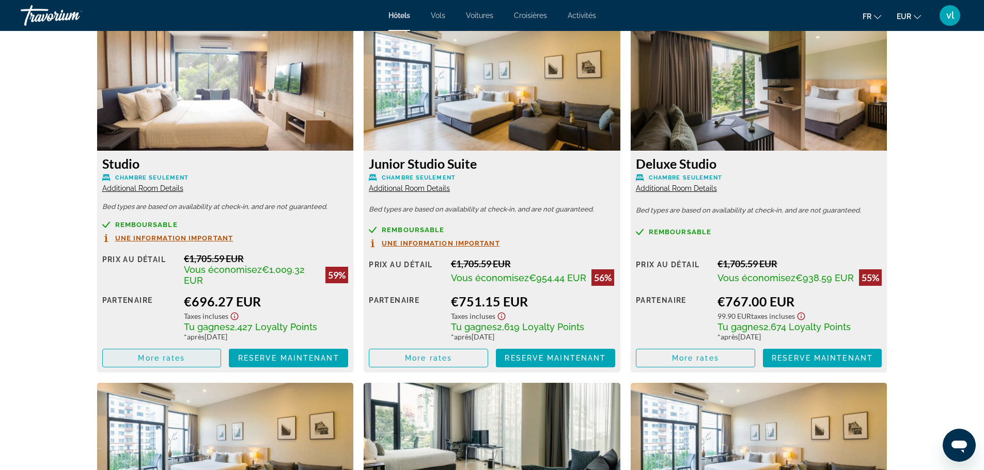
click at [146, 360] on span "More rates" at bounding box center [161, 358] width 47 height 8
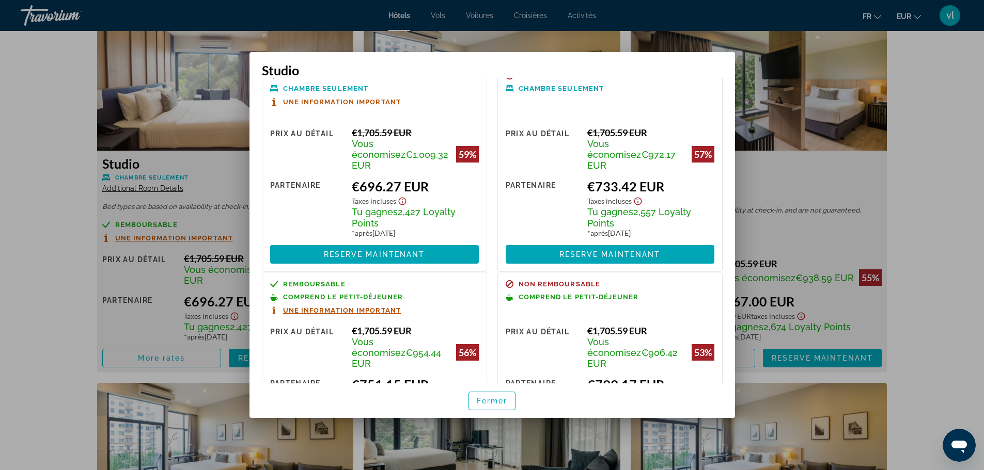
scroll to position [21, 0]
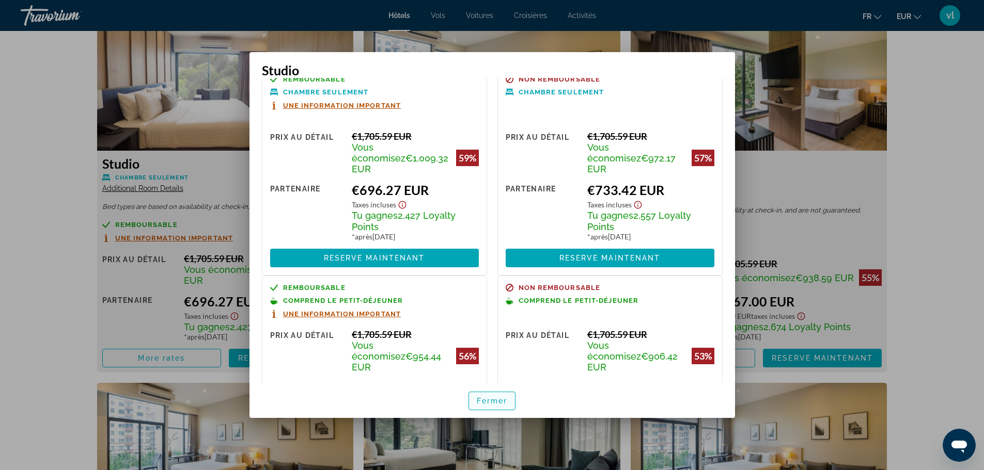
click at [498, 402] on span "Fermer" at bounding box center [492, 401] width 31 height 8
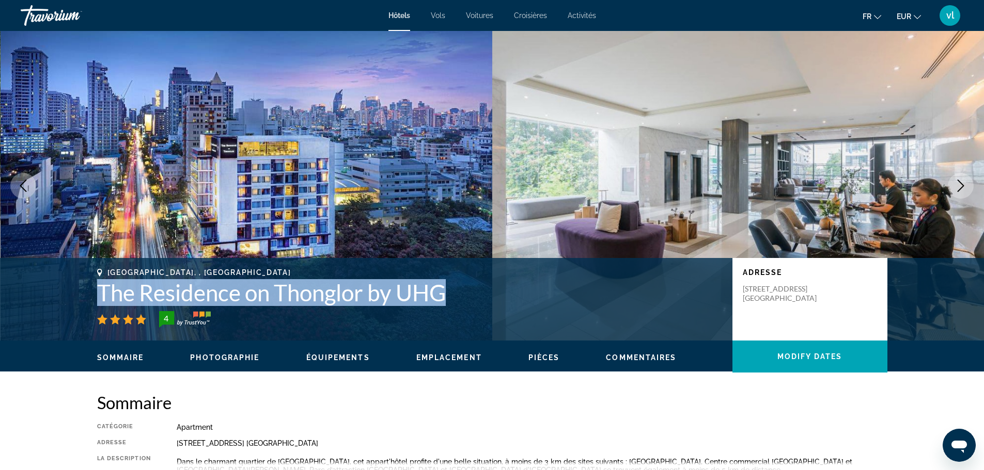
scroll to position [1384, 0]
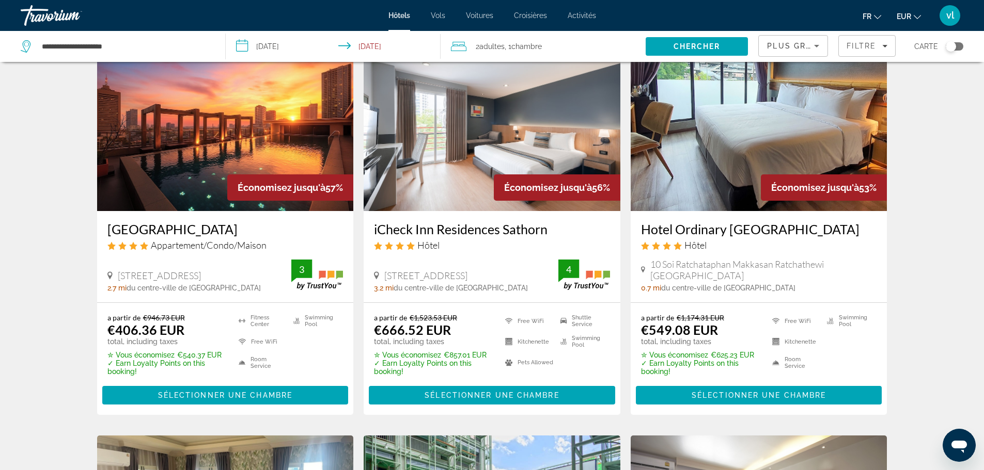
scroll to position [444, 0]
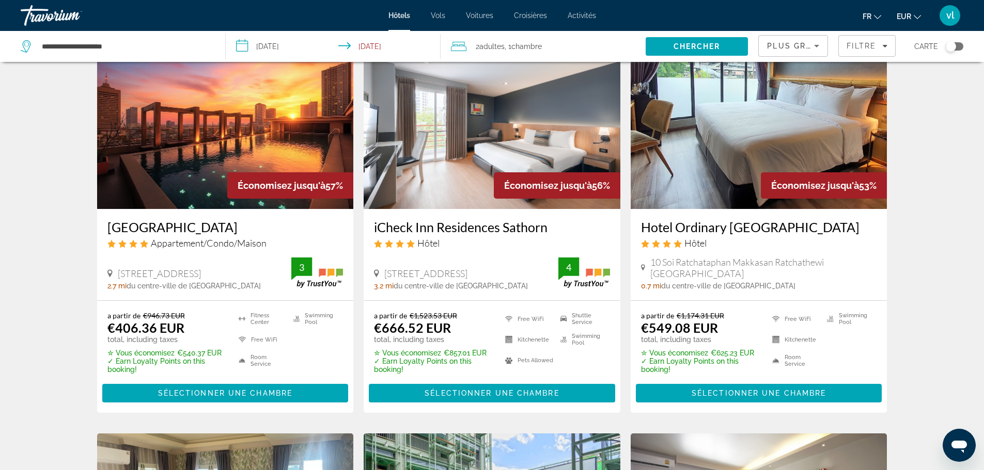
drag, startPoint x: 103, startPoint y: 229, endPoint x: 247, endPoint y: 231, distance: 144.0
click at [247, 231] on div "[GEOGRAPHIC_DATA] Appartement/Condo/Maison [STREET_ADDRESS] 2.7 mi du centre-vi…" at bounding box center [225, 254] width 257 height 91
copy h3 "[GEOGRAPHIC_DATA]"
click at [218, 393] on span "Sélectionner une chambre" at bounding box center [225, 393] width 134 height 8
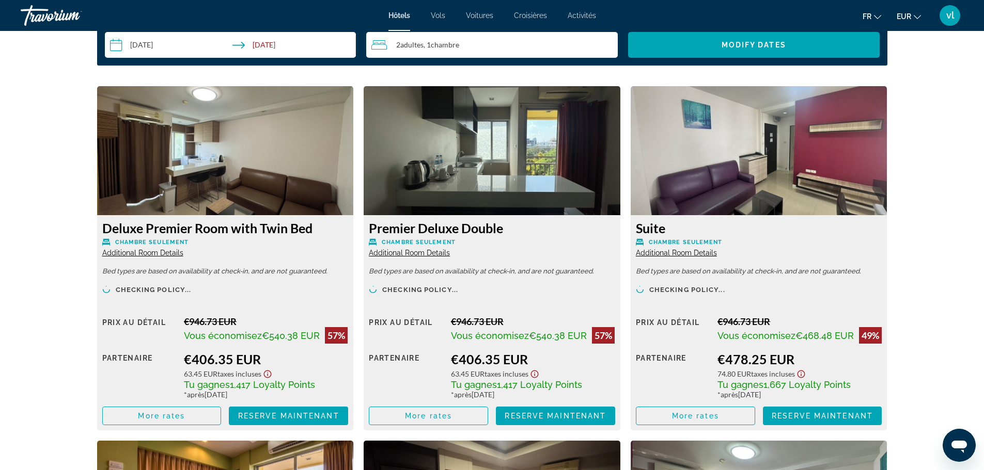
scroll to position [1383, 0]
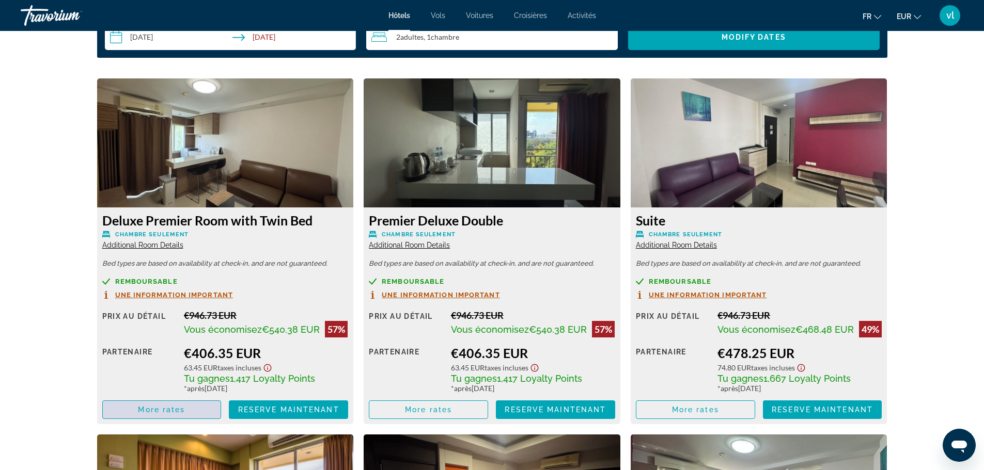
click at [160, 414] on span "More rates" at bounding box center [161, 410] width 47 height 8
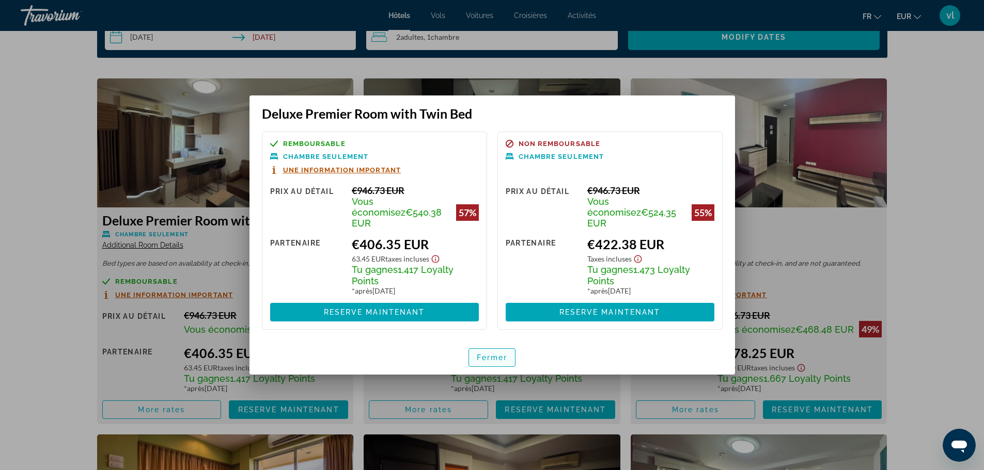
click at [486, 354] on span "Fermer" at bounding box center [492, 358] width 31 height 8
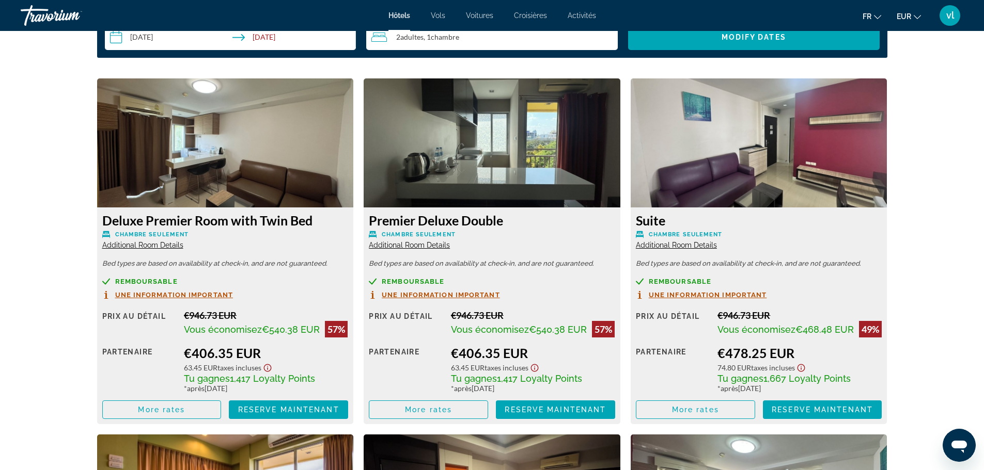
scroll to position [1383, 0]
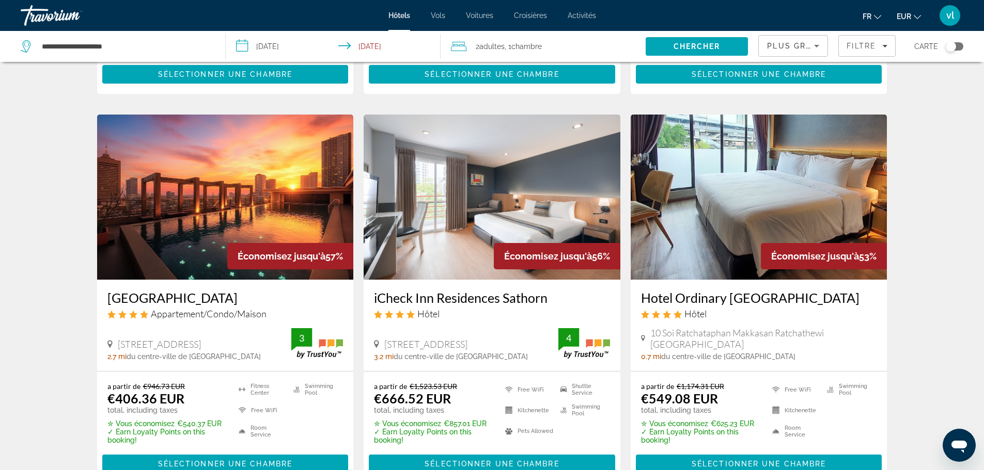
scroll to position [365, 0]
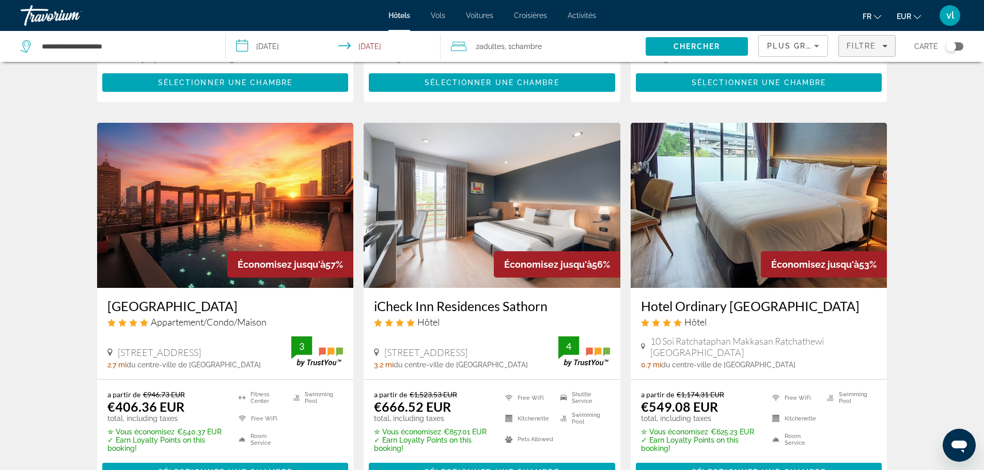
click at [858, 44] on span "Filtre" at bounding box center [860, 46] width 29 height 8
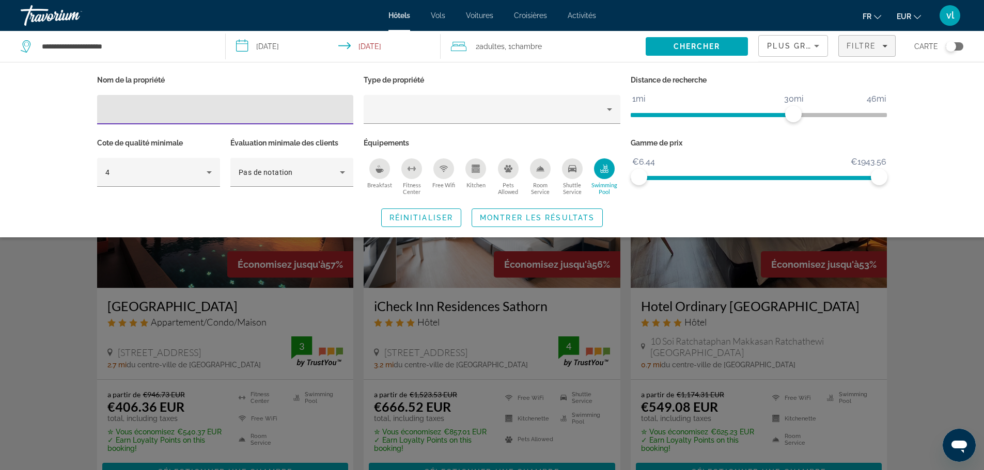
click at [379, 171] on icon "Breakfast" at bounding box center [380, 171] width 8 height 4
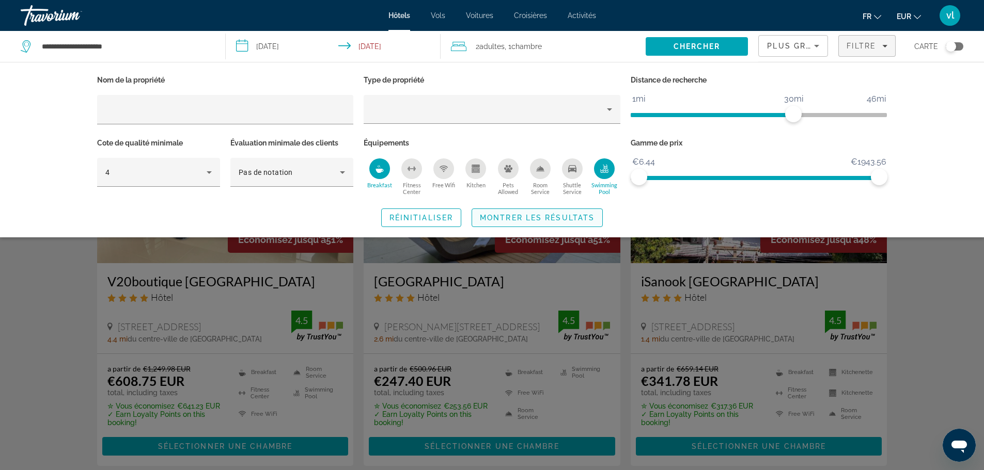
click at [508, 221] on span "Search widget" at bounding box center [537, 217] width 130 height 25
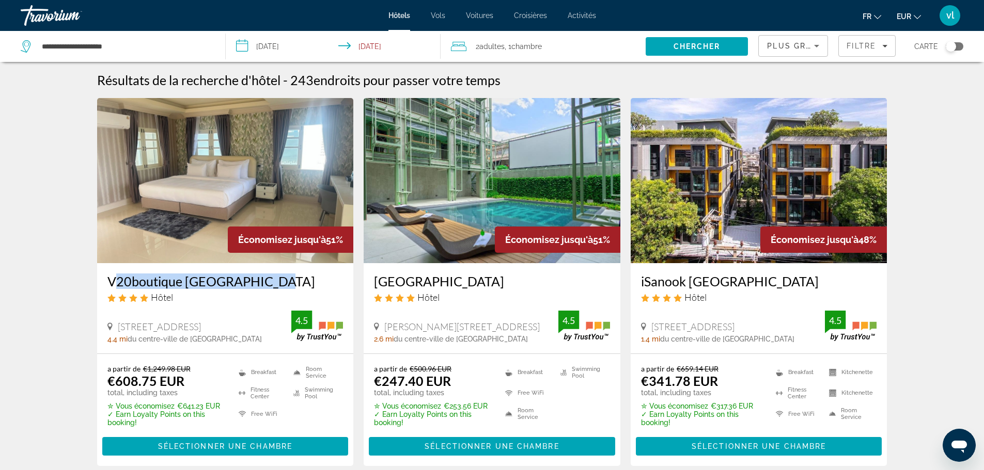
drag, startPoint x: 104, startPoint y: 279, endPoint x: 258, endPoint y: 279, distance: 153.3
click at [258, 279] on div "V20boutique [GEOGRAPHIC_DATA] Hôtel 185 1 [GEOGRAPHIC_DATA], [GEOGRAPHIC_DATA] …" at bounding box center [225, 308] width 257 height 90
copy h3 "V20boutique [GEOGRAPHIC_DATA]"
drag, startPoint x: 368, startPoint y: 283, endPoint x: 494, endPoint y: 285, distance: 126.0
click at [494, 285] on div "[GEOGRAPHIC_DATA] Hôtel [GEOGRAPHIC_DATA], [GEOGRAPHIC_DATA] 2.6 mi du centre-v…" at bounding box center [491, 308] width 257 height 90
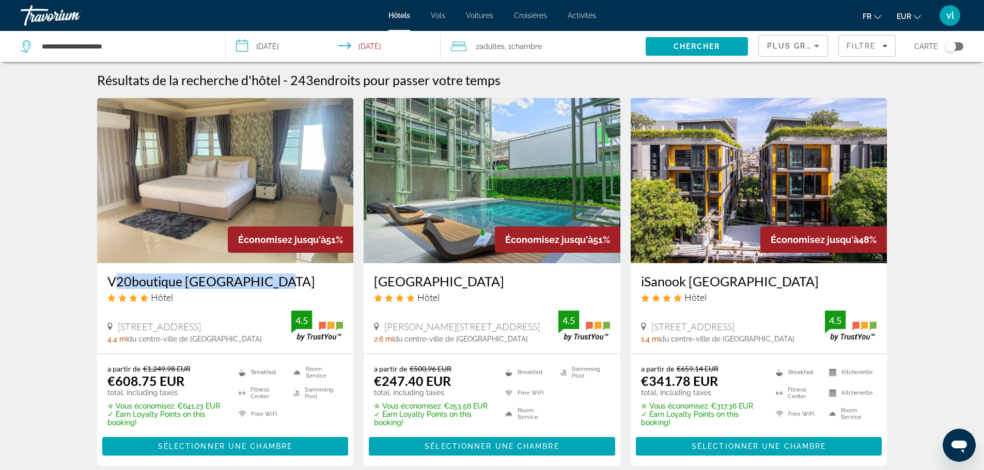
copy h3 "[GEOGRAPHIC_DATA]"
click at [457, 447] on span "Sélectionner une chambre" at bounding box center [491, 446] width 134 height 8
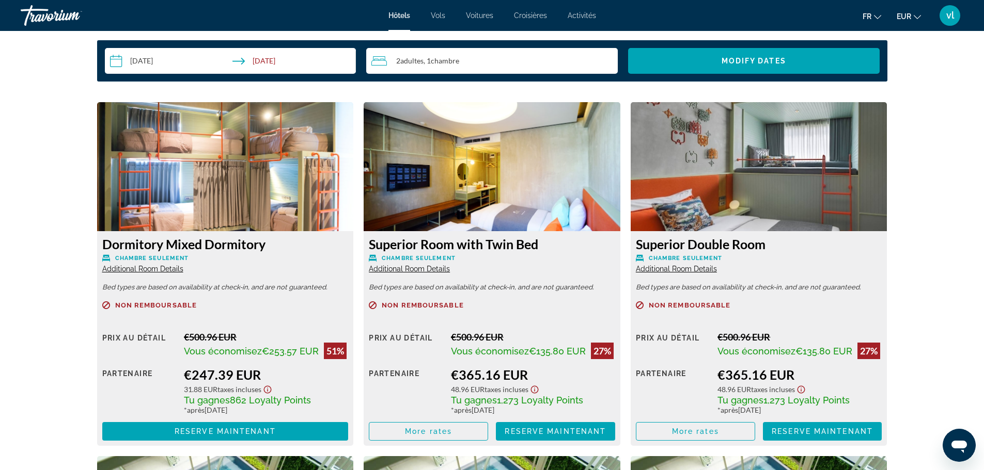
scroll to position [1374, 0]
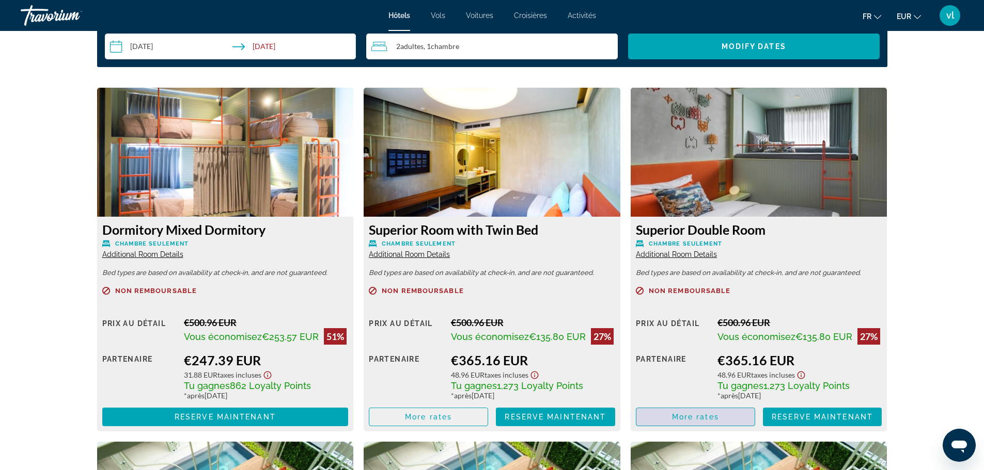
click at [692, 417] on span "More rates" at bounding box center [695, 417] width 47 height 8
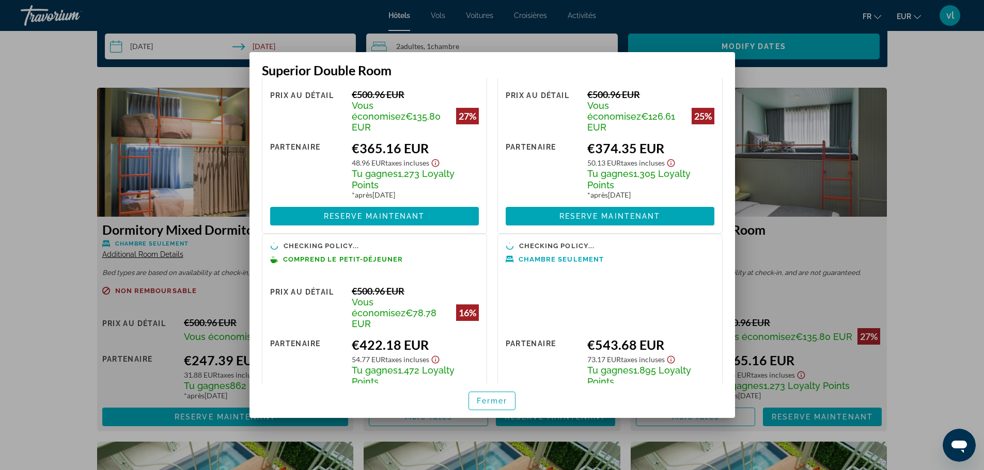
scroll to position [72, 0]
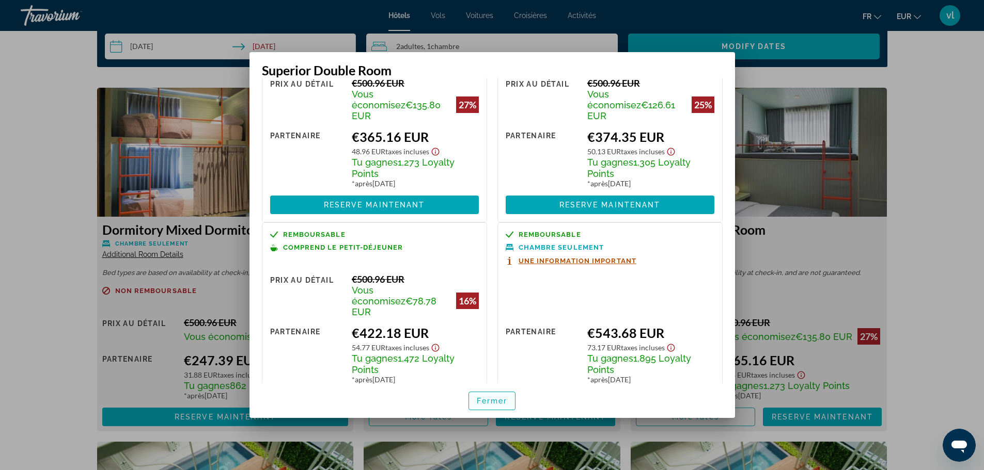
click at [493, 400] on span "Fermer" at bounding box center [492, 401] width 31 height 8
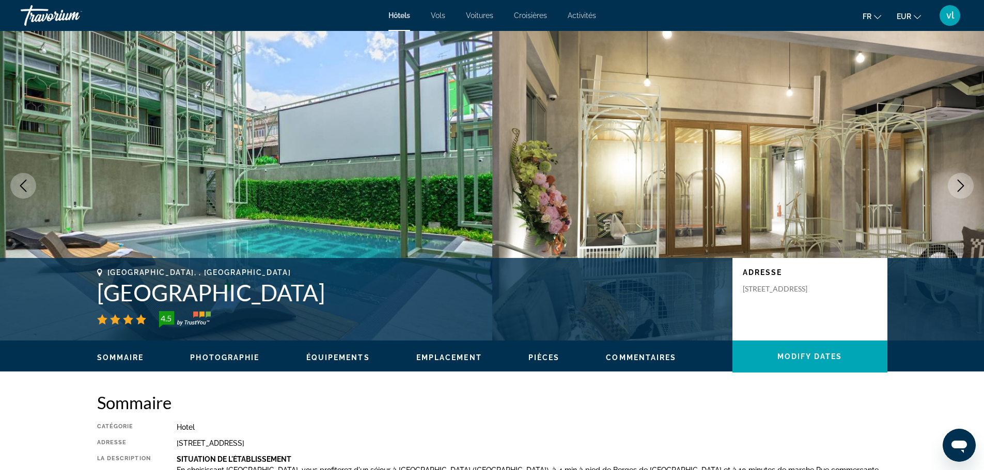
scroll to position [1374, 0]
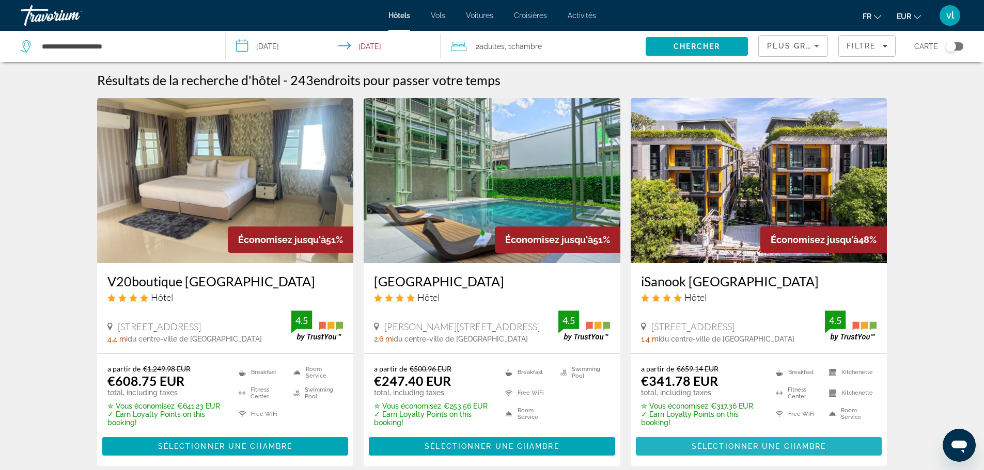
click at [692, 447] on span "Sélectionner une chambre" at bounding box center [758, 446] width 134 height 8
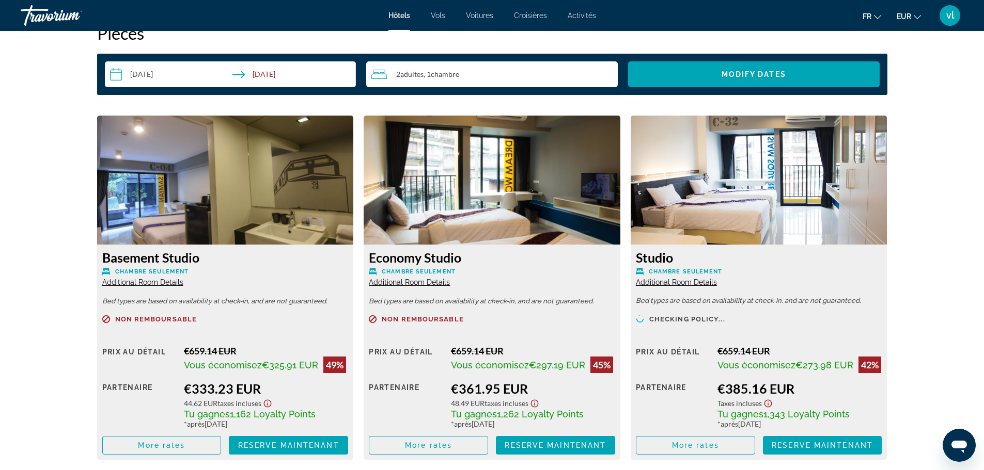
scroll to position [1341, 0]
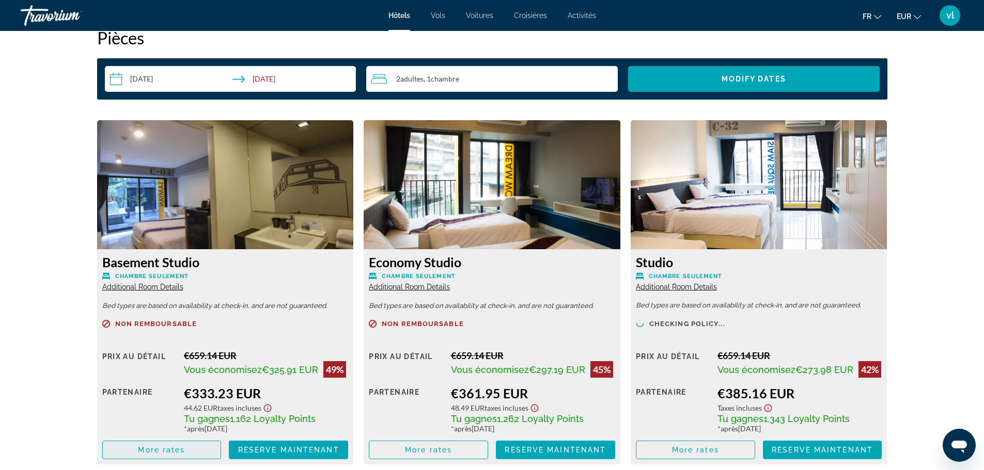
click at [155, 453] on span "More rates" at bounding box center [161, 450] width 47 height 8
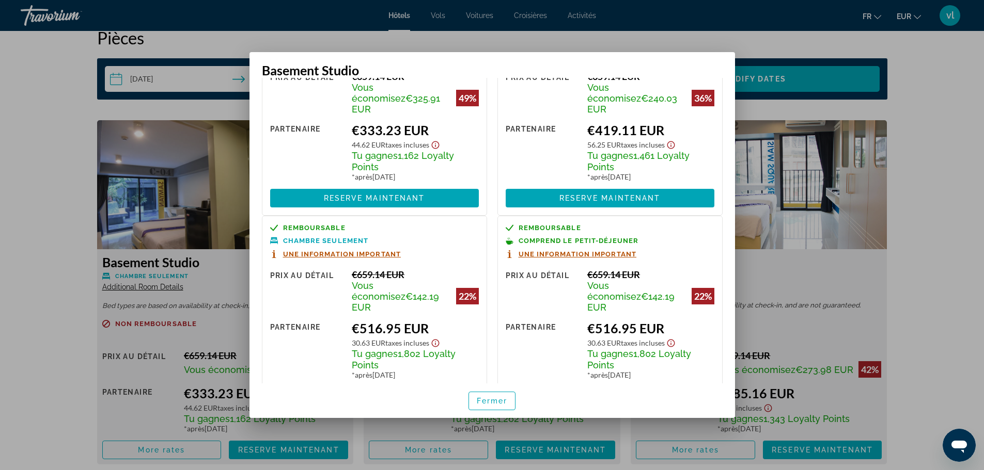
scroll to position [98, 0]
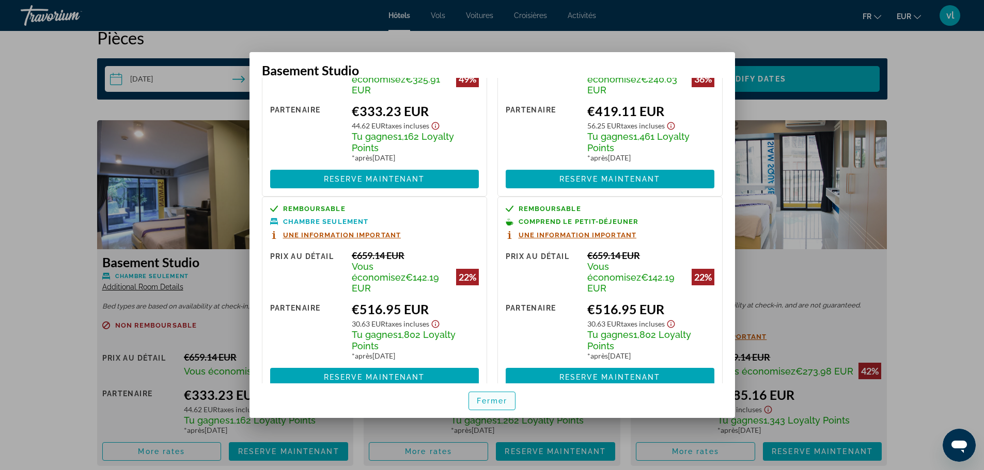
click at [493, 402] on span "Fermer" at bounding box center [492, 401] width 31 height 8
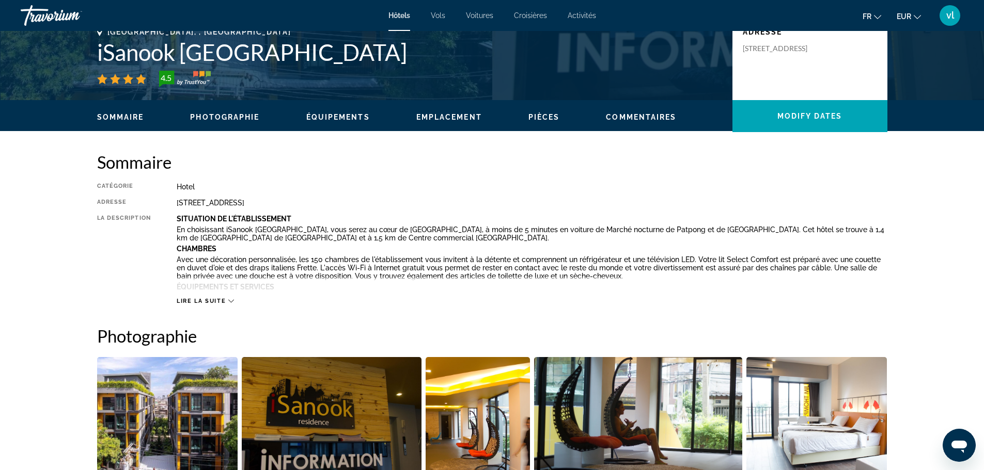
scroll to position [94, 0]
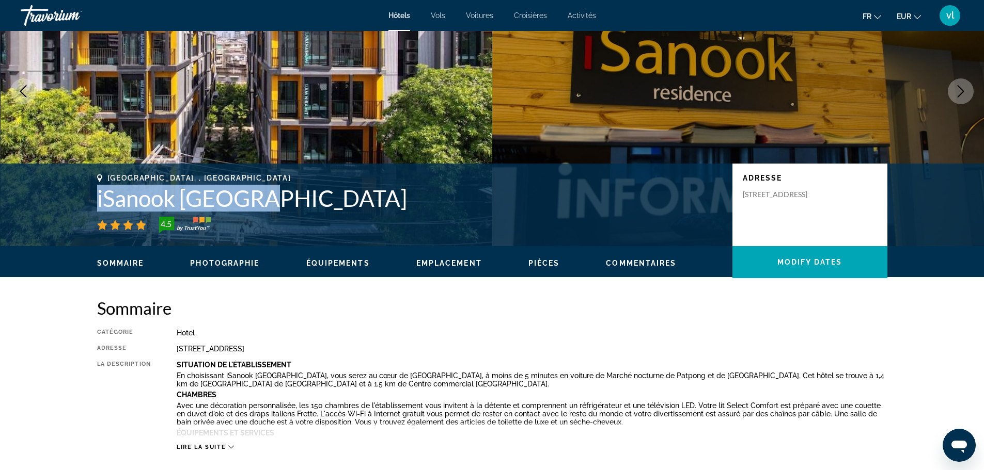
drag, startPoint x: 86, startPoint y: 194, endPoint x: 268, endPoint y: 194, distance: 181.7
click at [268, 194] on div "[GEOGRAPHIC_DATA], , [GEOGRAPHIC_DATA] iSanook [GEOGRAPHIC_DATA] 4.5 Adresse [S…" at bounding box center [491, 205] width 831 height 62
copy h1 "iSanook [GEOGRAPHIC_DATA]"
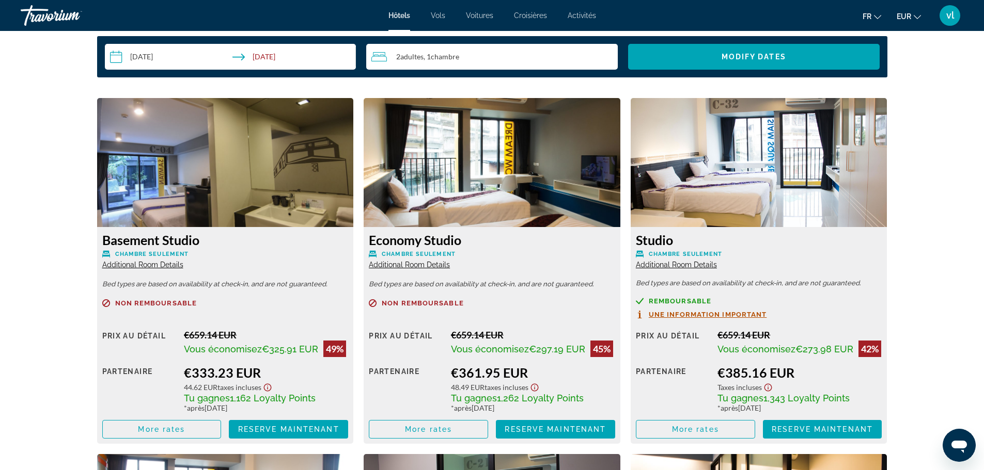
scroll to position [1368, 0]
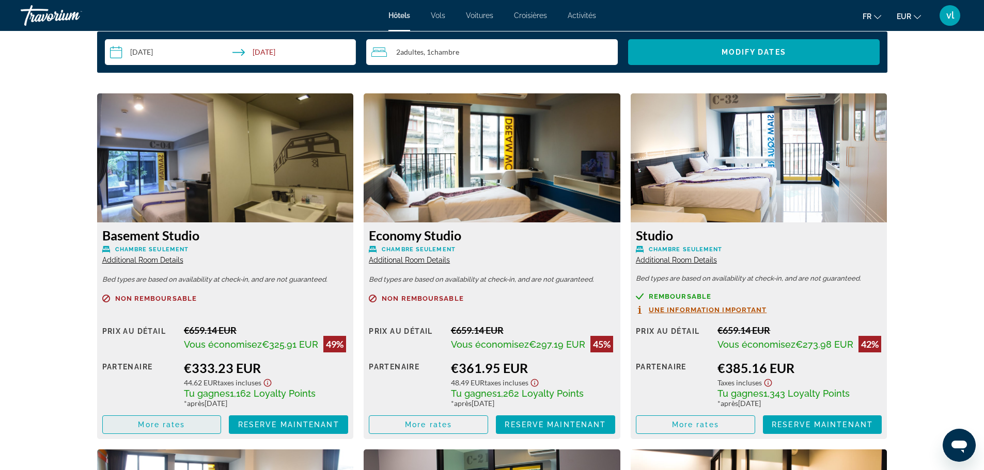
click at [181, 424] on span "More rates" at bounding box center [161, 425] width 47 height 8
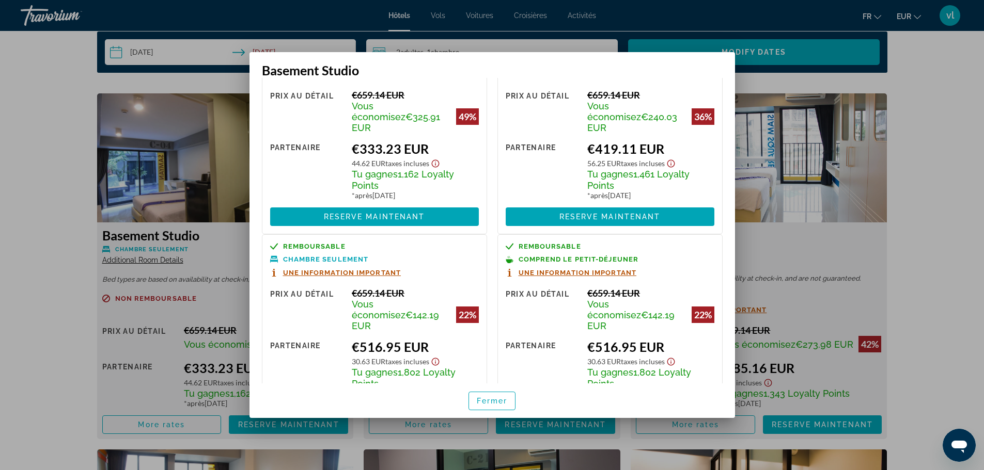
scroll to position [98, 0]
